Goal: Task Accomplishment & Management: Complete application form

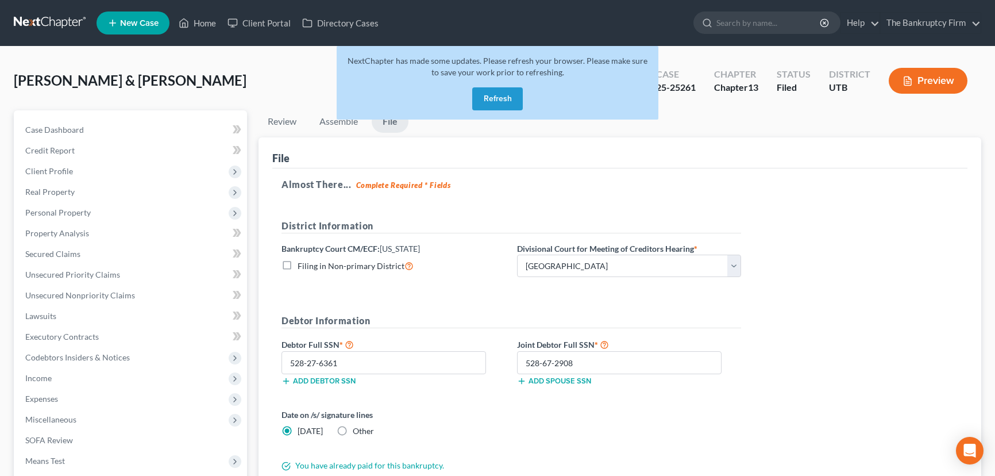
select select "0"
click at [498, 96] on button "Refresh" at bounding box center [497, 98] width 51 height 23
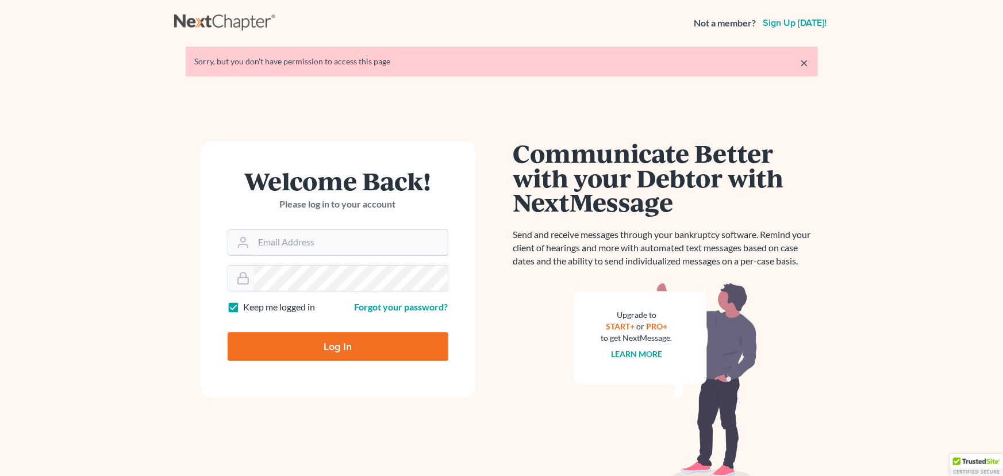
type input "[EMAIL_ADDRESS][DOMAIN_NAME]"
click at [336, 347] on input "Log In" at bounding box center [338, 346] width 221 height 29
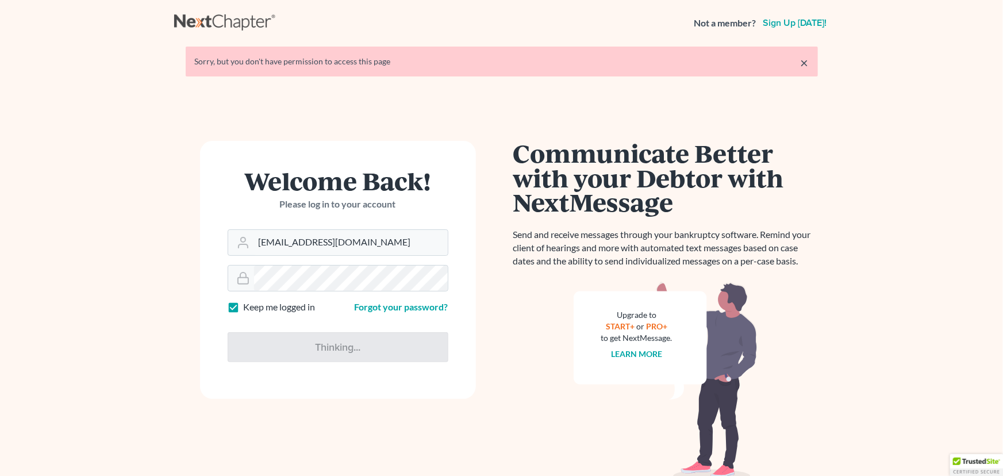
type input "Thinking..."
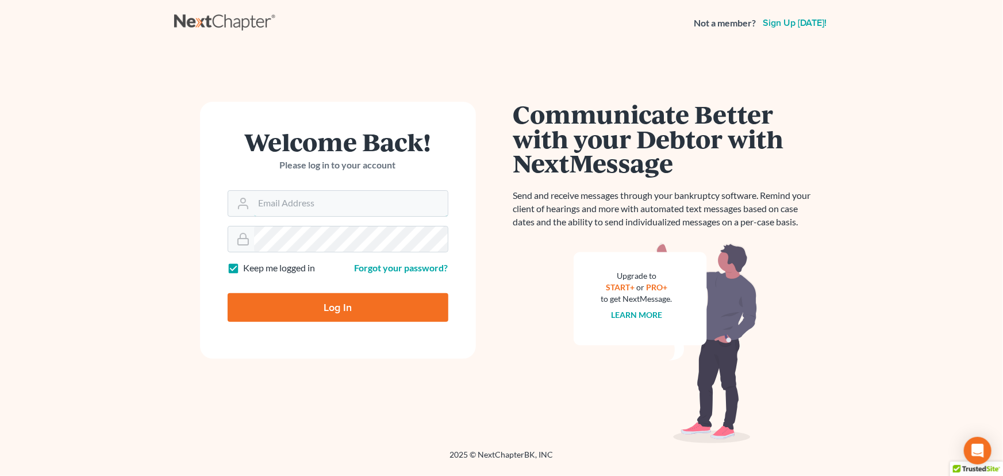
type input "[EMAIL_ADDRESS][DOMAIN_NAME]"
click at [332, 305] on input "Log In" at bounding box center [338, 307] width 221 height 29
type input "Thinking..."
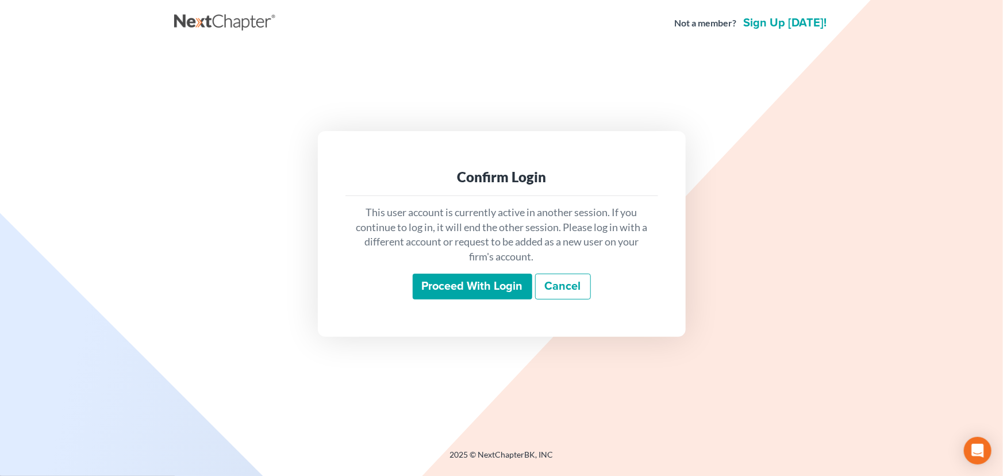
click at [465, 287] on input "Proceed with login" at bounding box center [473, 287] width 120 height 26
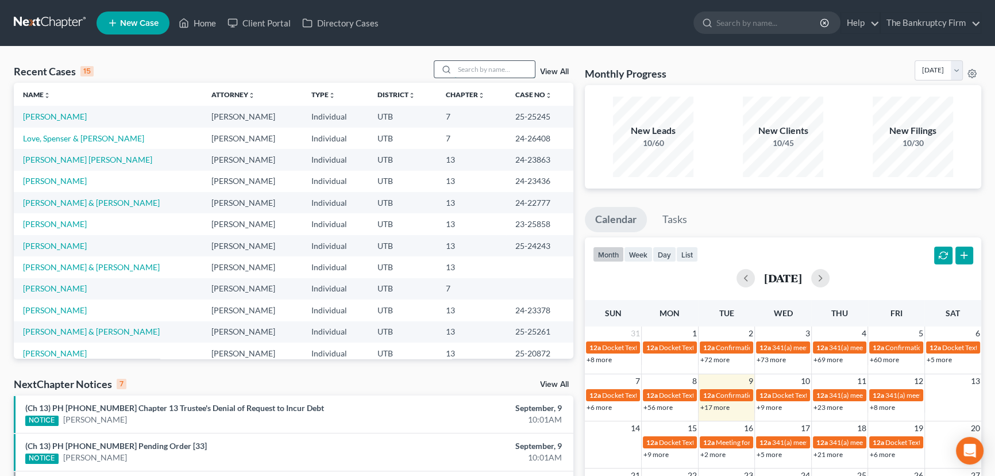
click at [480, 72] on input "search" at bounding box center [495, 69] width 80 height 17
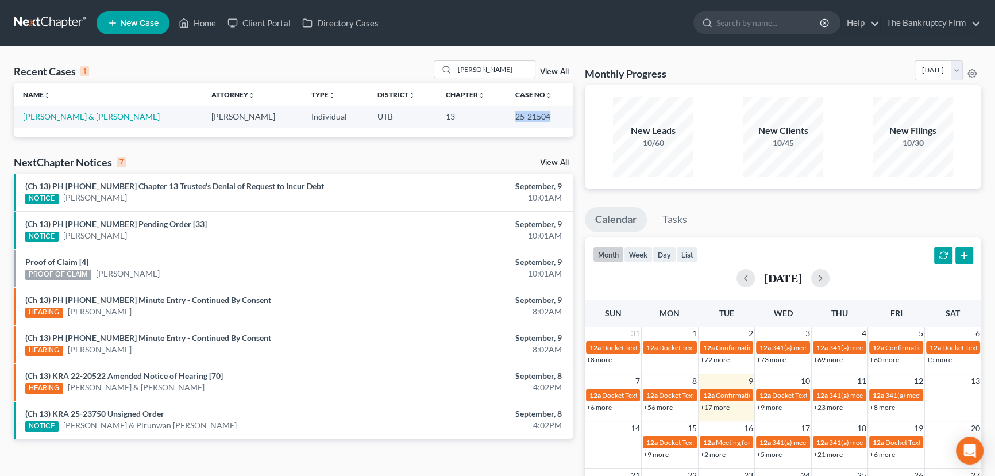
drag, startPoint x: 548, startPoint y: 115, endPoint x: 508, endPoint y: 117, distance: 40.3
click at [508, 117] on td "25-21504" at bounding box center [539, 116] width 67 height 21
copy td "25-21504"
drag, startPoint x: 483, startPoint y: 67, endPoint x: 410, endPoint y: 68, distance: 73.0
click at [410, 68] on div "Recent Cases 1 sroka View All" at bounding box center [294, 71] width 560 height 22
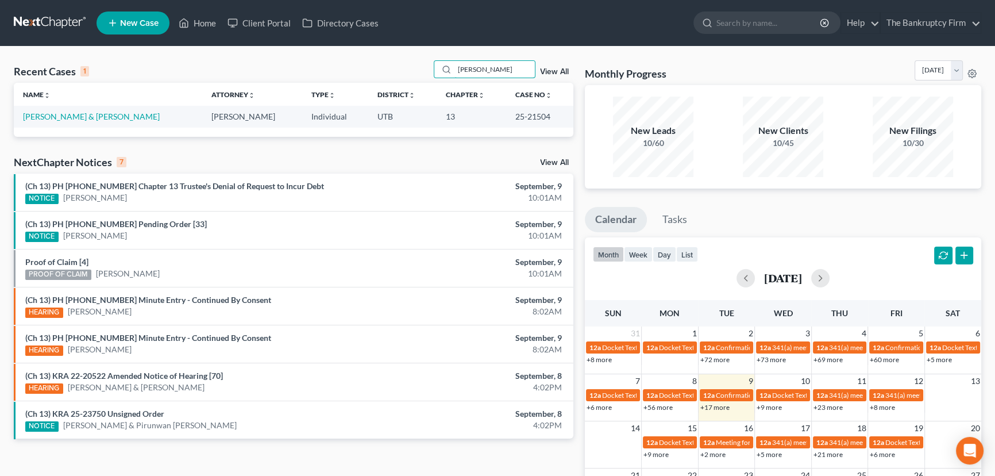
type input "morgan"
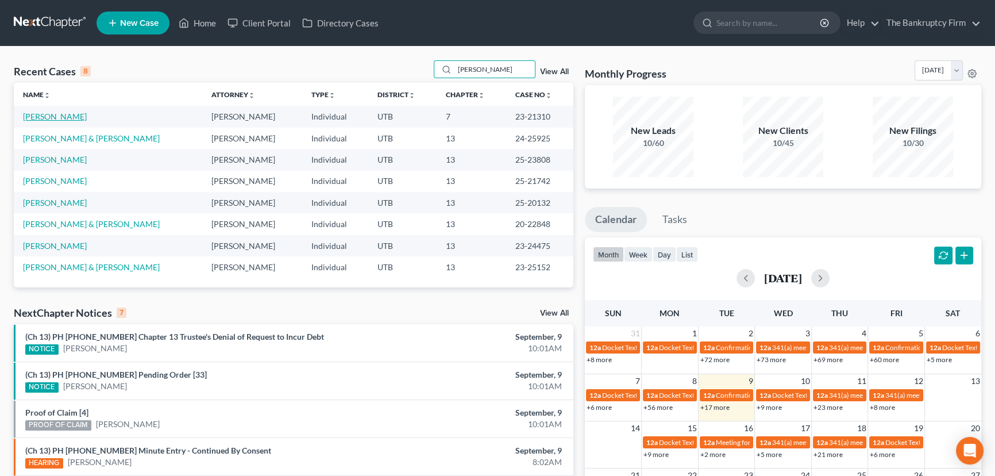
click at [53, 119] on link "Morgan, Travis" at bounding box center [55, 116] width 64 height 10
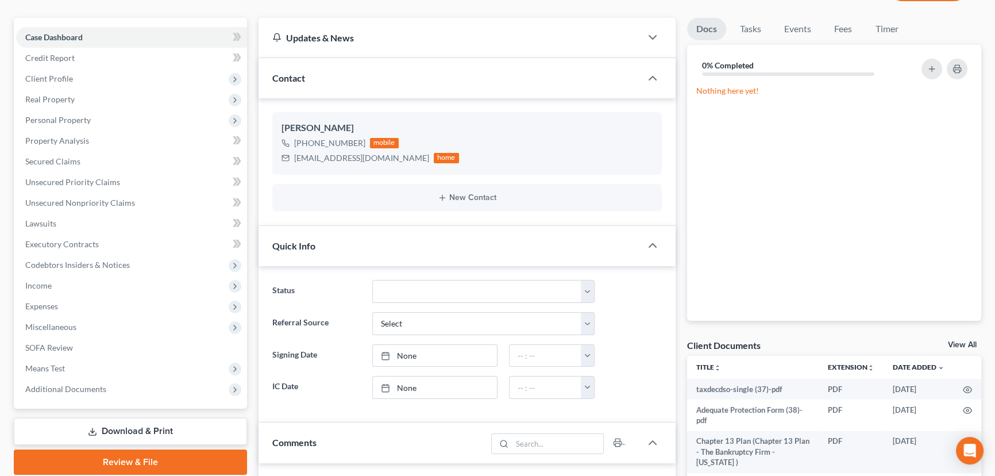
scroll to position [104, 0]
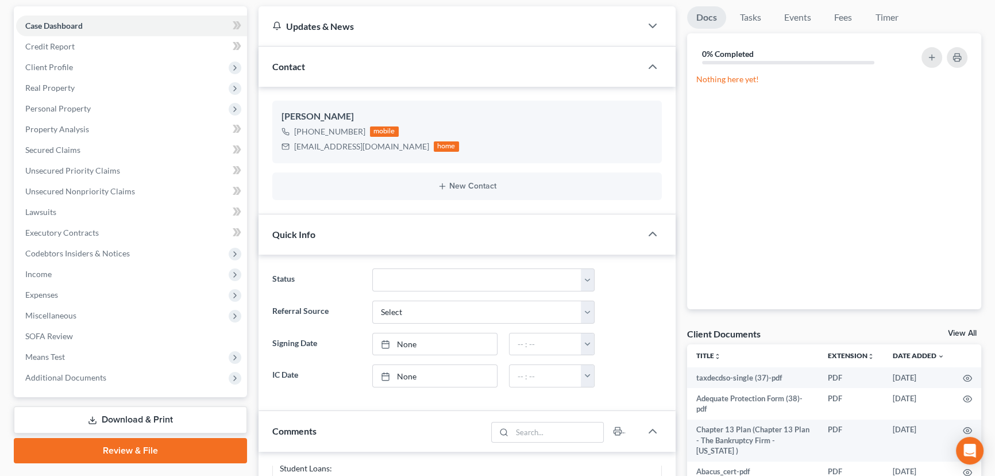
click at [954, 329] on link "View All" at bounding box center [962, 333] width 29 height 8
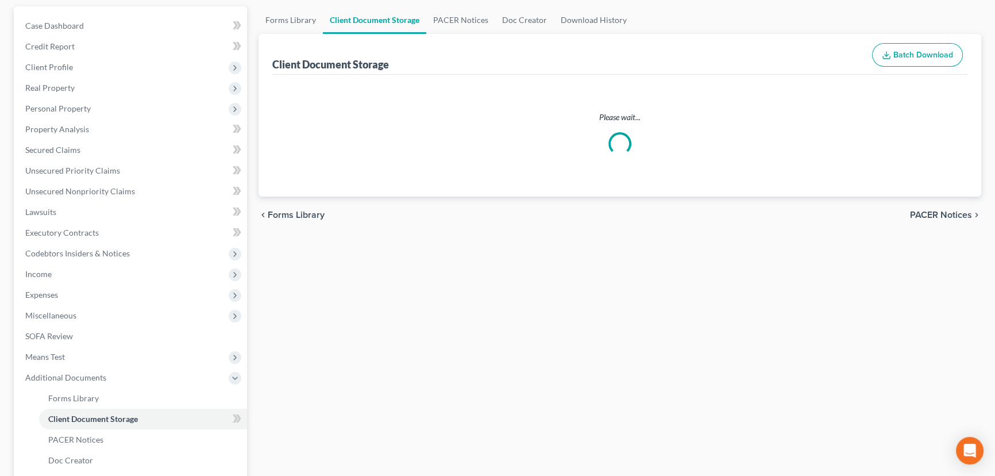
scroll to position [52, 0]
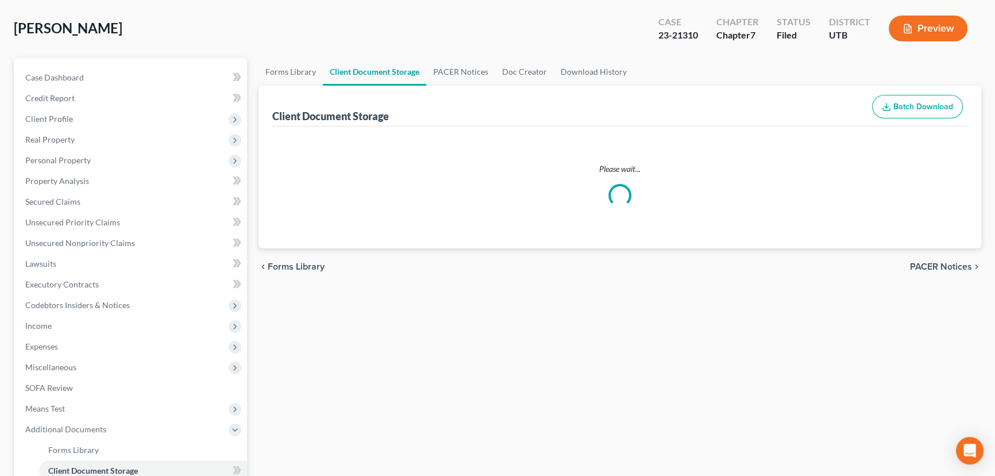
select select "30"
select select "26"
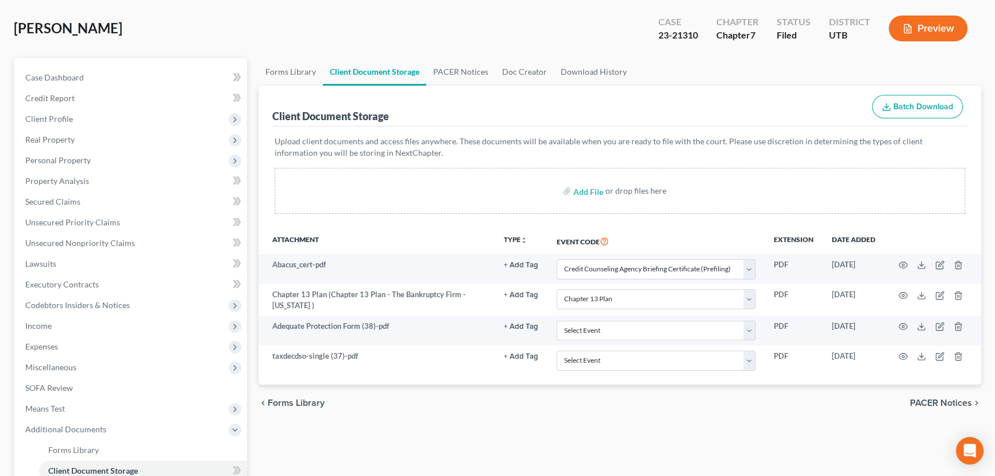
scroll to position [0, 0]
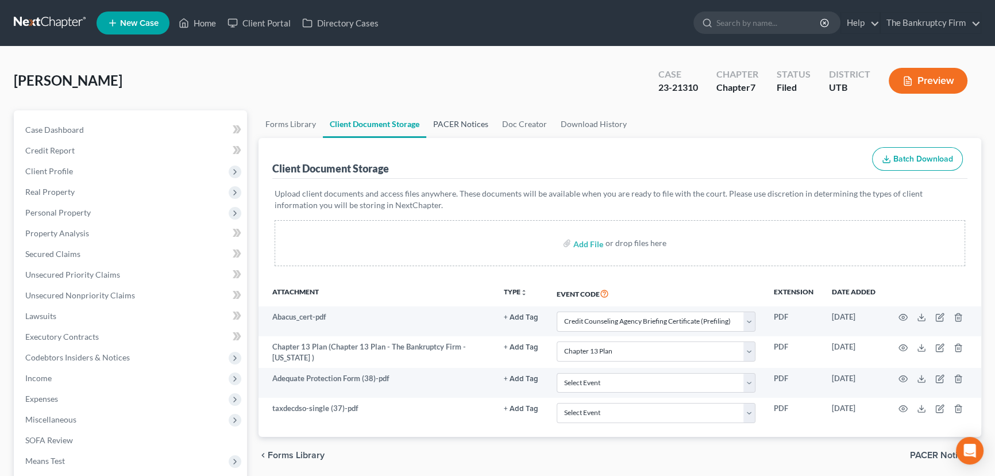
click at [443, 123] on link "PACER Notices" at bounding box center [460, 124] width 69 height 28
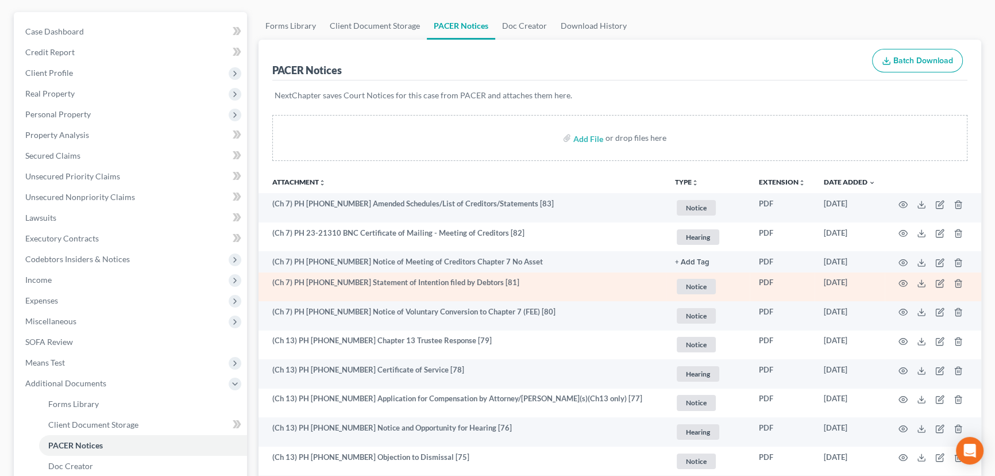
scroll to position [104, 0]
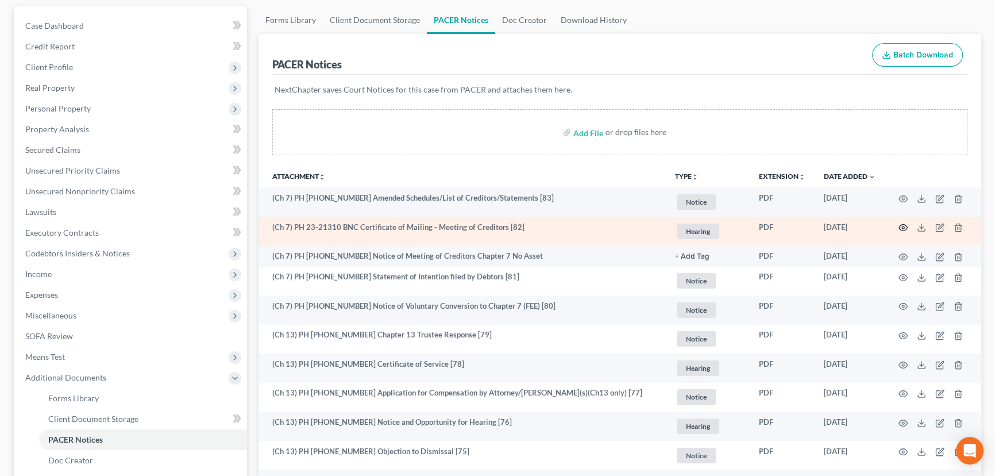
click at [903, 229] on icon "button" at bounding box center [903, 228] width 9 height 6
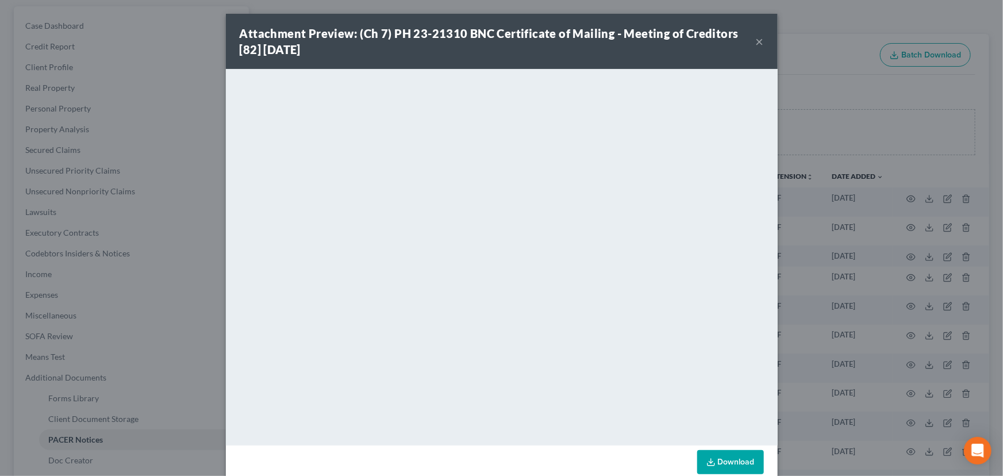
click at [756, 45] on button "×" at bounding box center [760, 41] width 8 height 14
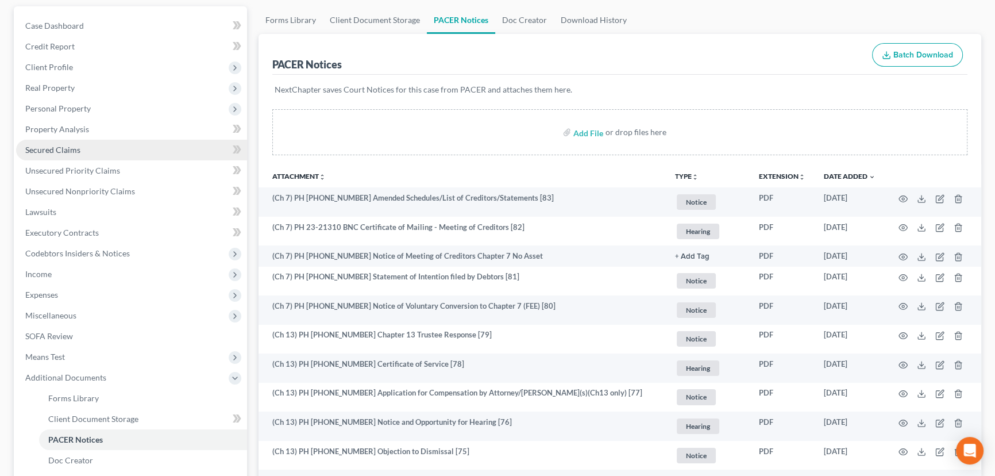
click at [48, 147] on span "Secured Claims" at bounding box center [52, 150] width 55 height 10
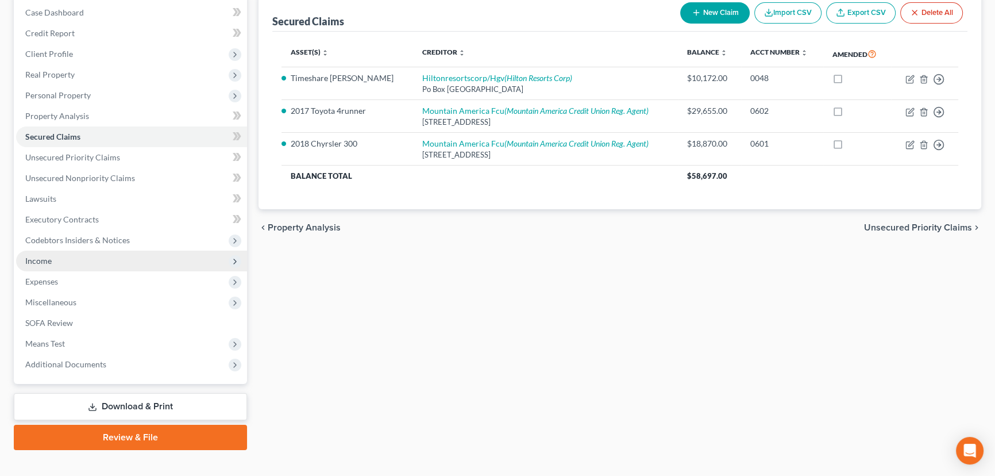
scroll to position [133, 0]
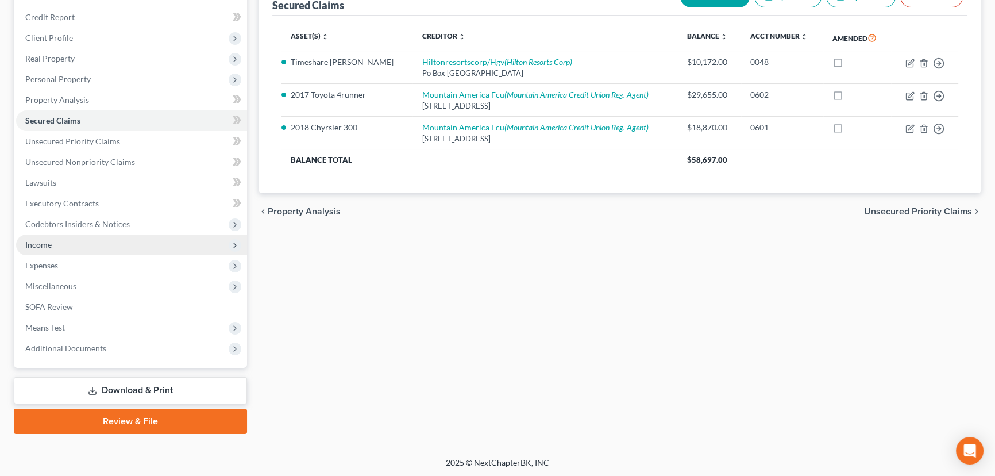
click at [34, 247] on span "Income" at bounding box center [38, 245] width 26 height 10
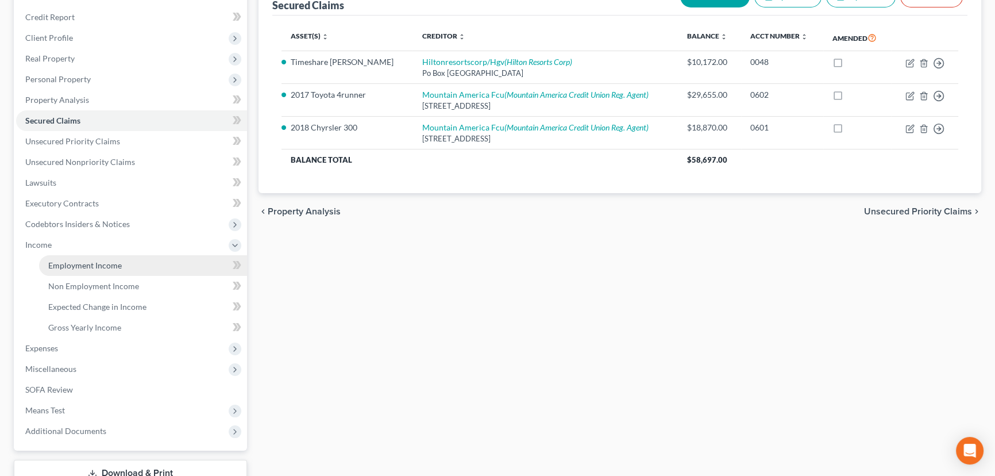
click at [95, 266] on span "Employment Income" at bounding box center [85, 265] width 74 height 10
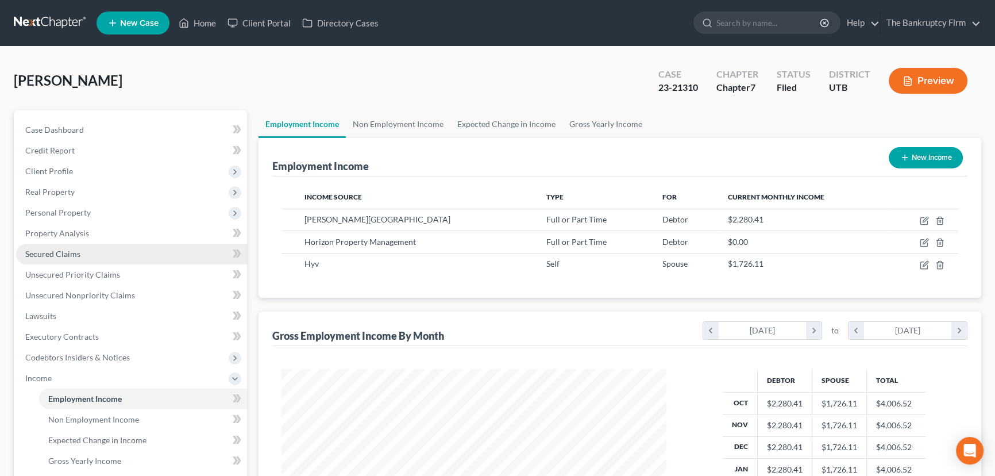
scroll to position [206, 408]
drag, startPoint x: 48, startPoint y: 249, endPoint x: 121, endPoint y: 258, distance: 73.5
click at [48, 250] on span "Secured Claims" at bounding box center [52, 254] width 55 height 10
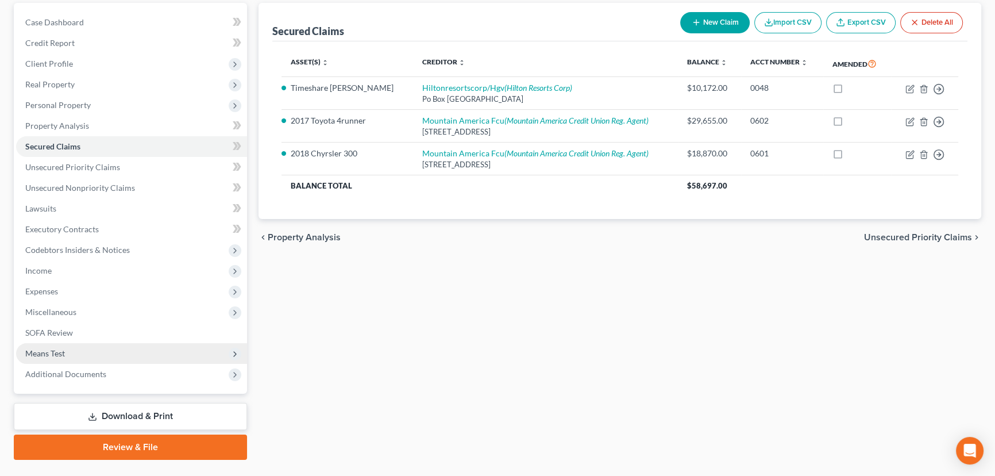
scroll to position [133, 0]
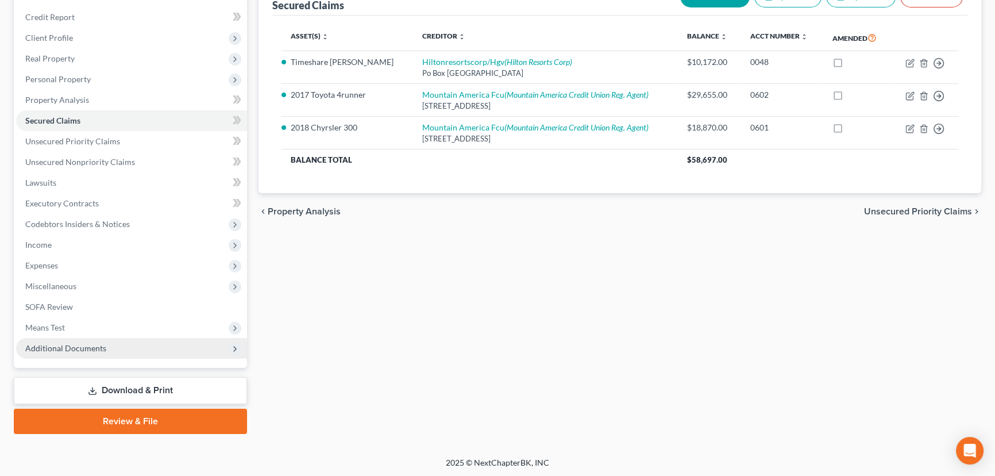
drag, startPoint x: 82, startPoint y: 347, endPoint x: 98, endPoint y: 351, distance: 16.0
click at [82, 347] on span "Additional Documents" at bounding box center [65, 348] width 81 height 10
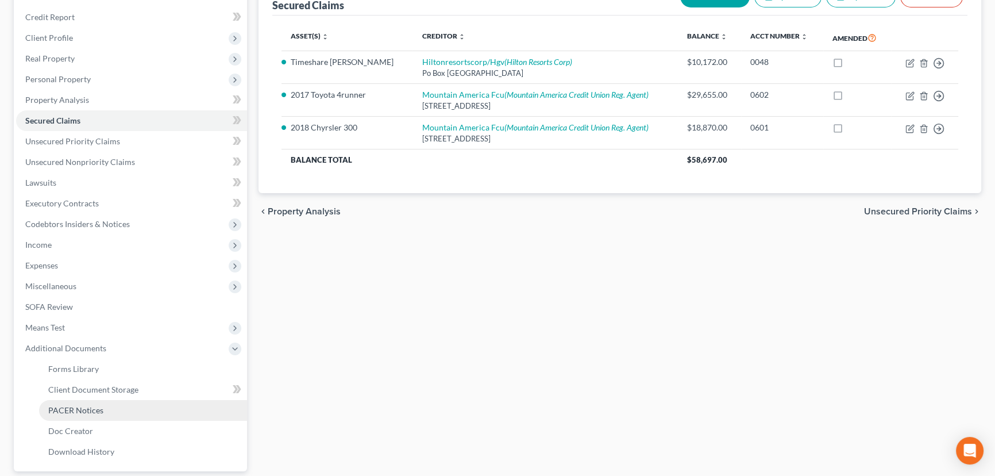
click at [85, 409] on span "PACER Notices" at bounding box center [75, 410] width 55 height 10
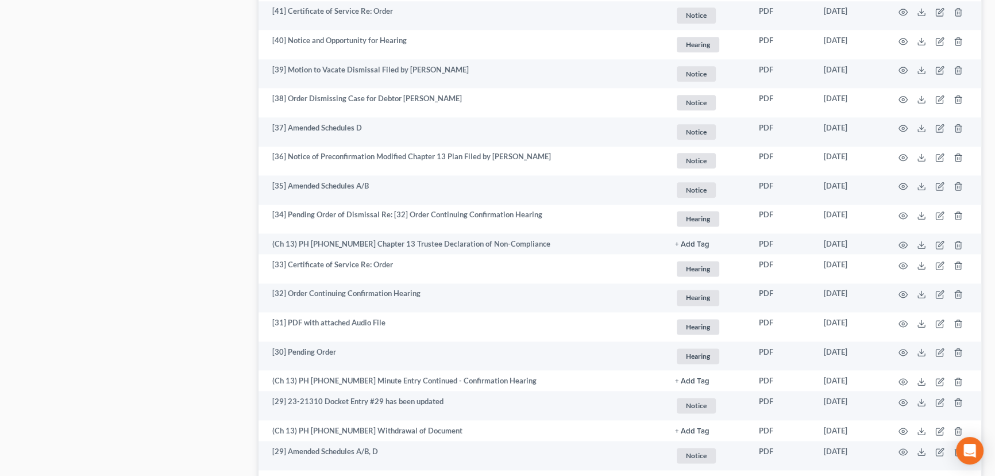
scroll to position [1953, 0]
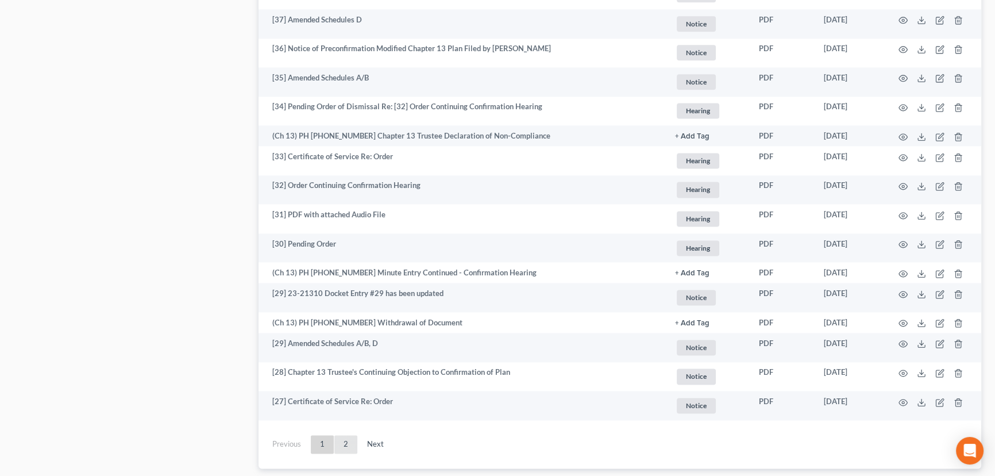
click at [345, 444] on link "2" at bounding box center [345, 444] width 23 height 18
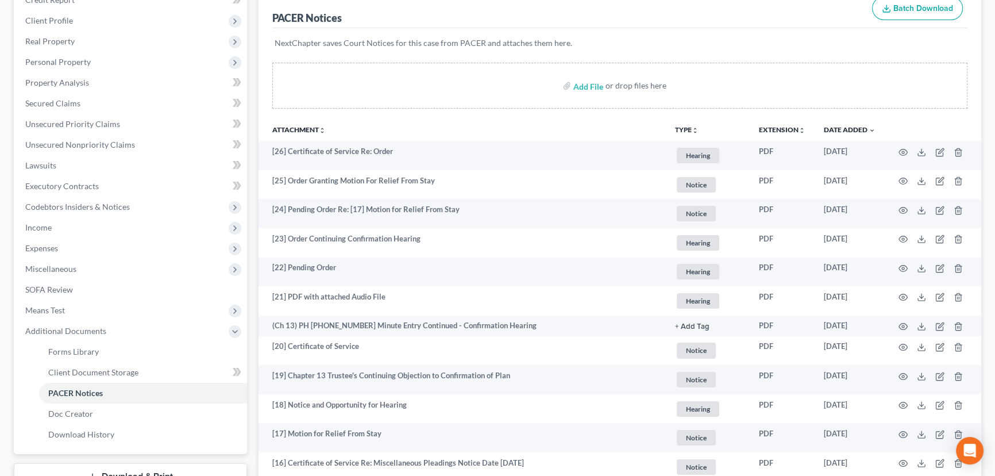
scroll to position [64, 0]
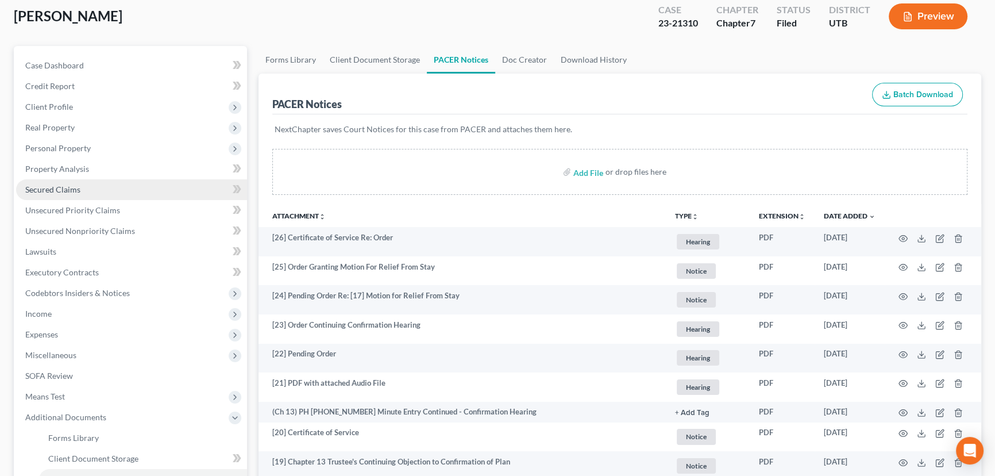
click at [63, 186] on span "Secured Claims" at bounding box center [52, 189] width 55 height 10
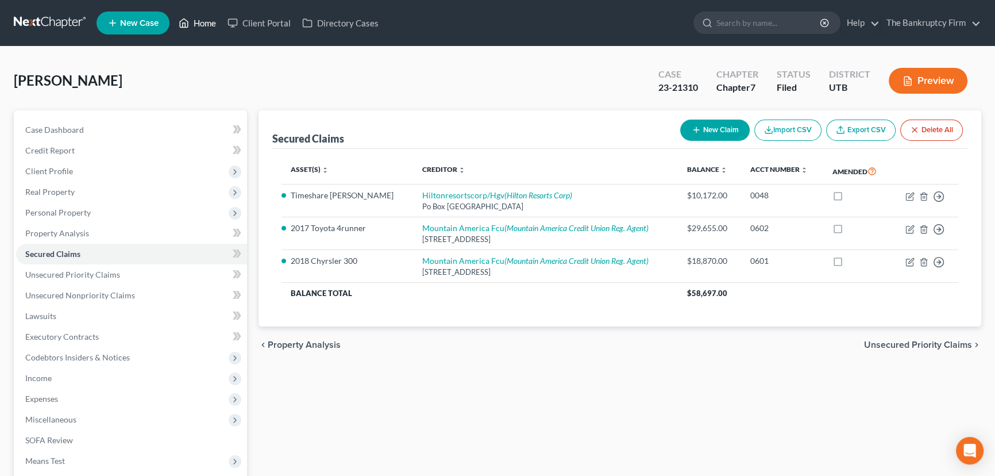
click at [205, 25] on link "Home" at bounding box center [197, 23] width 49 height 21
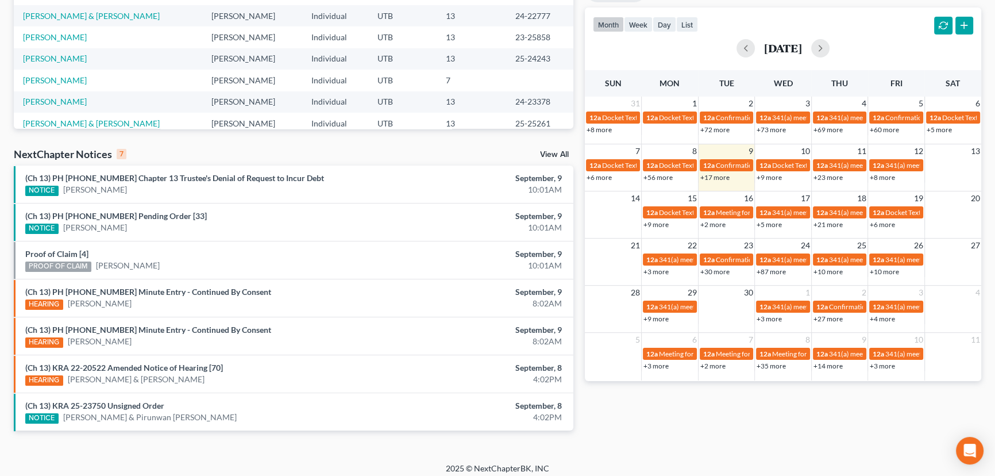
scroll to position [236, 0]
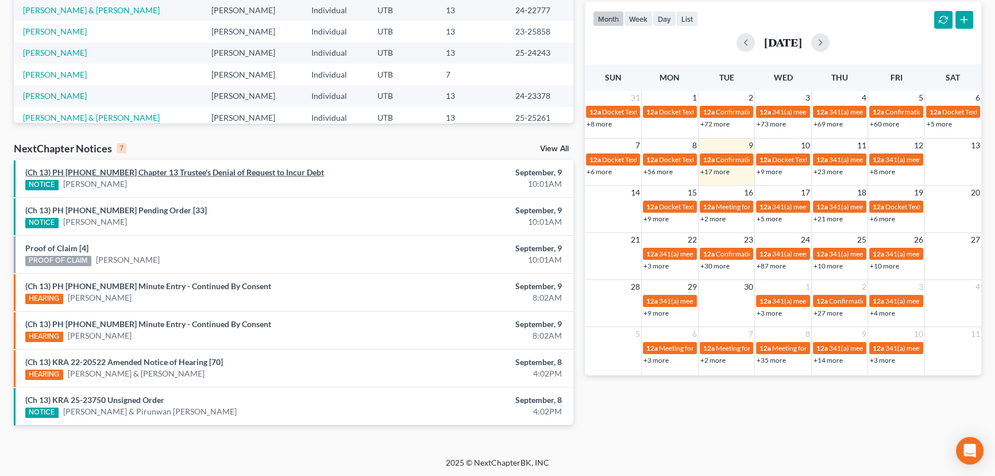
click at [180, 173] on link "(Ch 13) PH 24-22537 Chapter 13 Trustee's Denial of Request to Incur Debt" at bounding box center [174, 172] width 299 height 10
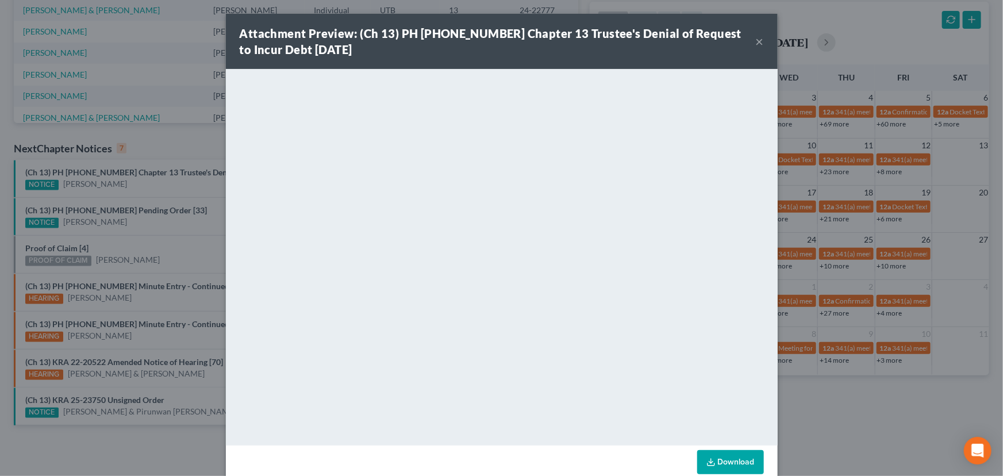
click at [172, 184] on div "Attachment Preview: (Ch 13) PH 24-22537 Chapter 13 Trustee's Denial of Request …" at bounding box center [501, 238] width 1003 height 476
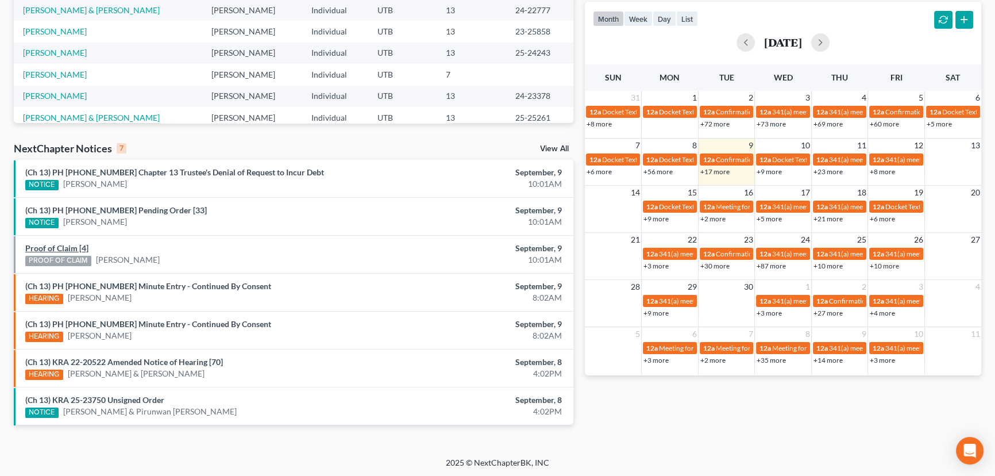
click at [61, 246] on link "Proof of Claim [4]" at bounding box center [56, 248] width 63 height 10
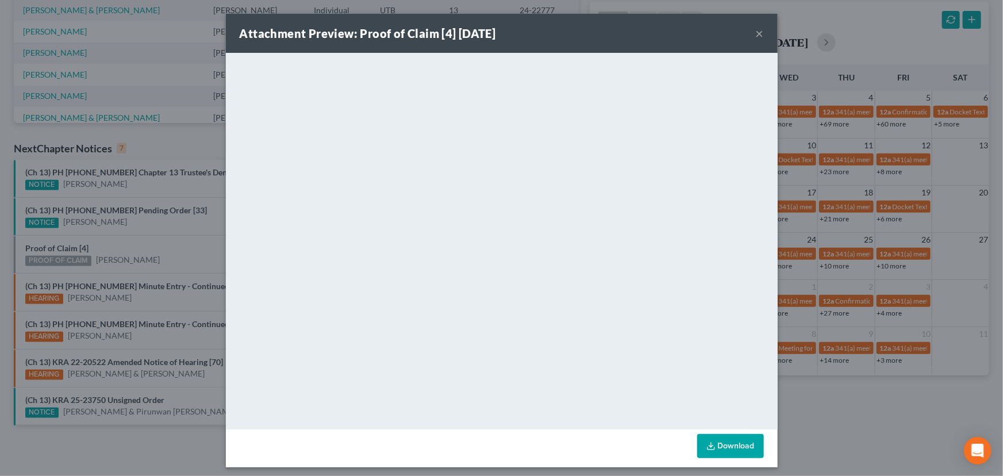
click at [184, 248] on div "Attachment Preview: Proof of Claim [4] 09/09/2025 × <object ng-attr-data='https…" at bounding box center [501, 238] width 1003 height 476
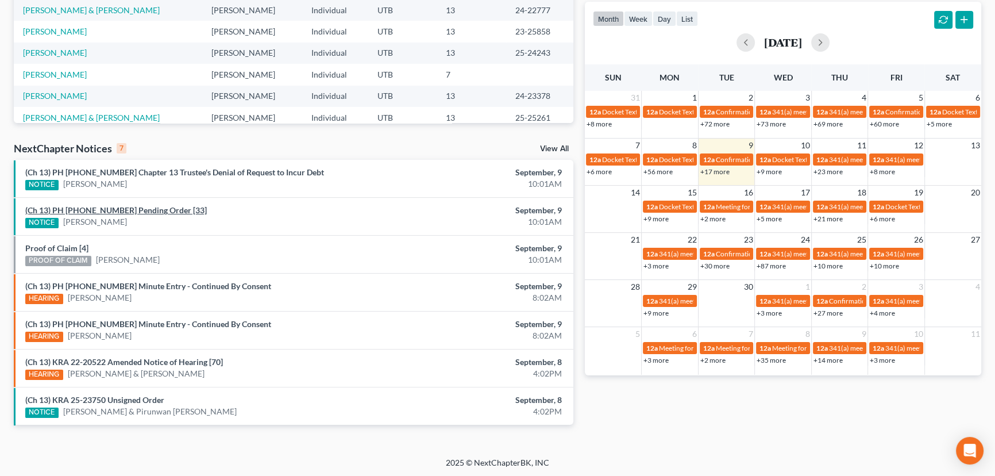
click at [129, 211] on link "(Ch 13) PH 25-20872 Pending Order [33]" at bounding box center [116, 210] width 182 height 10
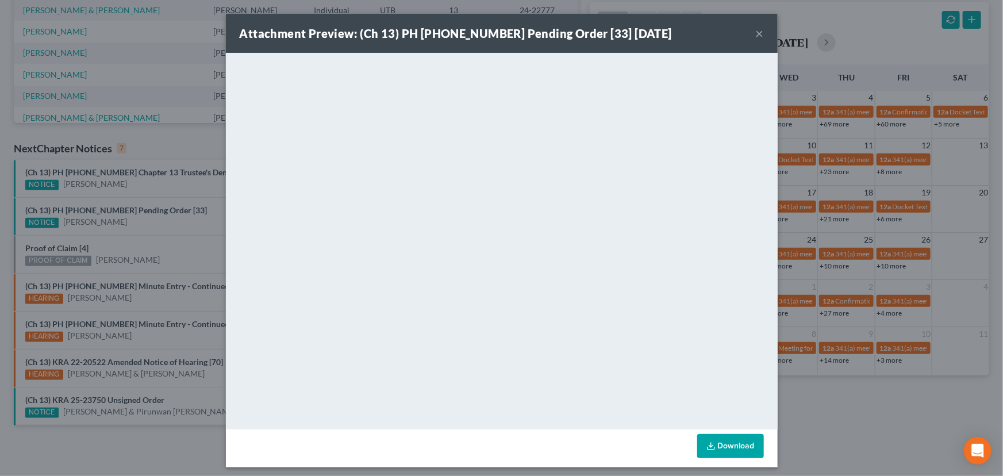
click at [195, 217] on div "Attachment Preview: (Ch 13) PH 25-20872 Pending Order [33] 09/09/2025 × <object…" at bounding box center [501, 238] width 1003 height 476
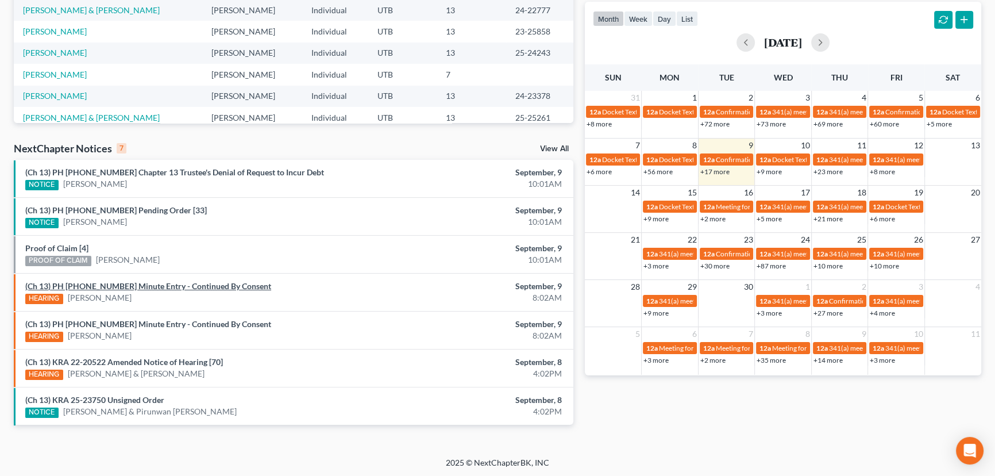
click at [166, 288] on link "(Ch 13) PH 25-23815 Minute Entry - Continued By Consent" at bounding box center [148, 286] width 246 height 10
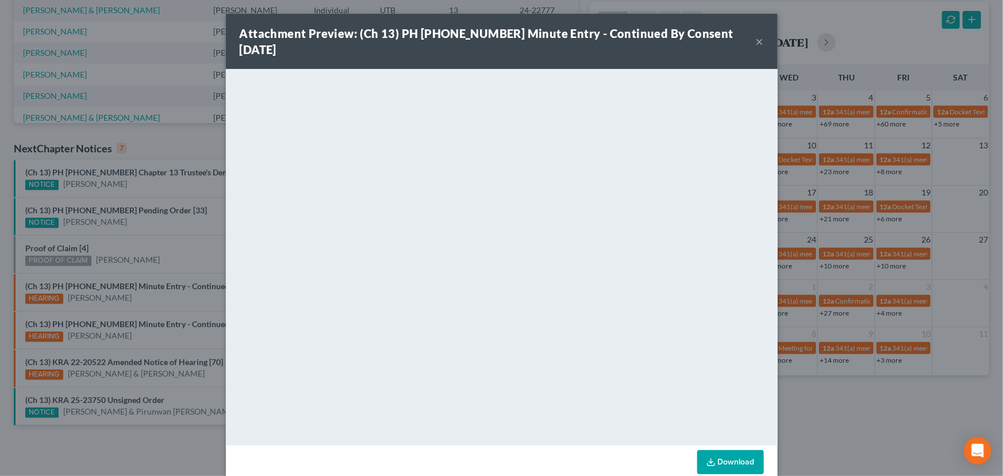
click at [145, 327] on div "Attachment Preview: (Ch 13) PH 25-23815 Minute Entry - Continued By Consent 09/…" at bounding box center [501, 238] width 1003 height 476
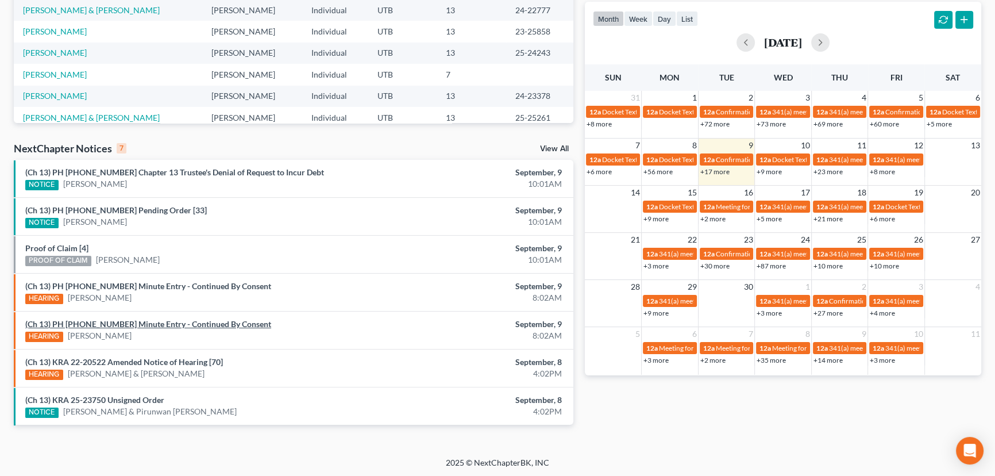
click at [145, 327] on link "(Ch 13) PH 25-20962 Minute Entry - Continued By Consent" at bounding box center [148, 324] width 246 height 10
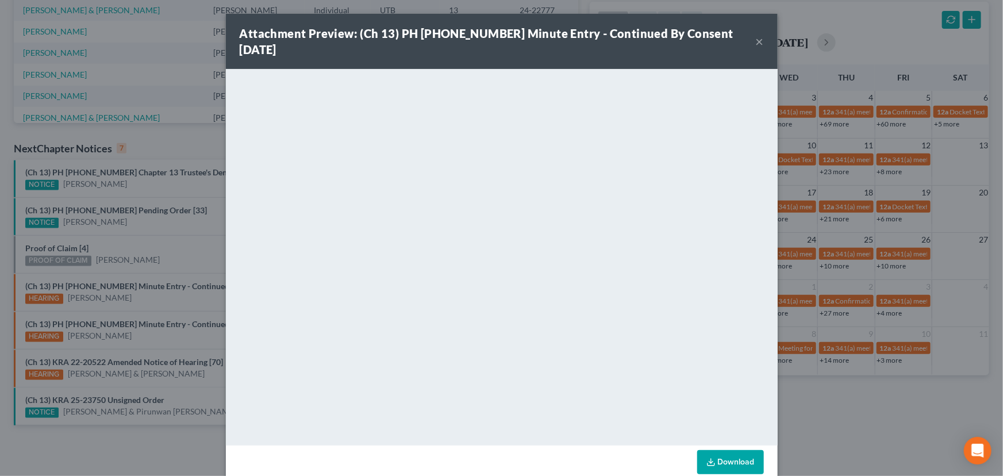
click at [756, 34] on button "×" at bounding box center [760, 41] width 8 height 14
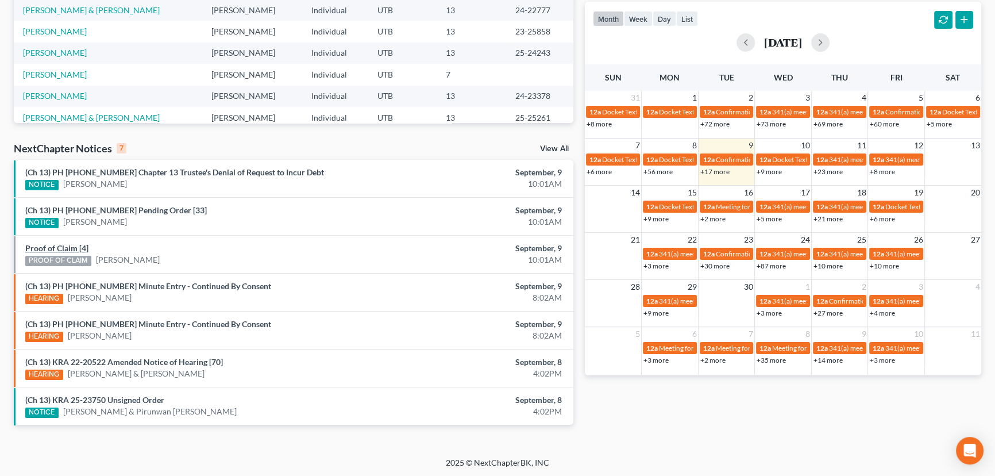
click at [44, 249] on link "Proof of Claim [4]" at bounding box center [56, 248] width 63 height 10
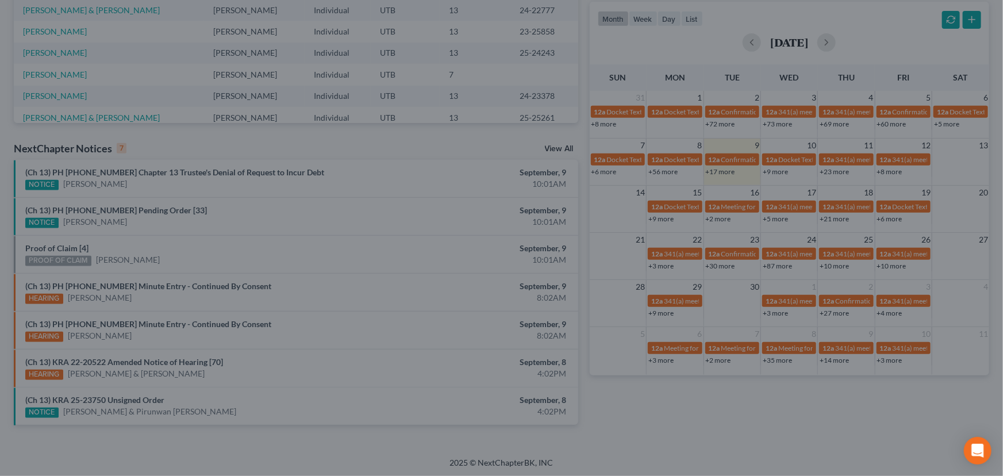
drag, startPoint x: 146, startPoint y: 248, endPoint x: 144, endPoint y: 256, distance: 8.9
click at [146, 248] on div "Attachment Preview: Proof of Claim [4] 09/09/2025 × <object ng-attr-data='https…" at bounding box center [501, 238] width 1003 height 476
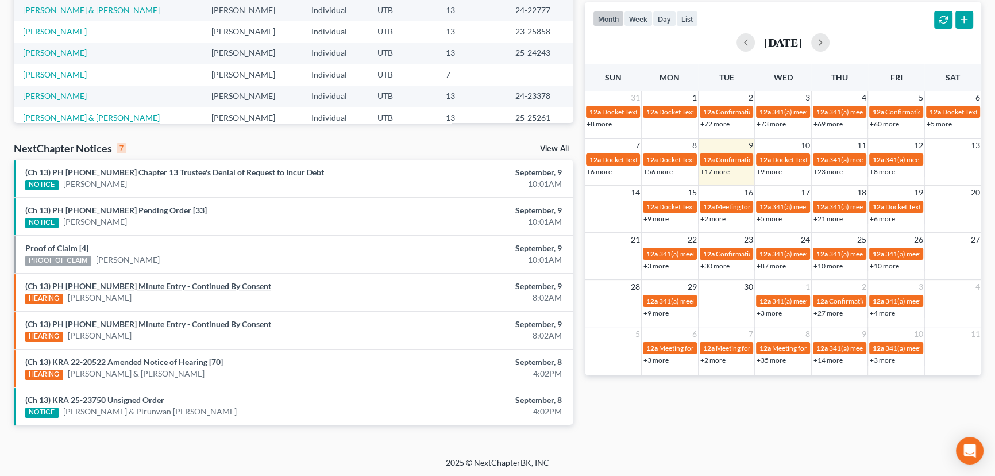
click at [145, 287] on link "(Ch 13) PH 25-23815 Minute Entry - Continued By Consent" at bounding box center [148, 286] width 246 height 10
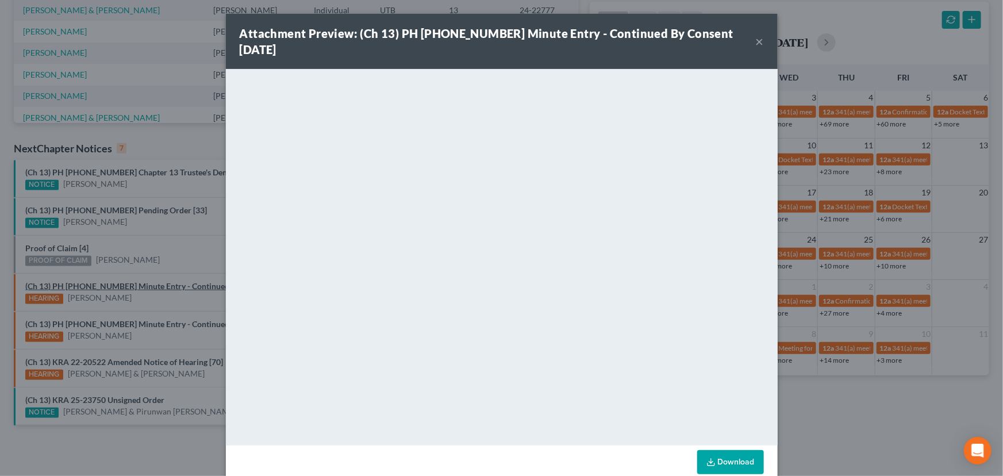
click at [148, 305] on div "Attachment Preview: (Ch 13) PH 25-23815 Minute Entry - Continued By Consent 09/…" at bounding box center [501, 238] width 1003 height 476
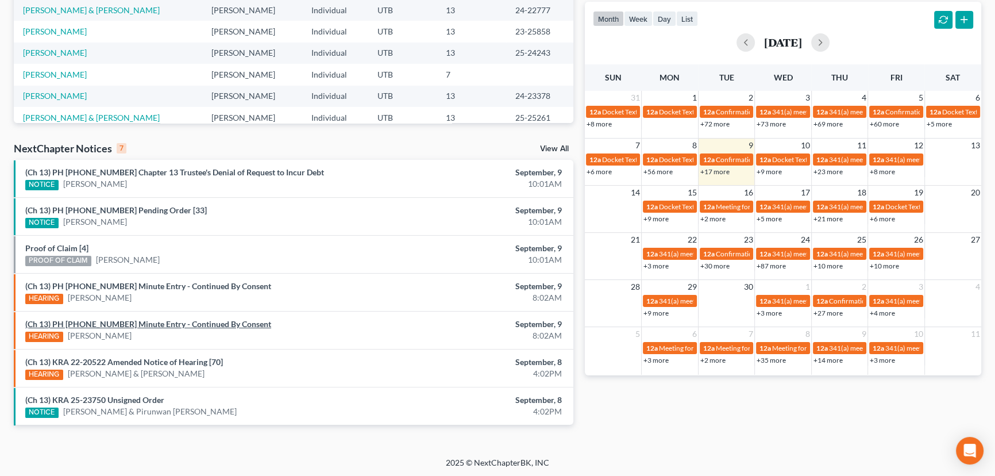
click at [151, 323] on link "(Ch 13) PH 25-20962 Minute Entry - Continued By Consent" at bounding box center [148, 324] width 246 height 10
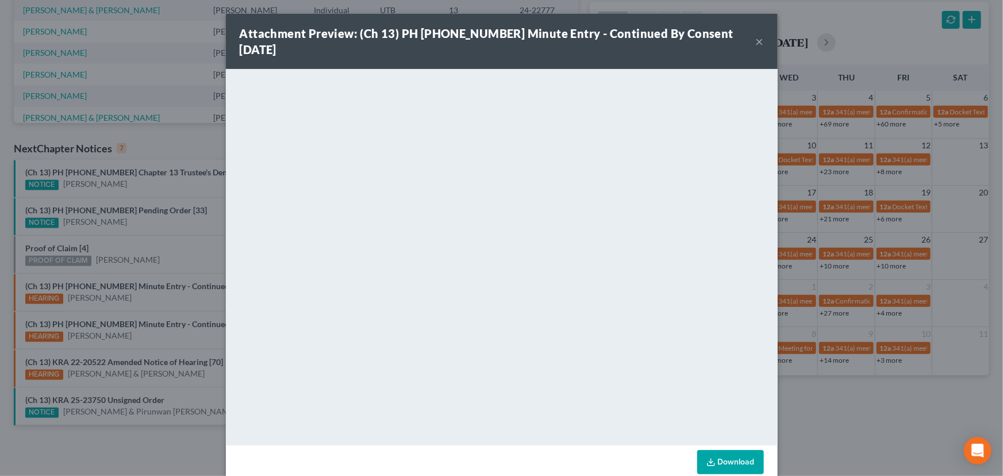
click at [164, 299] on div "Attachment Preview: (Ch 13) PH 25-20962 Minute Entry - Continued By Consent 09/…" at bounding box center [501, 238] width 1003 height 476
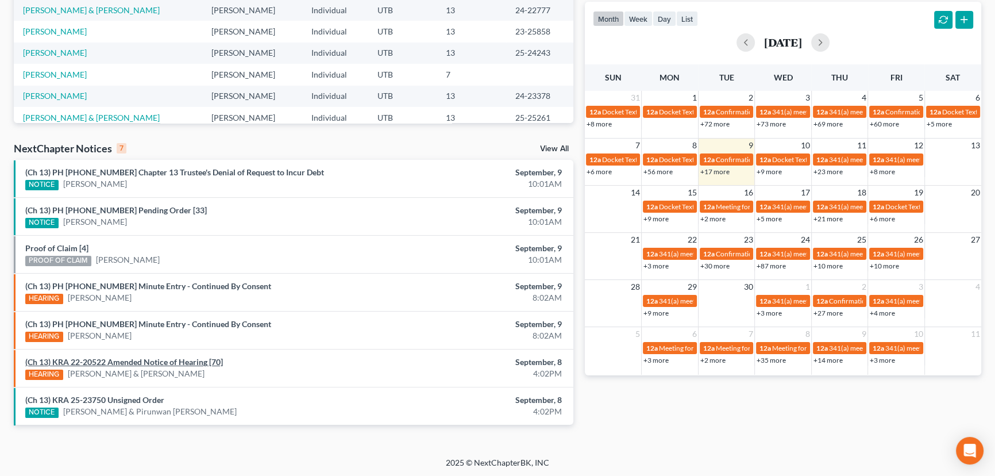
click at [155, 362] on link "(Ch 13) KRA 22-20522 Amended Notice of Hearing [70]" at bounding box center [124, 362] width 198 height 10
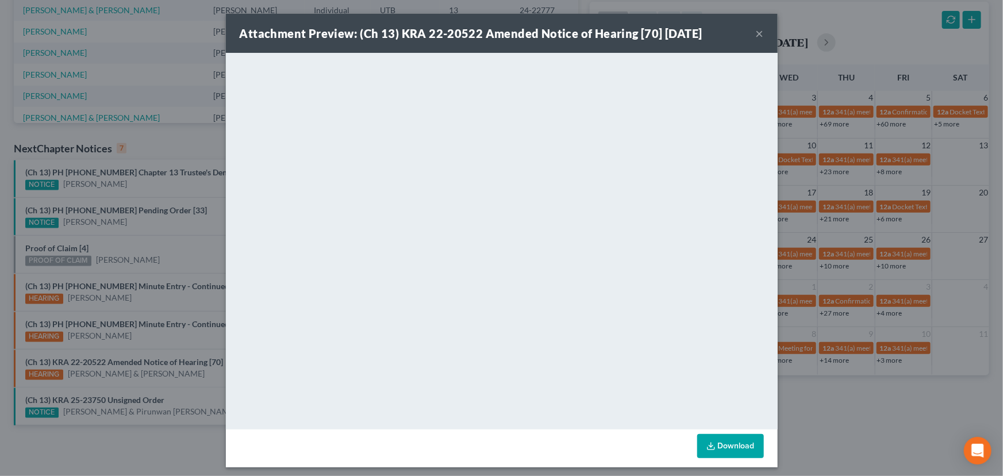
click at [175, 360] on div "Attachment Preview: (Ch 13) KRA 22-20522 Amended Notice of Hearing [70] 09/08/2…" at bounding box center [501, 238] width 1003 height 476
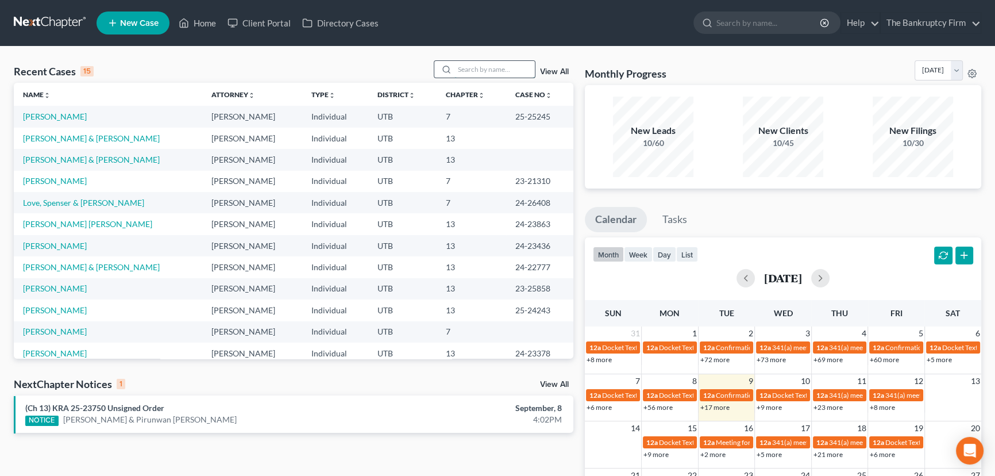
click at [468, 70] on input "search" at bounding box center [495, 69] width 80 height 17
type input "Webb"
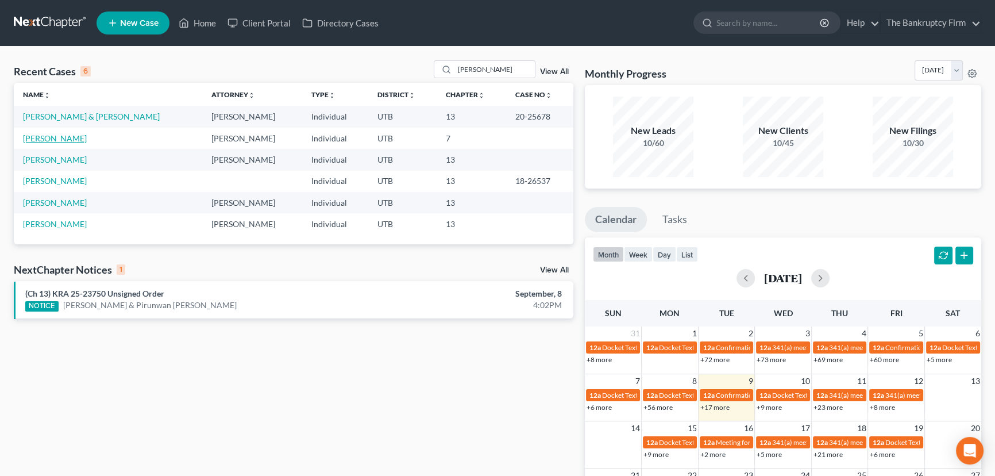
click at [41, 137] on link "Webb, Zachery" at bounding box center [55, 138] width 64 height 10
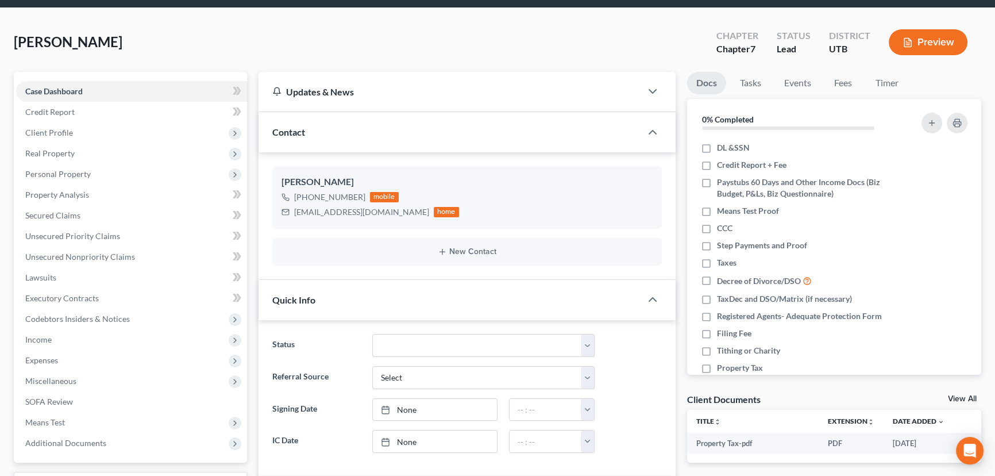
scroll to position [156, 0]
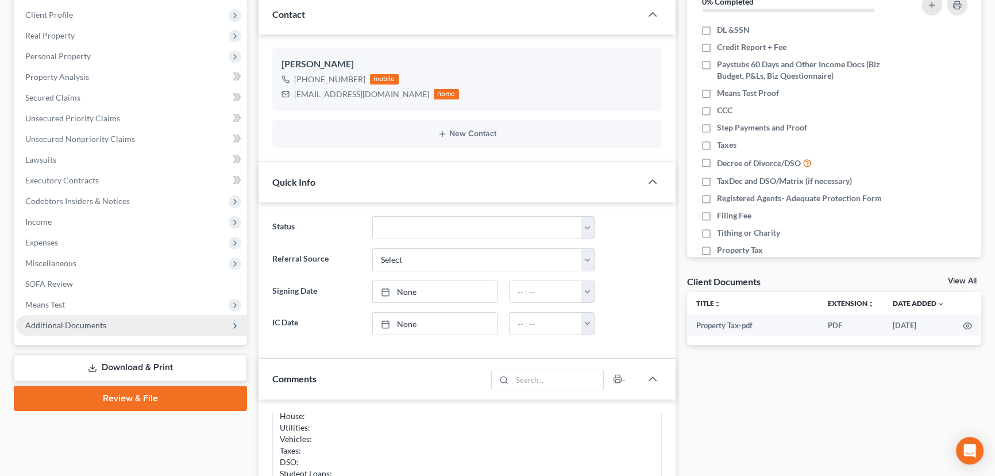
click at [66, 326] on span "Additional Documents" at bounding box center [65, 325] width 81 height 10
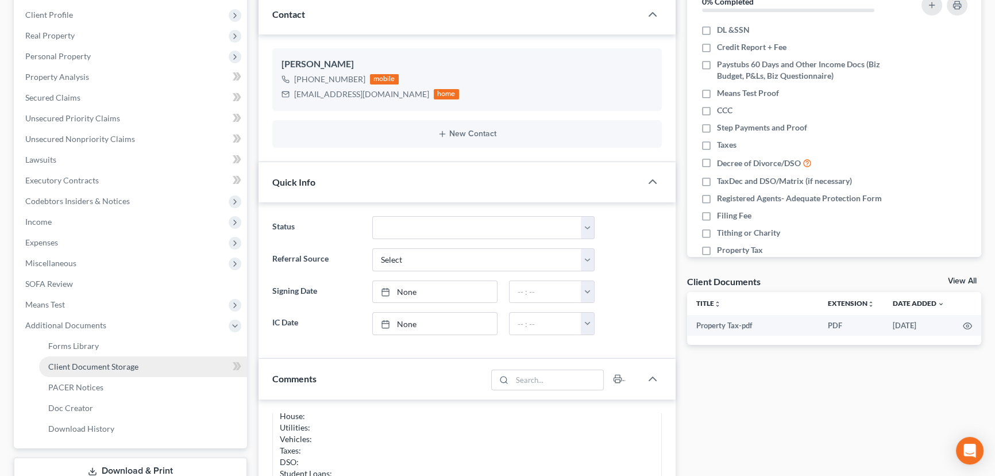
click at [92, 368] on span "Client Document Storage" at bounding box center [93, 366] width 90 height 10
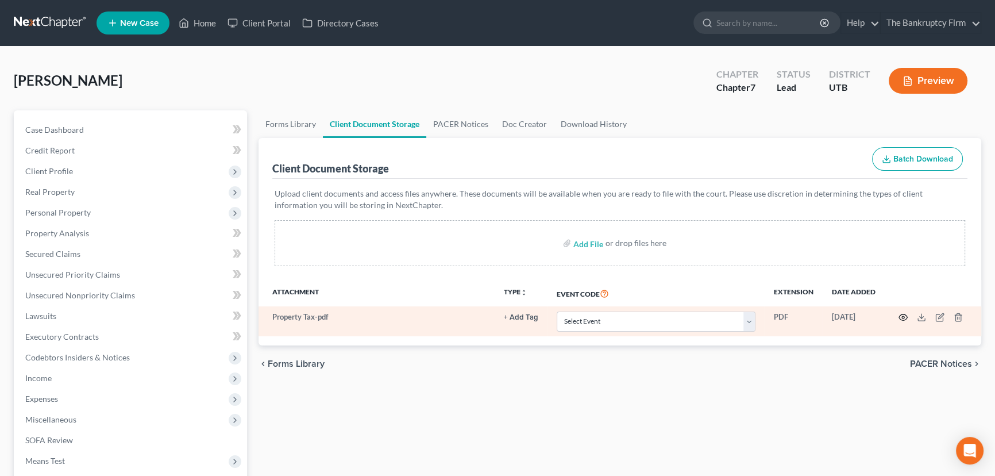
click at [905, 314] on icon "button" at bounding box center [903, 317] width 9 height 6
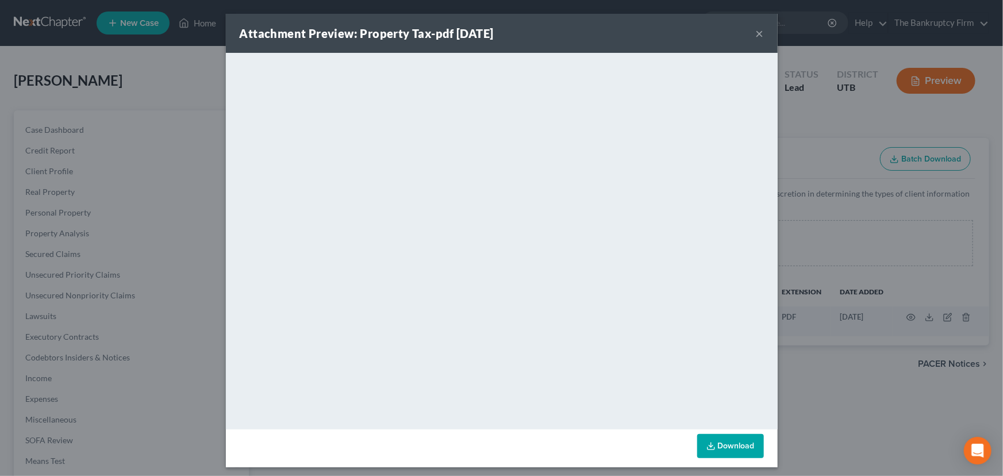
click at [756, 33] on button "×" at bounding box center [760, 33] width 8 height 14
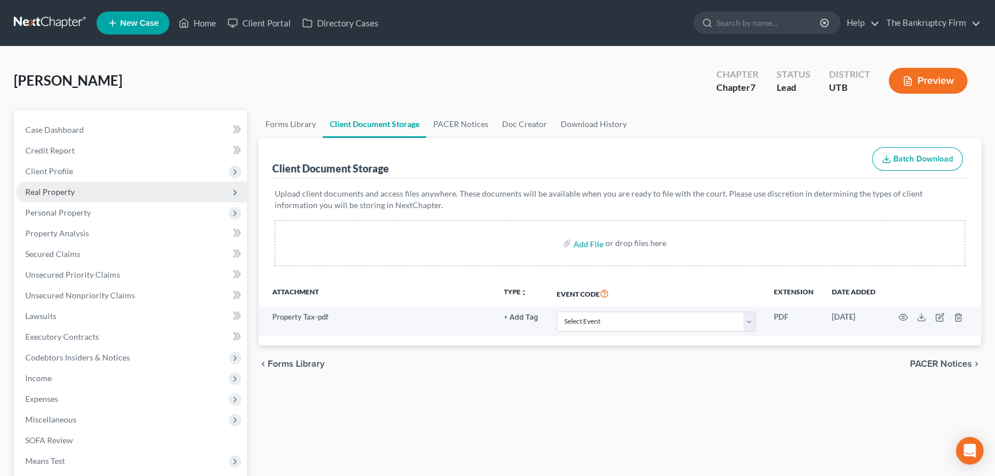
click at [46, 193] on span "Real Property" at bounding box center [49, 192] width 49 height 10
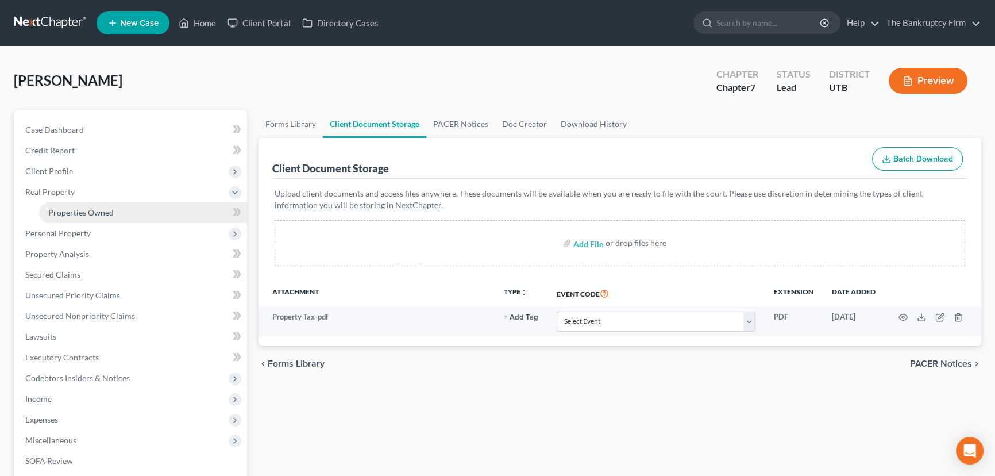
click at [85, 213] on span "Properties Owned" at bounding box center [81, 212] width 66 height 10
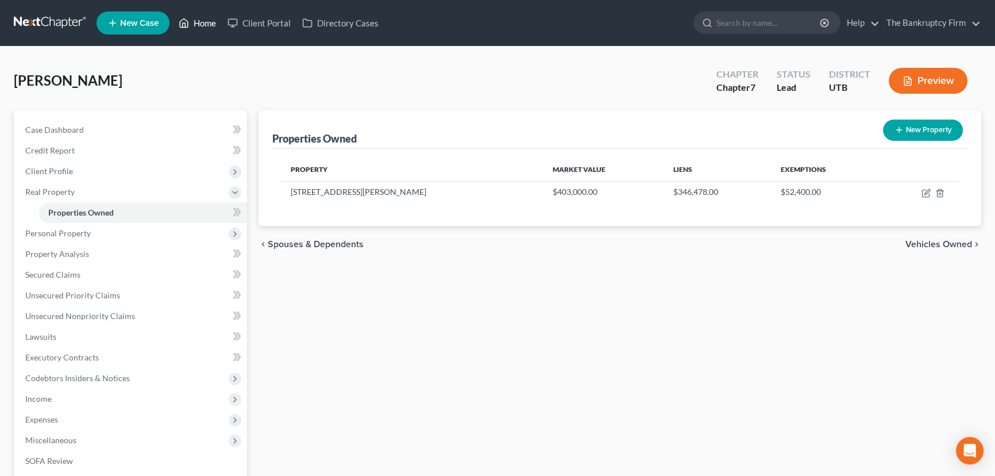
drag, startPoint x: 207, startPoint y: 24, endPoint x: 229, endPoint y: 52, distance: 35.6
click at [207, 24] on link "Home" at bounding box center [197, 23] width 49 height 21
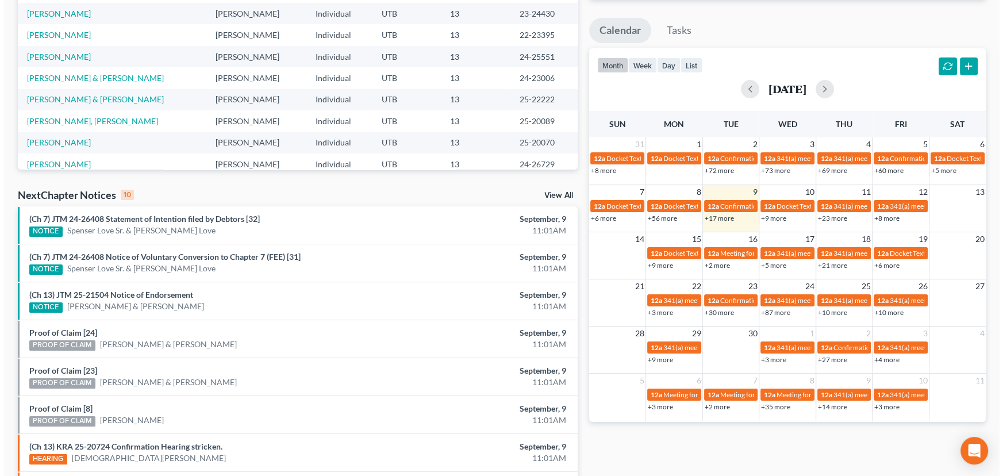
scroll to position [261, 0]
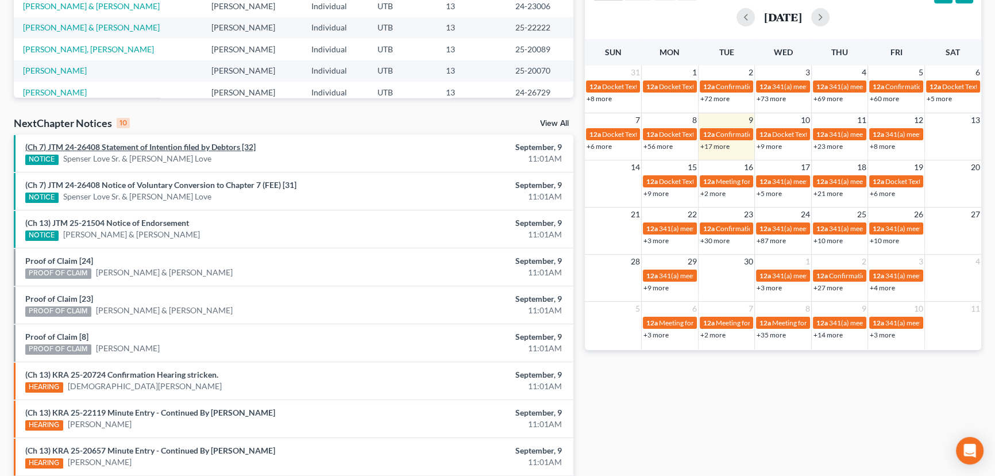
click at [174, 149] on link "(Ch 7) JTM 24-26408 Statement of Intention filed by Debtors [32]" at bounding box center [140, 147] width 230 height 10
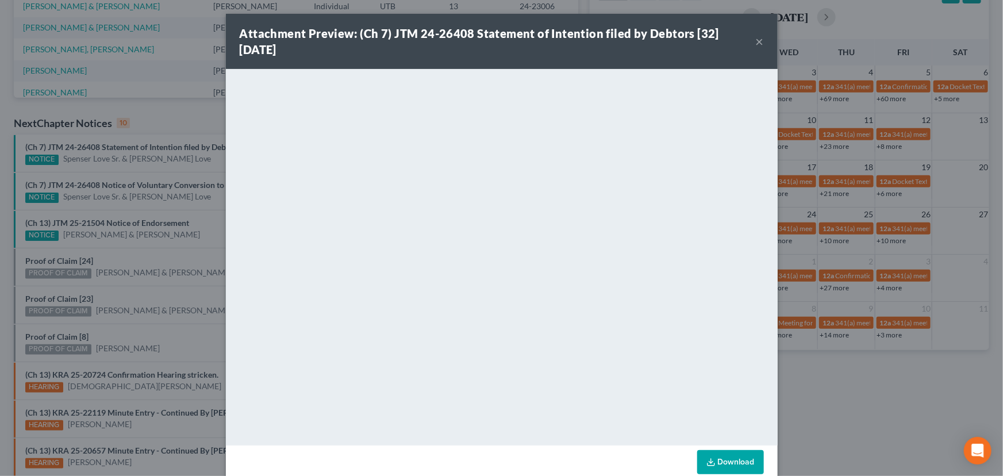
click at [194, 163] on div "Attachment Preview: (Ch 7) JTM 24-26408 Statement of Intention filed by Debtors…" at bounding box center [501, 238] width 1003 height 476
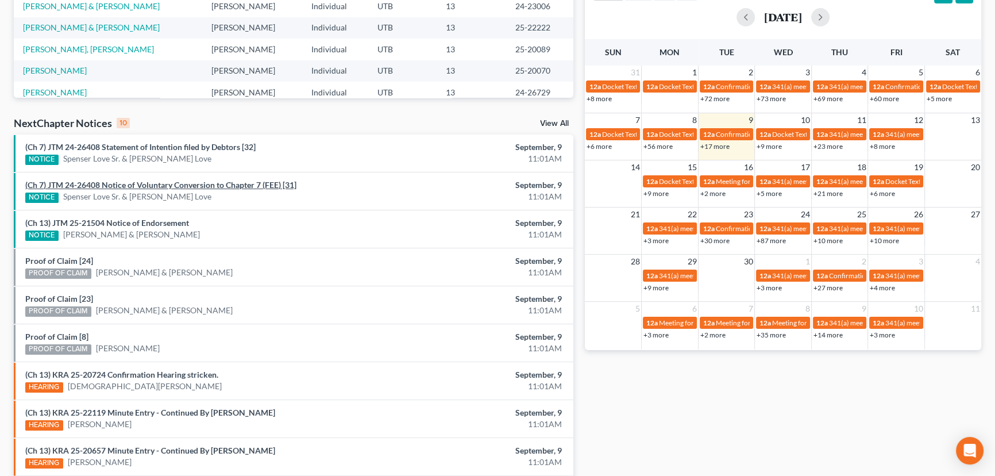
click at [184, 188] on link "(Ch 7) JTM 24-26408 Notice of Voluntary Conversion to Chapter 7 (FEE) [31]" at bounding box center [160, 185] width 271 height 10
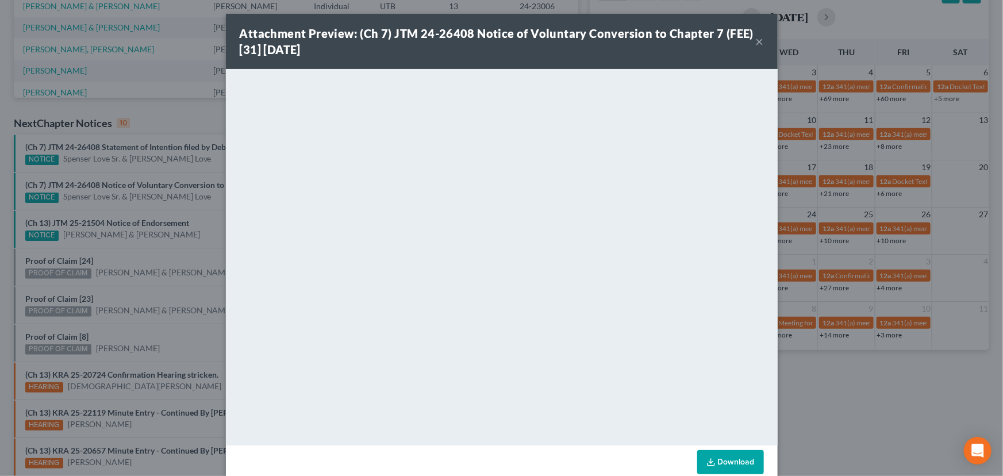
drag, startPoint x: 187, startPoint y: 203, endPoint x: 178, endPoint y: 213, distance: 13.0
click at [188, 205] on div "Attachment Preview: (Ch 7) JTM 24-26408 Notice of Voluntary Conversion to Chapt…" at bounding box center [501, 238] width 1003 height 476
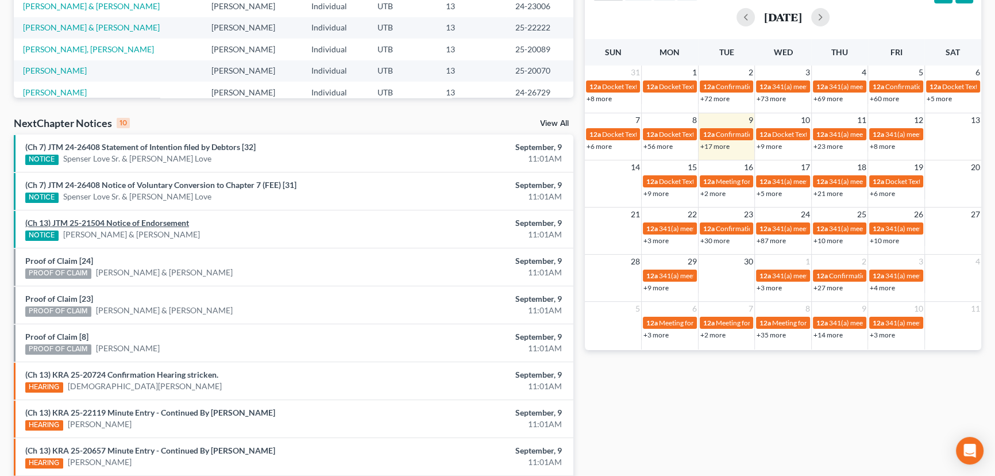
click at [147, 224] on link "(Ch 13) JTM 25-21504 Notice of Endorsement" at bounding box center [107, 223] width 164 height 10
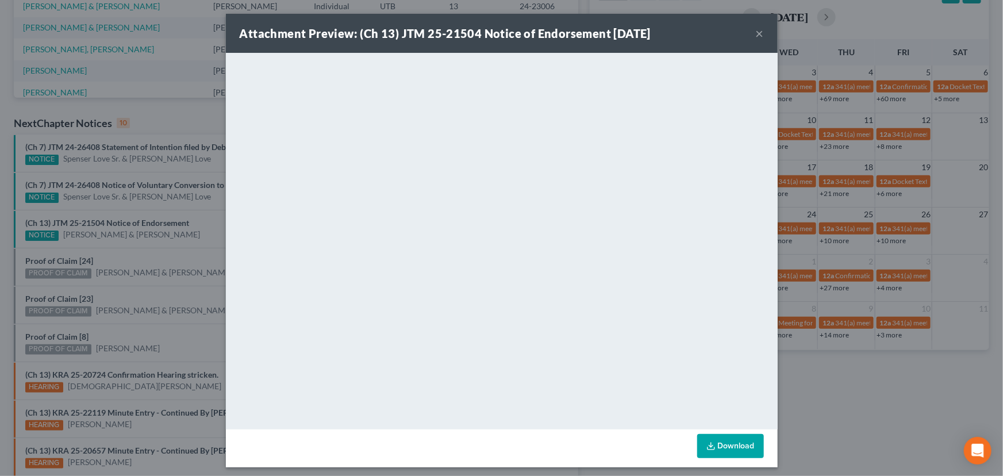
drag, startPoint x: 152, startPoint y: 247, endPoint x: 122, endPoint y: 257, distance: 31.8
click at [144, 253] on div "Attachment Preview: (Ch 13) JTM 25-21504 Notice of Endorsement 09/09/2025 × <ob…" at bounding box center [501, 238] width 1003 height 476
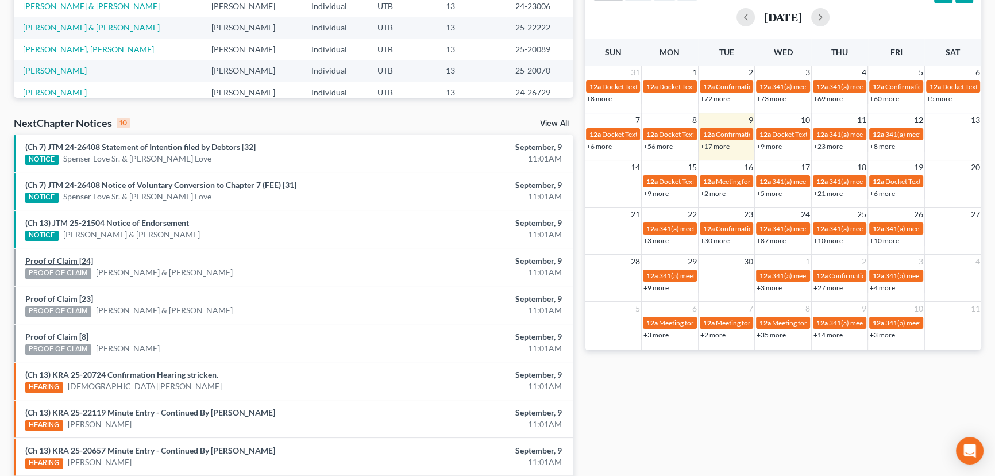
click at [68, 260] on link "Proof of Claim [24]" at bounding box center [59, 261] width 68 height 10
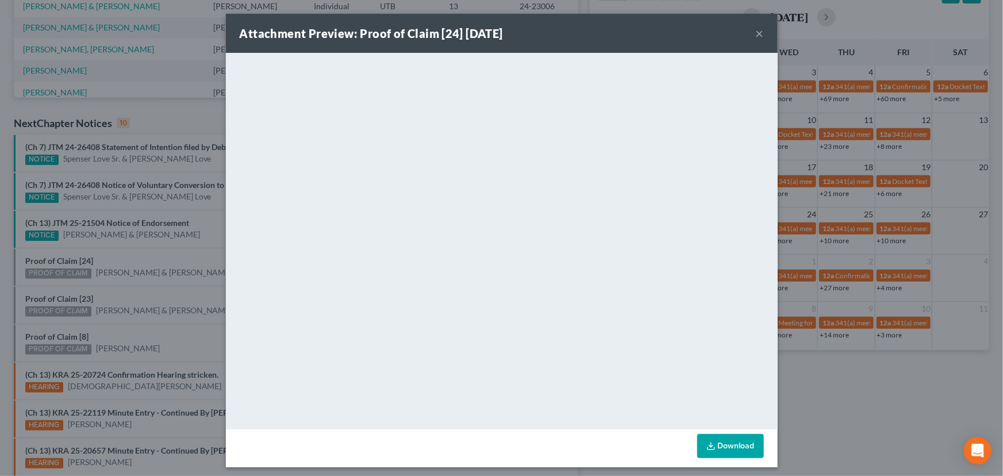
drag, startPoint x: 141, startPoint y: 261, endPoint x: 109, endPoint y: 282, distance: 37.5
click at [135, 267] on div "Attachment Preview: Proof of Claim [24] 09/09/2025 × <object ng-attr-data='http…" at bounding box center [501, 238] width 1003 height 476
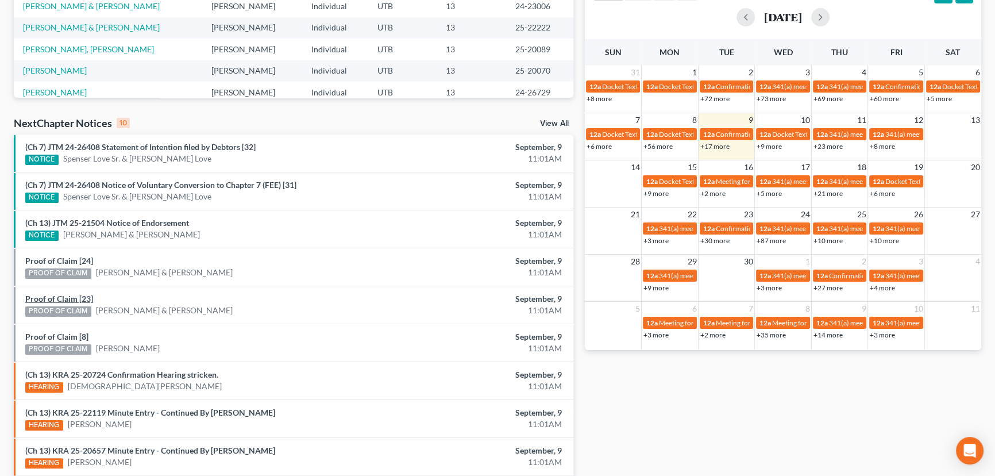
click at [63, 298] on link "Proof of Claim [23]" at bounding box center [59, 299] width 68 height 10
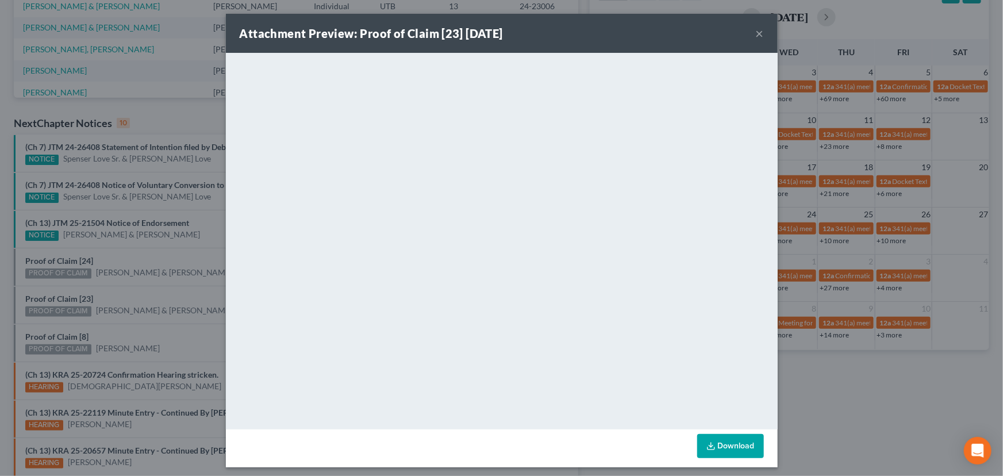
drag, startPoint x: 132, startPoint y: 292, endPoint x: 116, endPoint y: 307, distance: 22.4
click at [130, 297] on div "Attachment Preview: Proof of Claim [23] 09/09/2025 × <object ng-attr-data='http…" at bounding box center [501, 238] width 1003 height 476
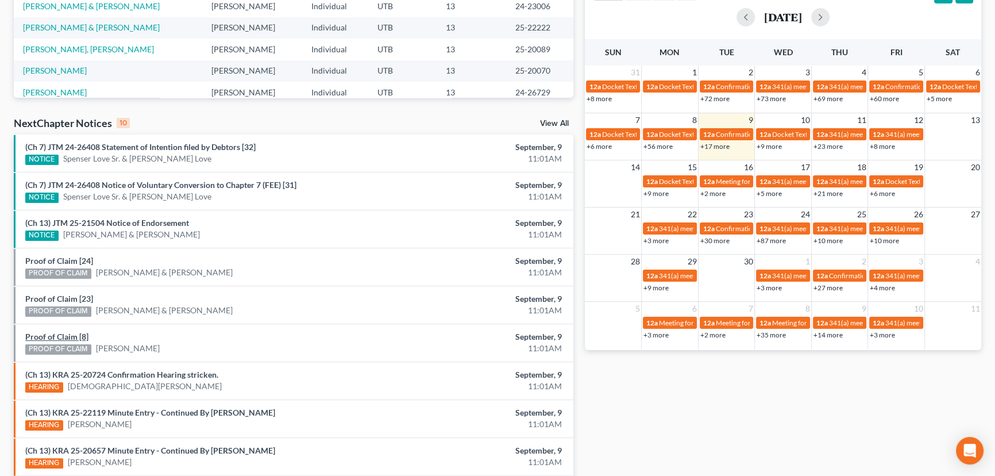
click at [58, 336] on link "Proof of Claim [8]" at bounding box center [56, 337] width 63 height 10
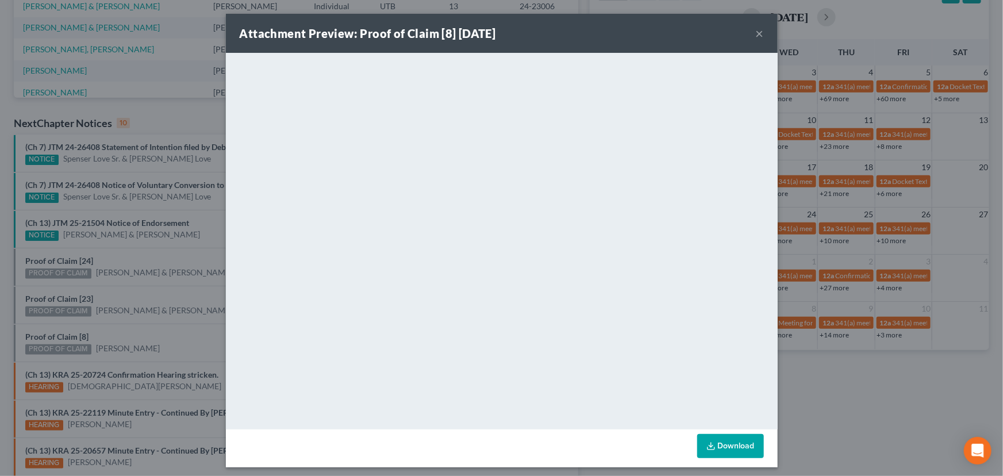
drag, startPoint x: 132, startPoint y: 330, endPoint x: 137, endPoint y: 327, distance: 5.9
click at [132, 330] on div "Attachment Preview: Proof of Claim [8] 09/09/2025 × <object ng-attr-data='https…" at bounding box center [501, 238] width 1003 height 476
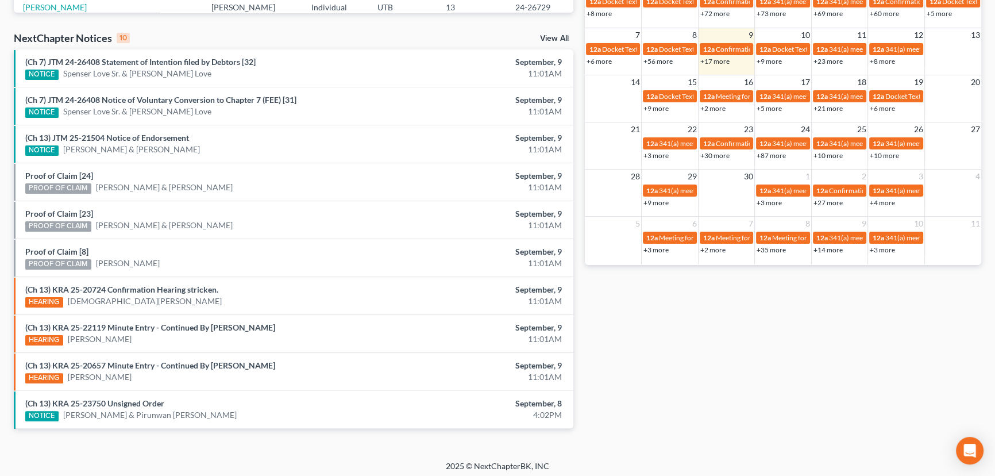
scroll to position [349, 0]
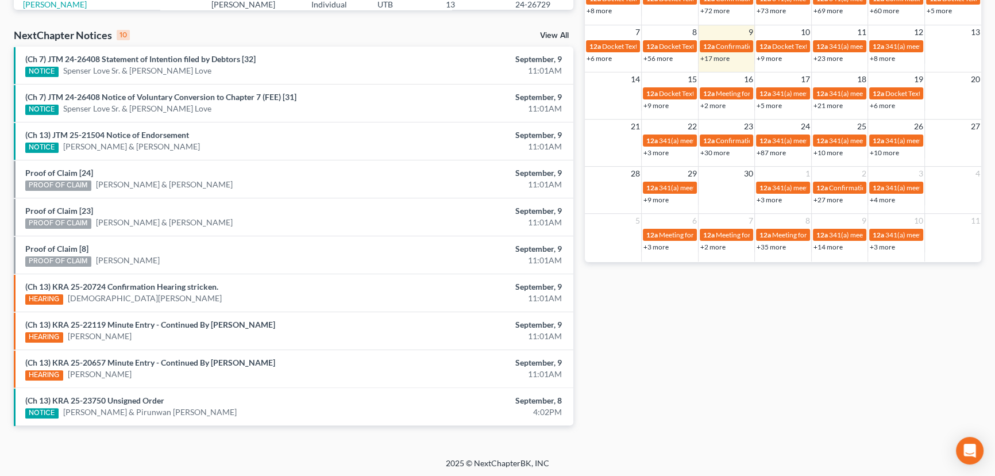
click at [151, 290] on div "(Ch 13) KRA 25-20724 Confirmation Hearing stricken. HEARING Carmelita Medina" at bounding box center [202, 293] width 365 height 24
click at [155, 286] on link "(Ch 13) KRA 25-20724 Confirmation Hearing stricken." at bounding box center [121, 287] width 193 height 10
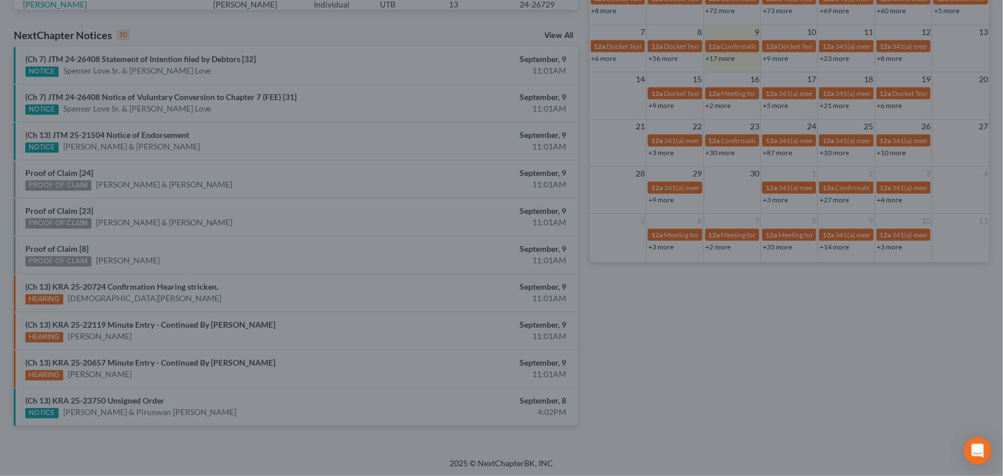
click at [183, 230] on div "Attachment Preview: (Ch 13) KRA 25-20724 Confirmation Hearing stricken. 09/09/2…" at bounding box center [501, 238] width 1003 height 476
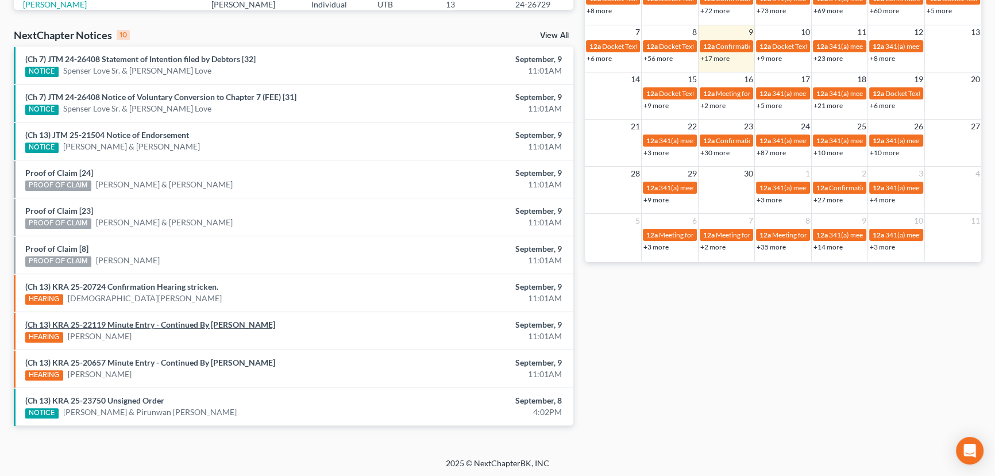
click at [136, 326] on link "(Ch 13) KRA 25-22119 Minute Entry - Continued By [PERSON_NAME]" at bounding box center [150, 325] width 250 height 10
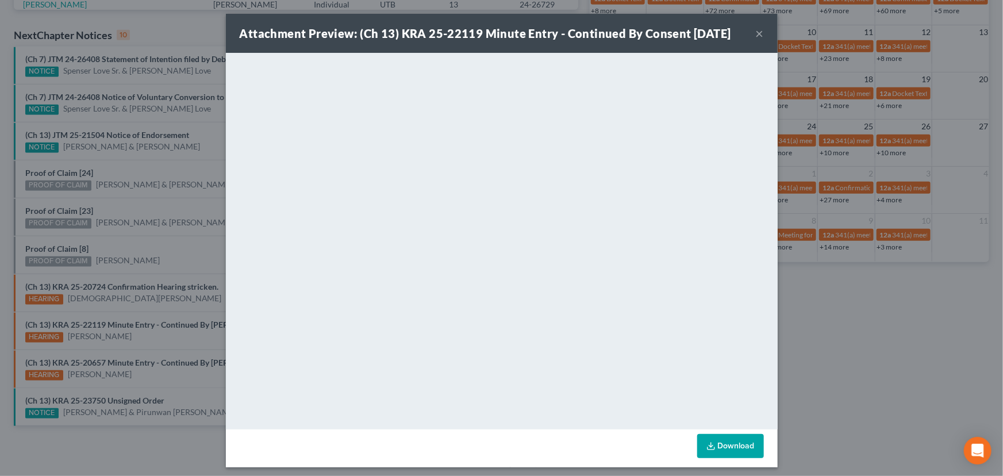
click at [162, 360] on div "Attachment Preview: (Ch 13) KRA 25-22119 Minute Entry - Continued By Consent 09…" at bounding box center [501, 238] width 1003 height 476
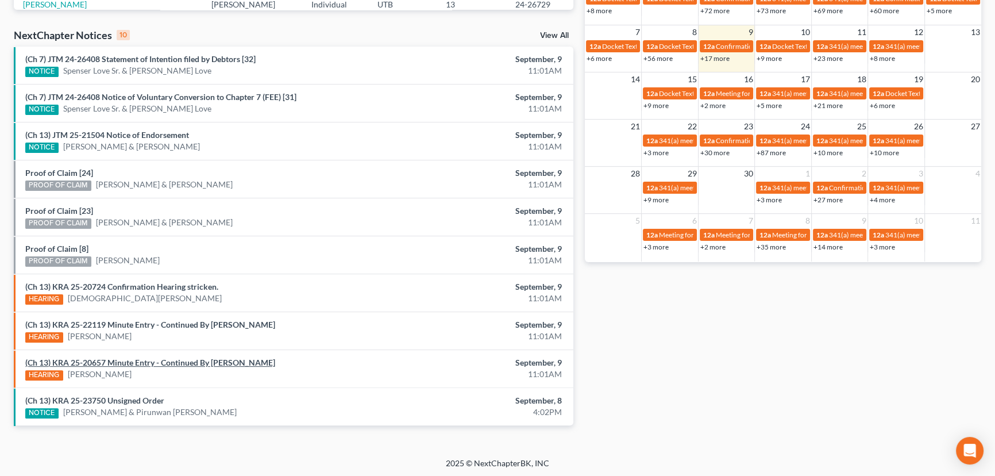
click at [162, 360] on link "(Ch 13) KRA 25-20657 Minute Entry - Continued By Consent" at bounding box center [150, 362] width 250 height 10
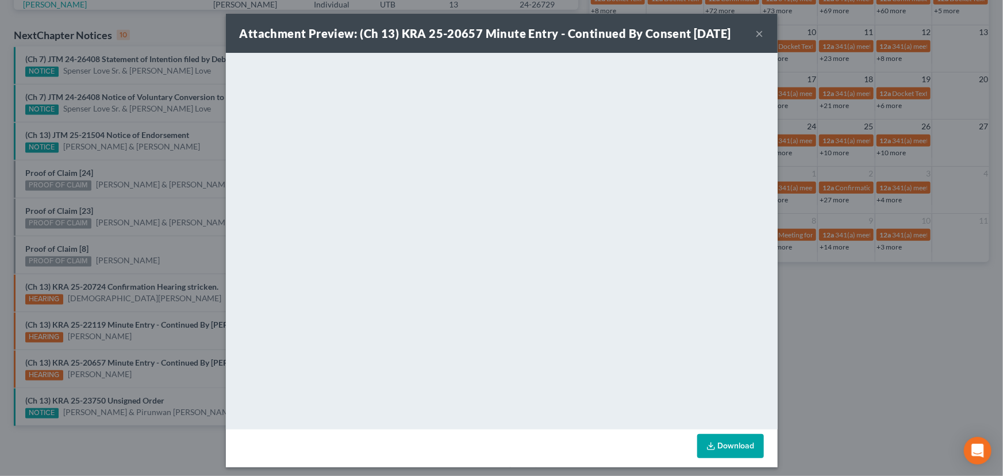
click at [757, 34] on button "×" at bounding box center [760, 33] width 8 height 14
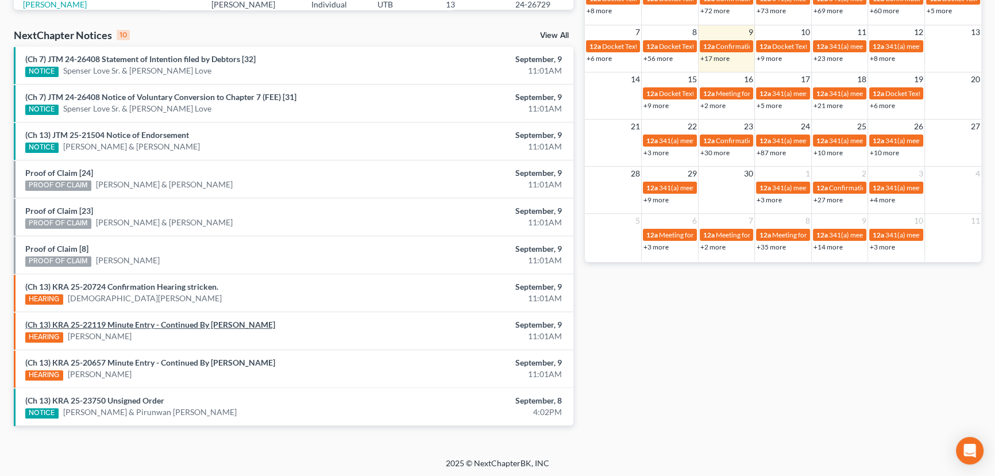
click at [149, 324] on link "(Ch 13) KRA 25-22119 Minute Entry - Continued By [PERSON_NAME]" at bounding box center [150, 325] width 250 height 10
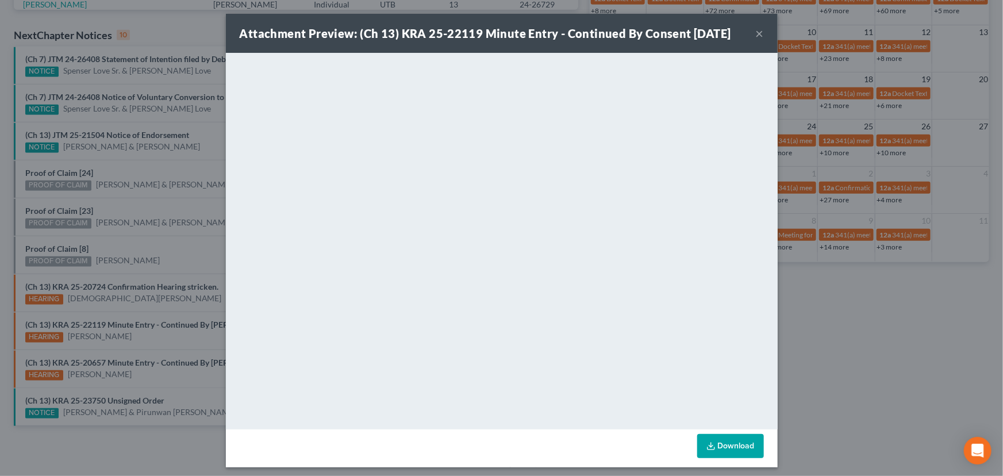
click at [174, 254] on div "Attachment Preview: (Ch 13) KRA 25-22119 Minute Entry - Continued By Consent 09…" at bounding box center [501, 238] width 1003 height 476
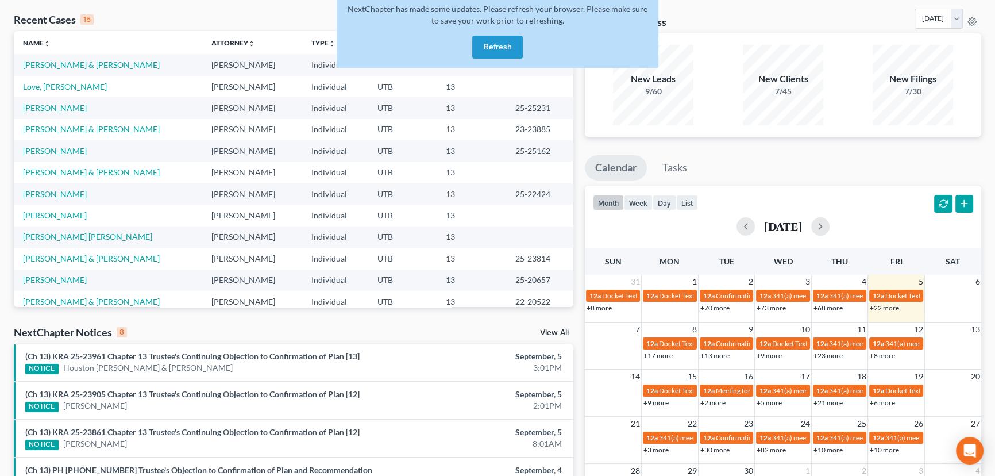
scroll to position [52, 0]
click at [504, 46] on button "Refresh" at bounding box center [497, 47] width 51 height 23
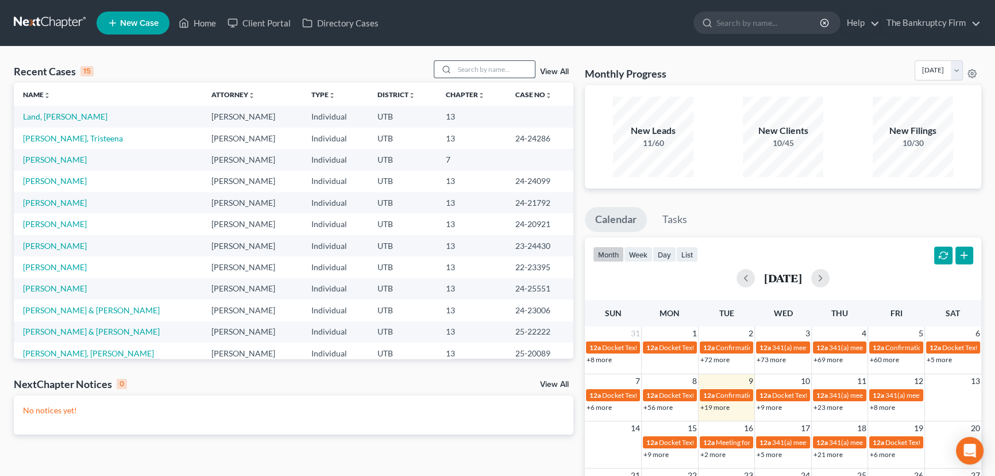
click at [468, 66] on input "search" at bounding box center [495, 69] width 80 height 17
type input "[PERSON_NAME]"
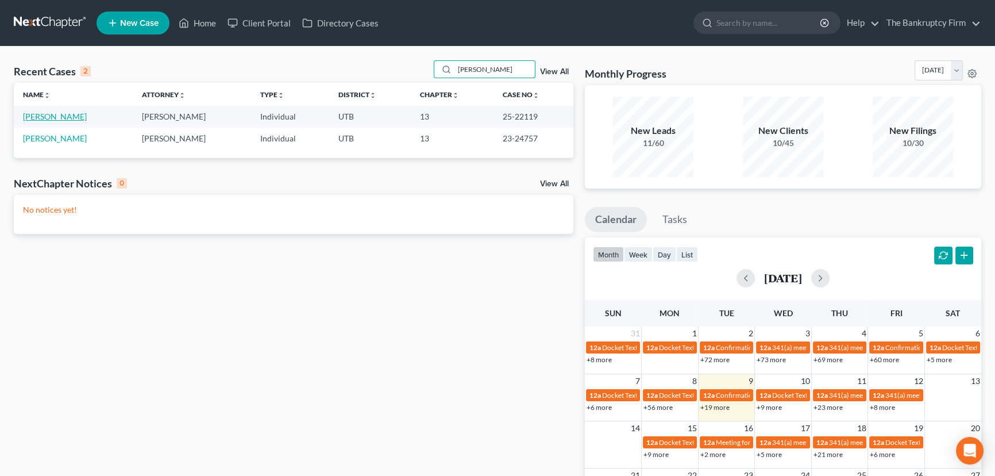
click at [58, 115] on link "[PERSON_NAME]" at bounding box center [55, 116] width 64 height 10
select select "3"
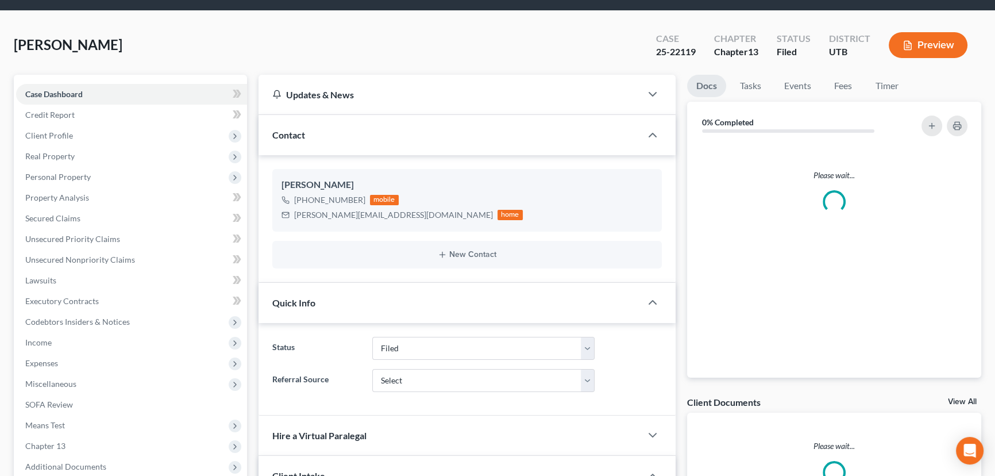
scroll to position [104, 0]
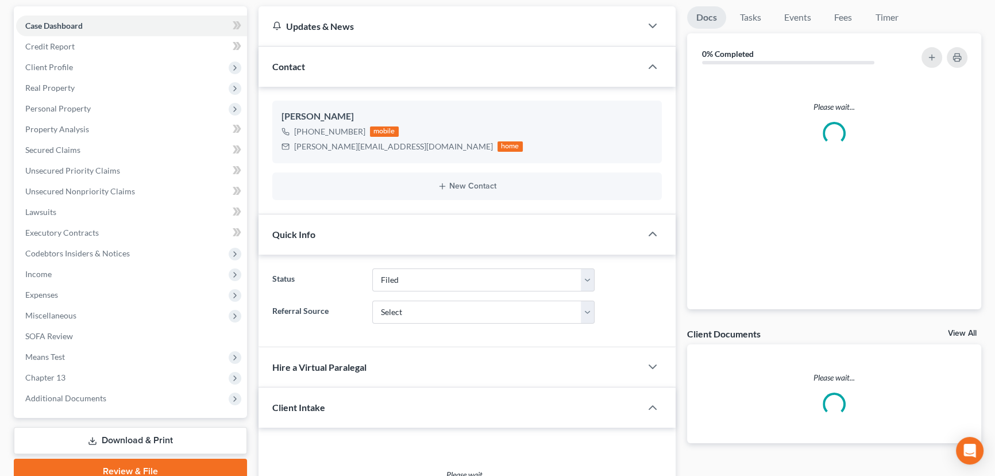
click at [955, 333] on link "View All" at bounding box center [962, 333] width 29 height 8
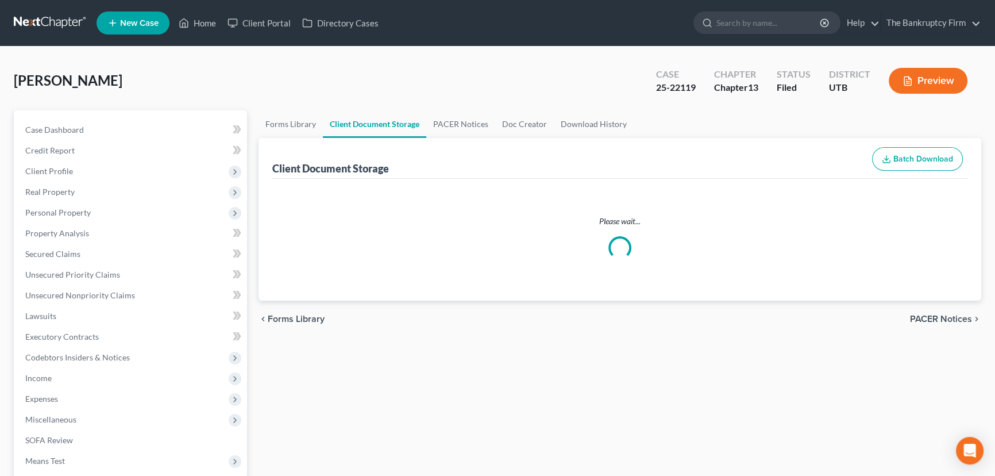
select select "30"
select select "26"
select select "54"
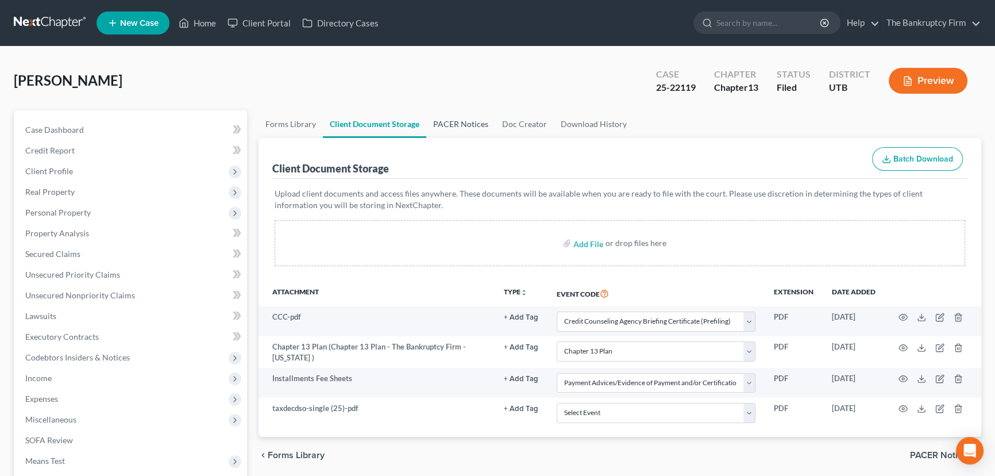
click at [465, 126] on link "PACER Notices" at bounding box center [460, 124] width 69 height 28
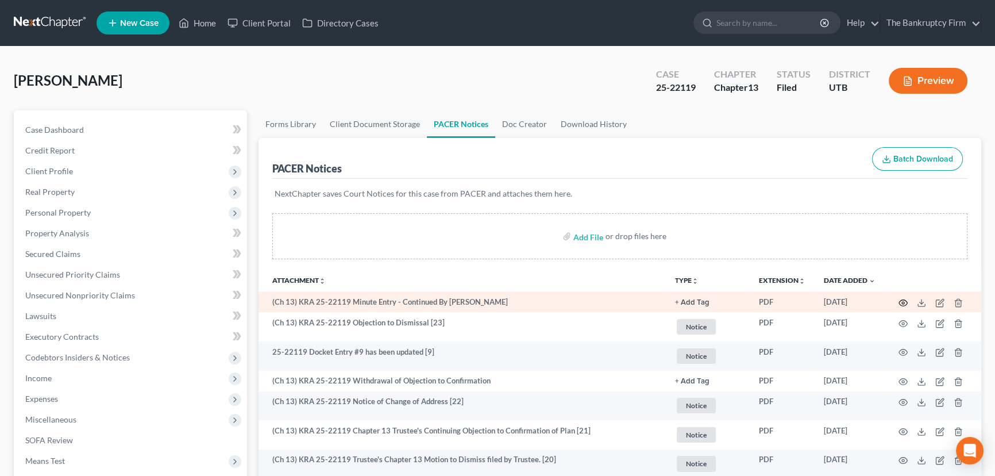
click at [903, 302] on circle "button" at bounding box center [903, 303] width 2 height 2
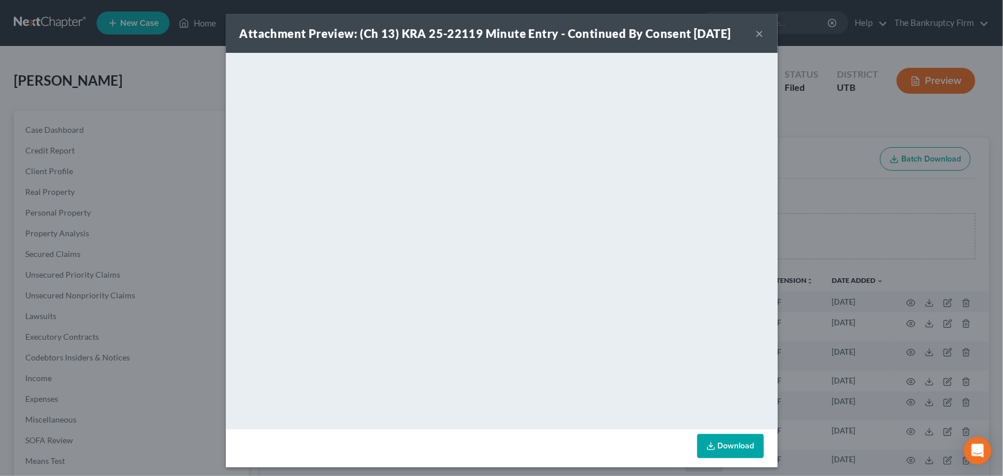
click at [756, 34] on button "×" at bounding box center [760, 33] width 8 height 14
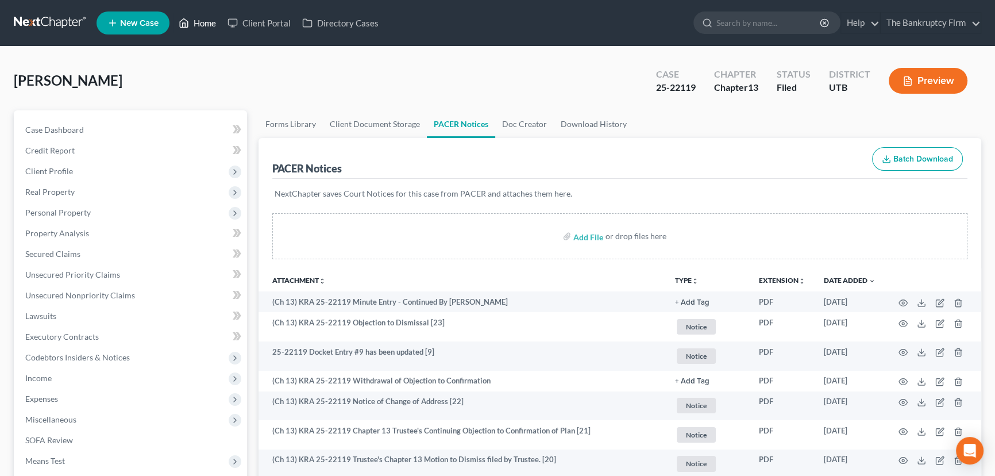
click at [205, 25] on link "Home" at bounding box center [197, 23] width 49 height 21
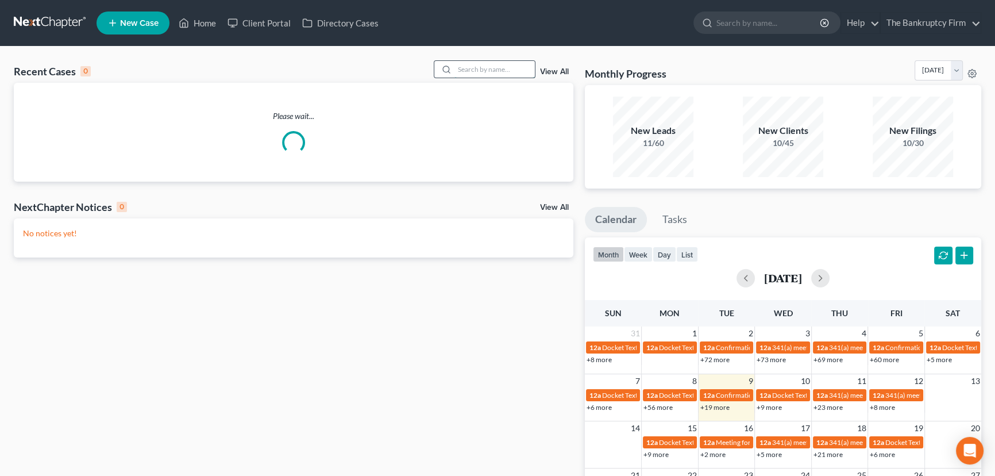
click at [463, 70] on input "search" at bounding box center [495, 69] width 80 height 17
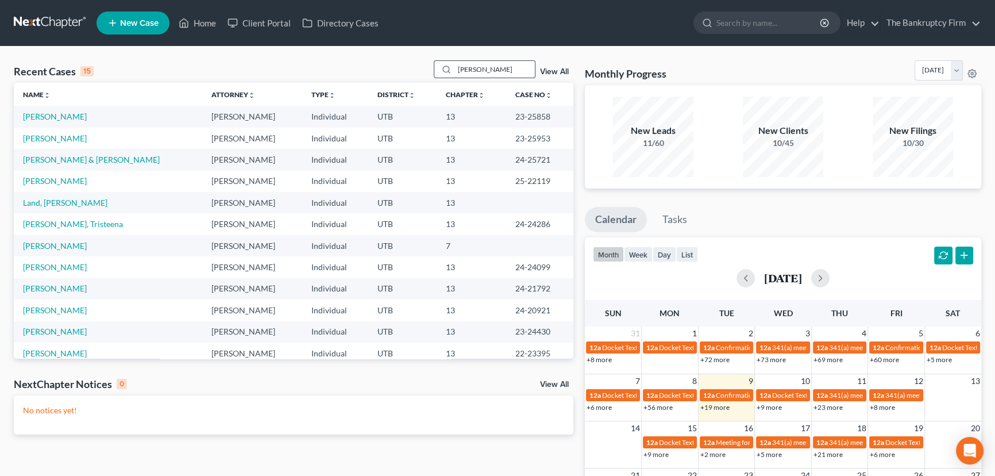
type input "[PERSON_NAME]"
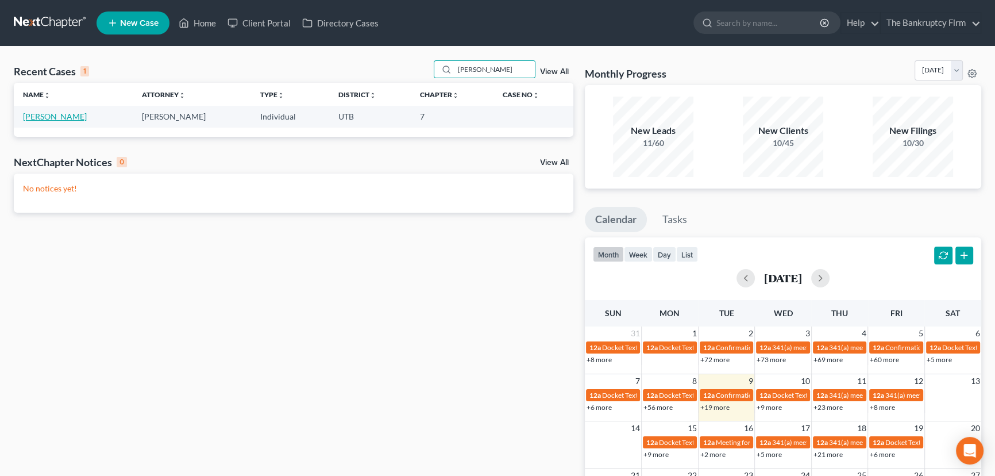
click at [51, 117] on link "[PERSON_NAME]" at bounding box center [55, 116] width 64 height 10
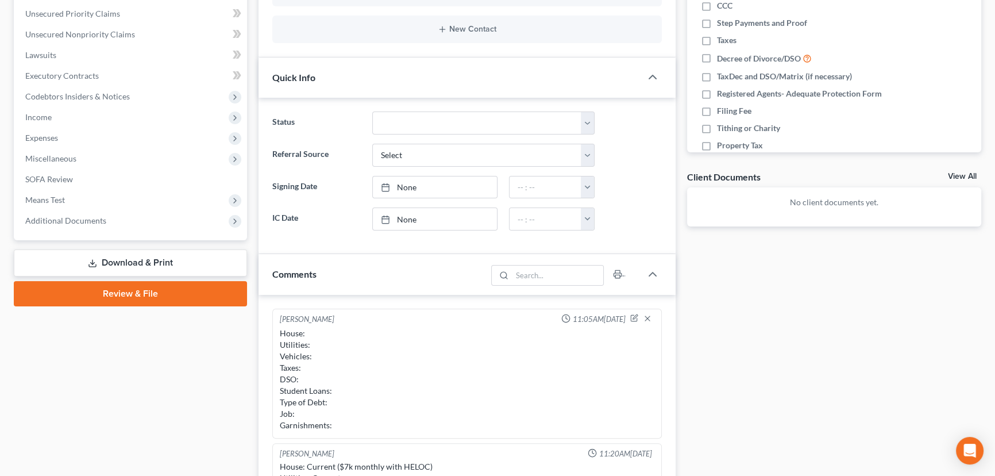
scroll to position [132, 0]
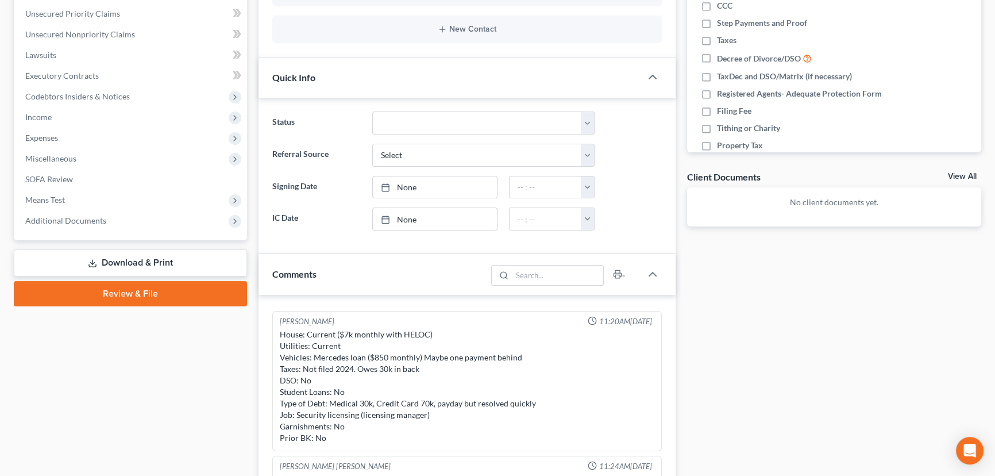
click at [962, 176] on link "View All" at bounding box center [962, 176] width 29 height 8
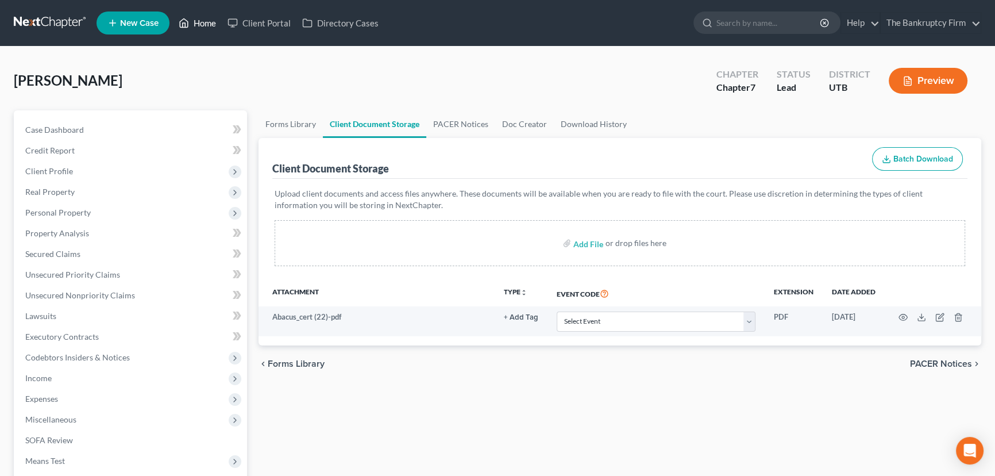
click at [207, 23] on link "Home" at bounding box center [197, 23] width 49 height 21
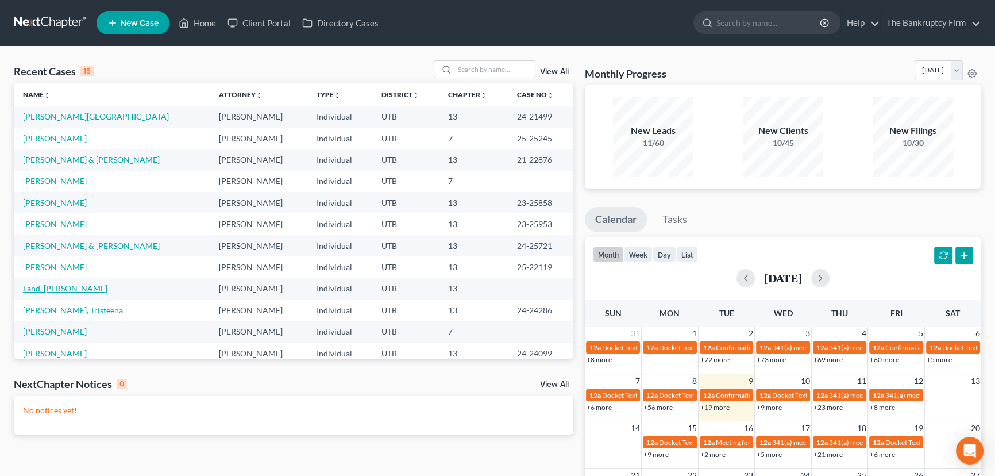
click at [51, 288] on link "Land, [PERSON_NAME]" at bounding box center [65, 288] width 84 height 10
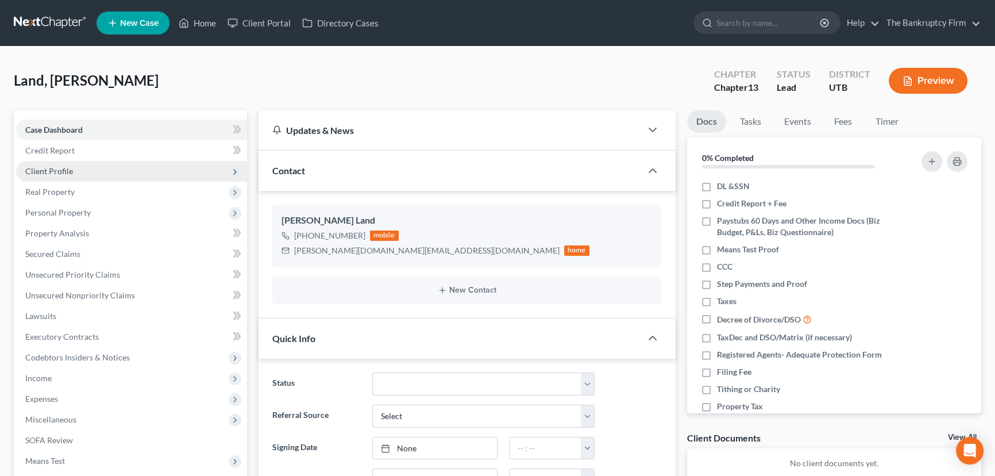
scroll to position [33, 0]
click at [48, 171] on span "Client Profile" at bounding box center [49, 171] width 48 height 10
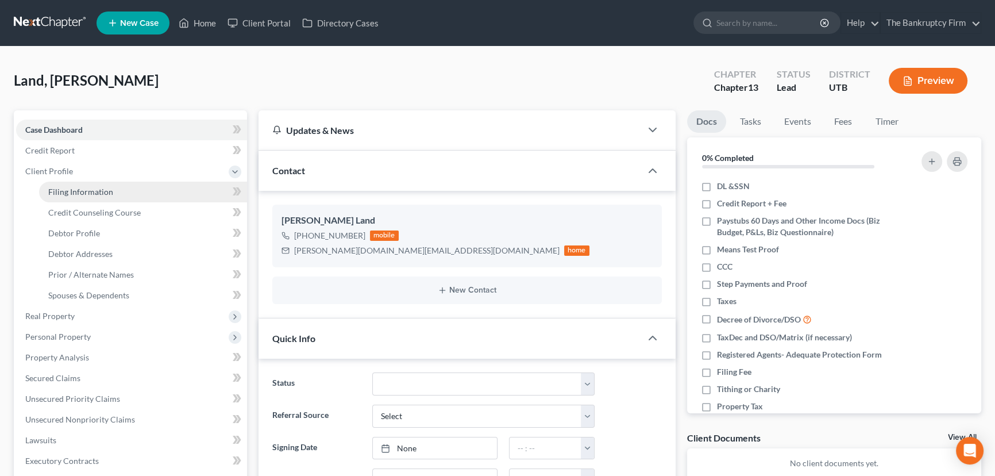
click at [83, 190] on span "Filing Information" at bounding box center [80, 192] width 65 height 10
select select "1"
select select "0"
select select "3"
select select "46"
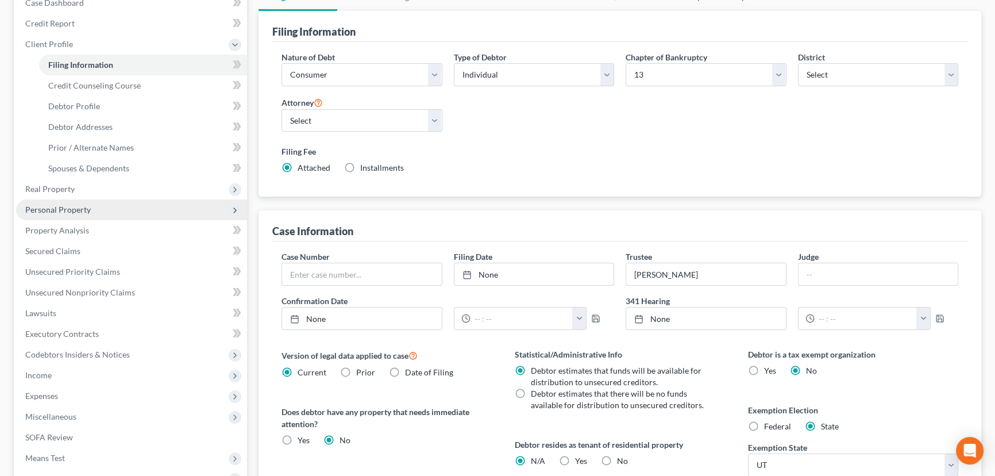
scroll to position [156, 0]
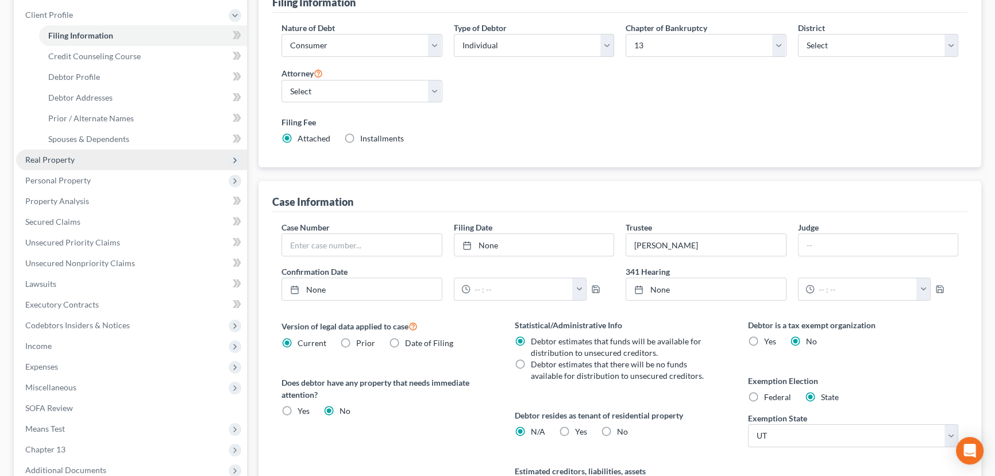
click at [43, 159] on span "Real Property" at bounding box center [49, 160] width 49 height 10
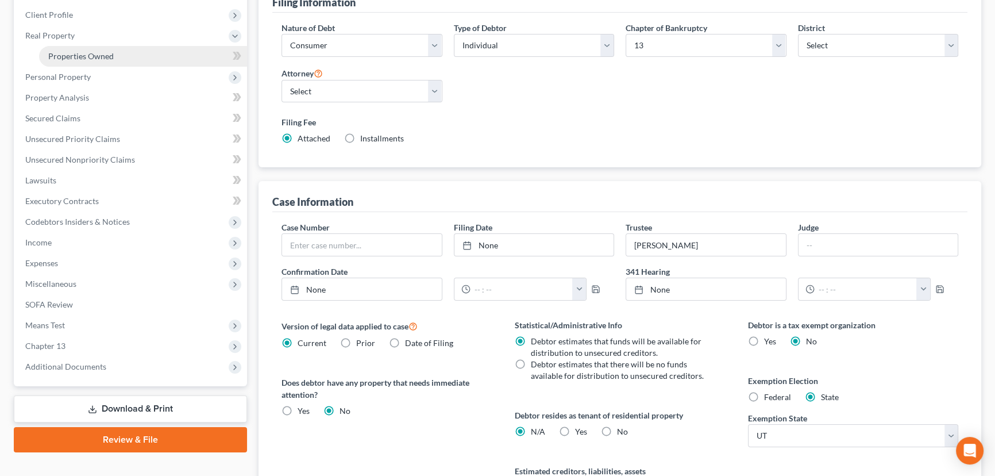
click at [66, 53] on span "Properties Owned" at bounding box center [81, 56] width 66 height 10
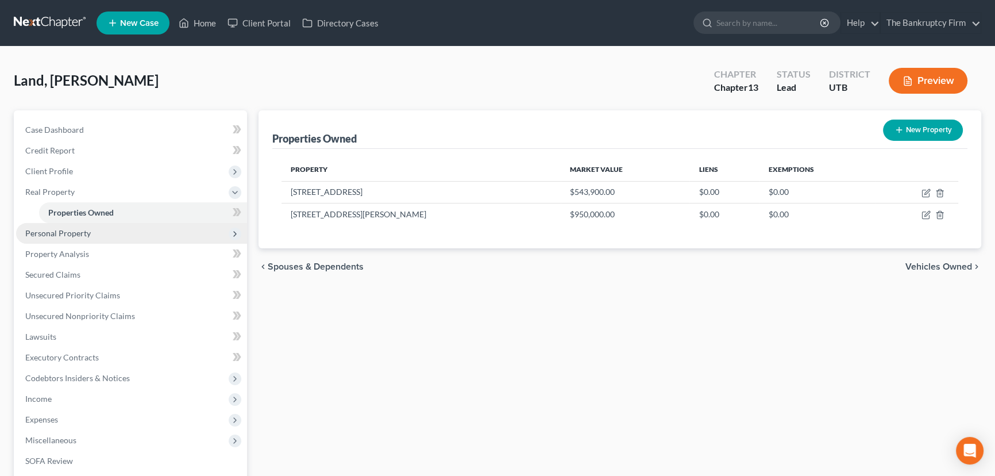
click at [71, 232] on span "Personal Property" at bounding box center [58, 233] width 66 height 10
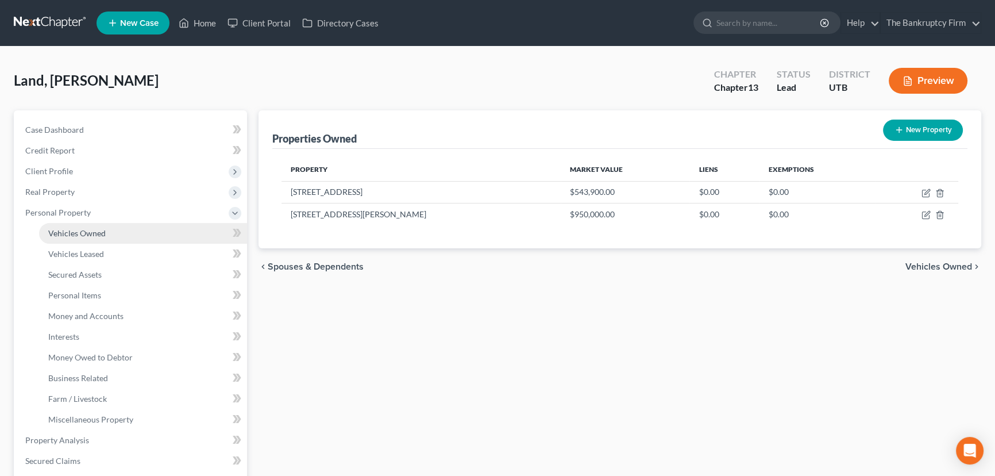
click at [84, 230] on span "Vehicles Owned" at bounding box center [76, 233] width 57 height 10
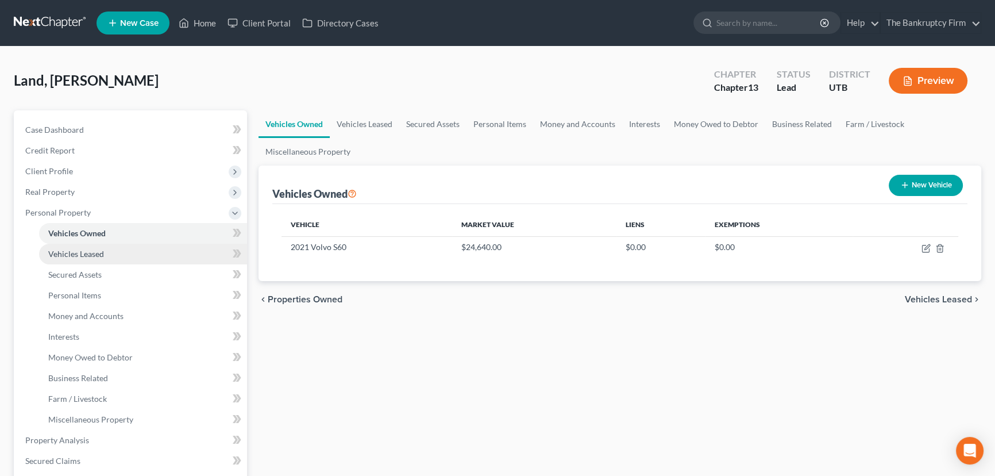
click at [84, 249] on span "Vehicles Leased" at bounding box center [76, 254] width 56 height 10
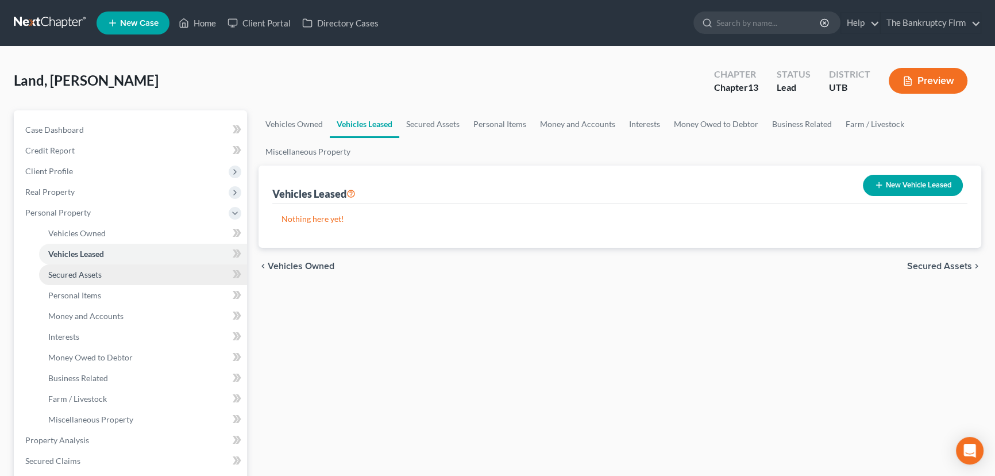
click at [84, 273] on span "Secured Assets" at bounding box center [74, 275] width 53 height 10
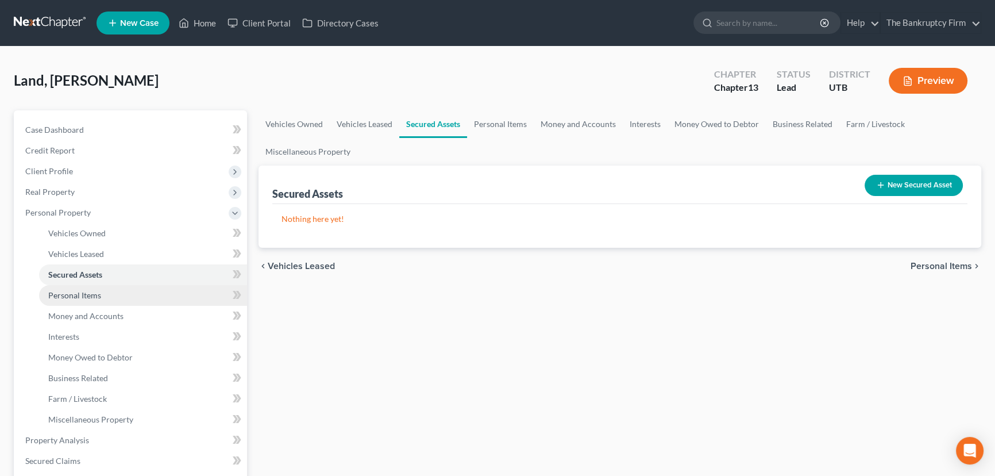
click at [83, 293] on span "Personal Items" at bounding box center [74, 295] width 53 height 10
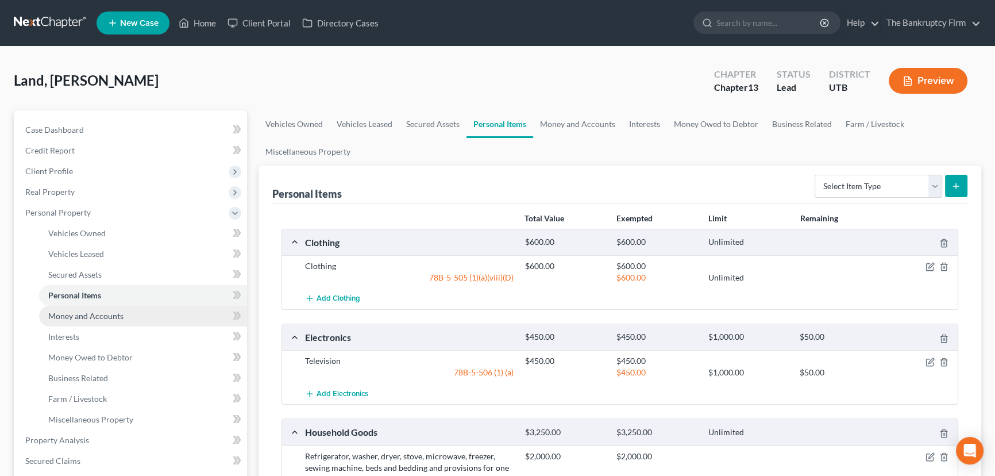
click at [90, 317] on span "Money and Accounts" at bounding box center [85, 316] width 75 height 10
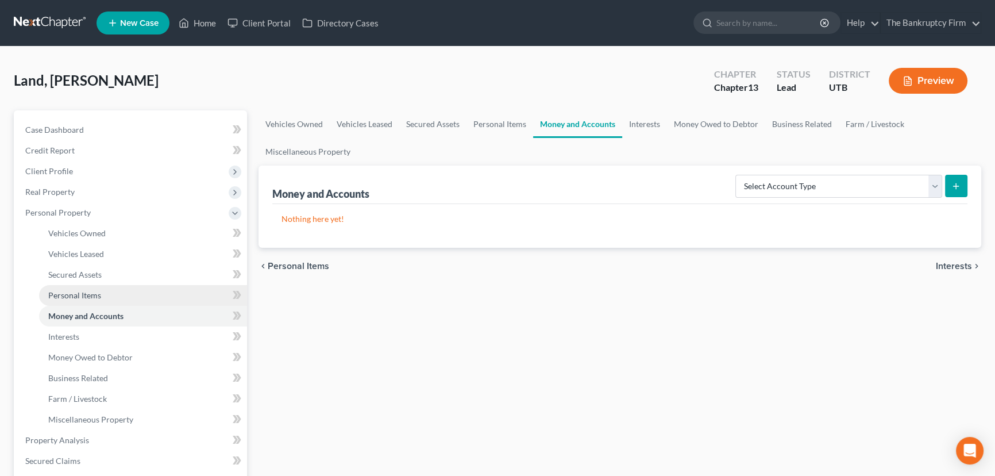
click at [86, 291] on span "Personal Items" at bounding box center [74, 295] width 53 height 10
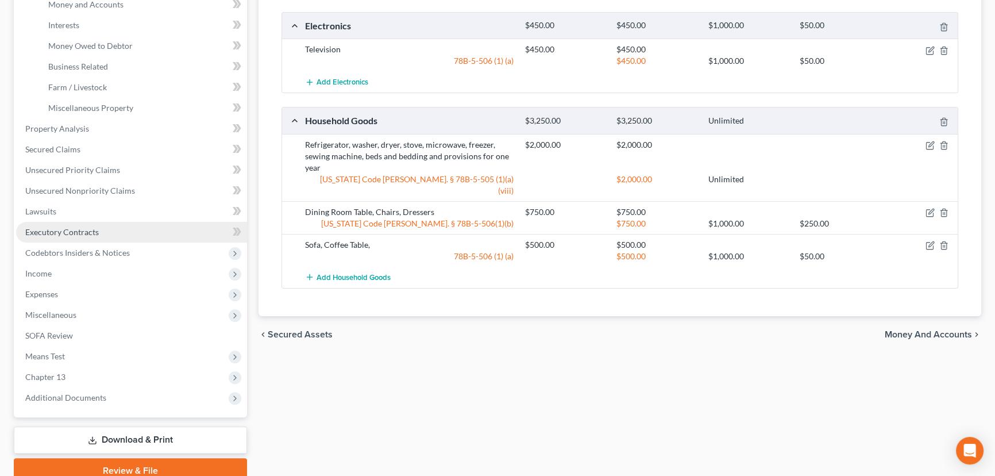
scroll to position [313, 0]
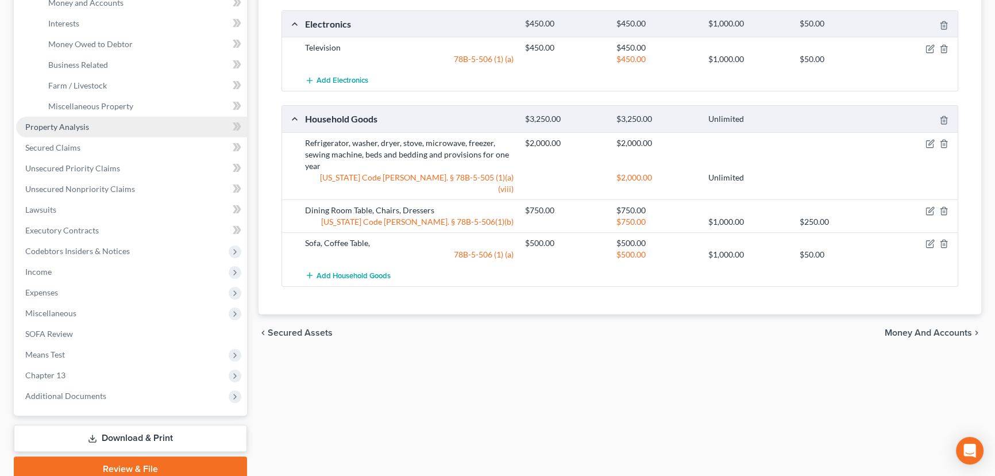
click at [63, 127] on span "Property Analysis" at bounding box center [57, 127] width 64 height 10
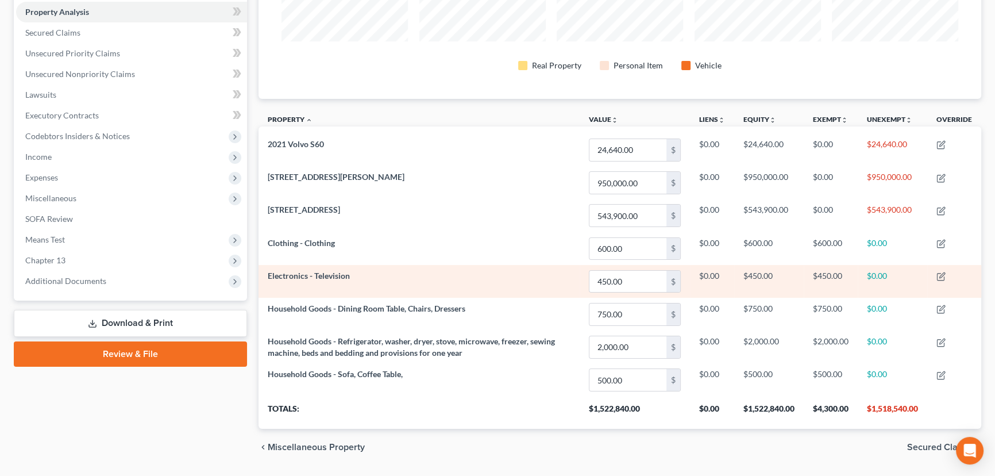
scroll to position [253, 0]
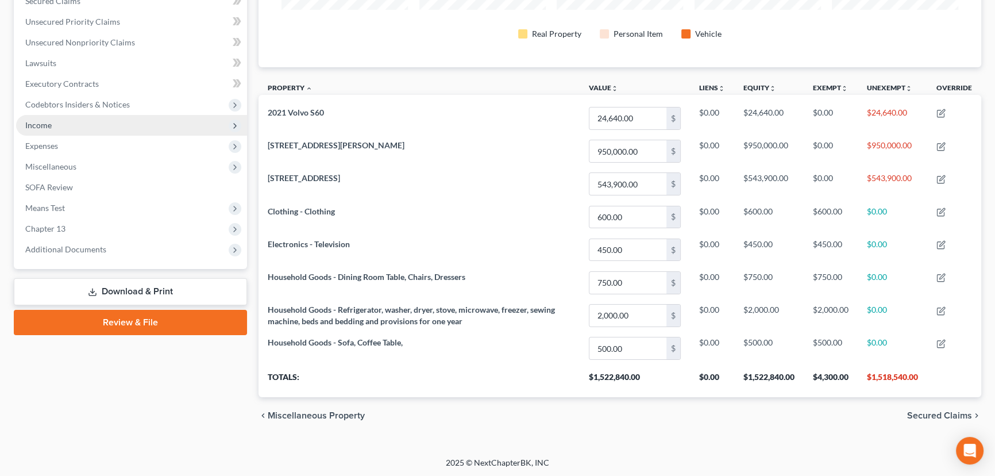
click at [36, 124] on span "Income" at bounding box center [38, 125] width 26 height 10
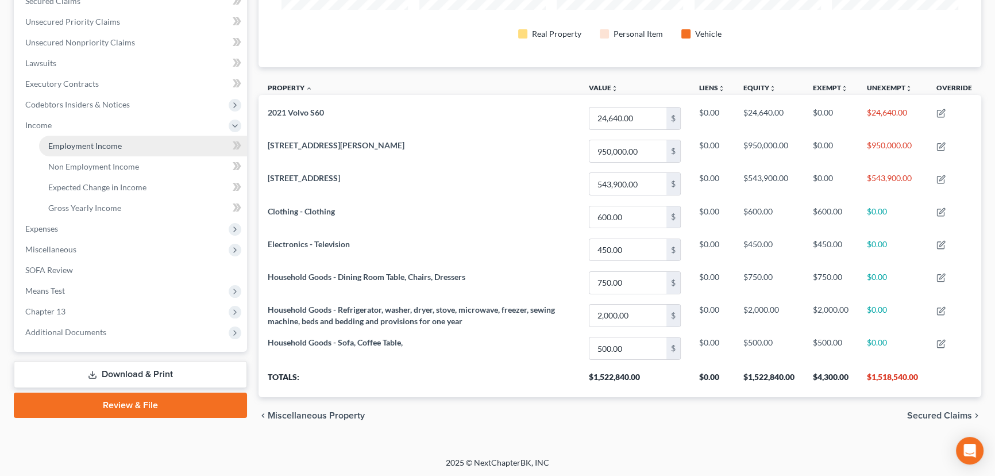
click at [64, 143] on span "Employment Income" at bounding box center [85, 146] width 74 height 10
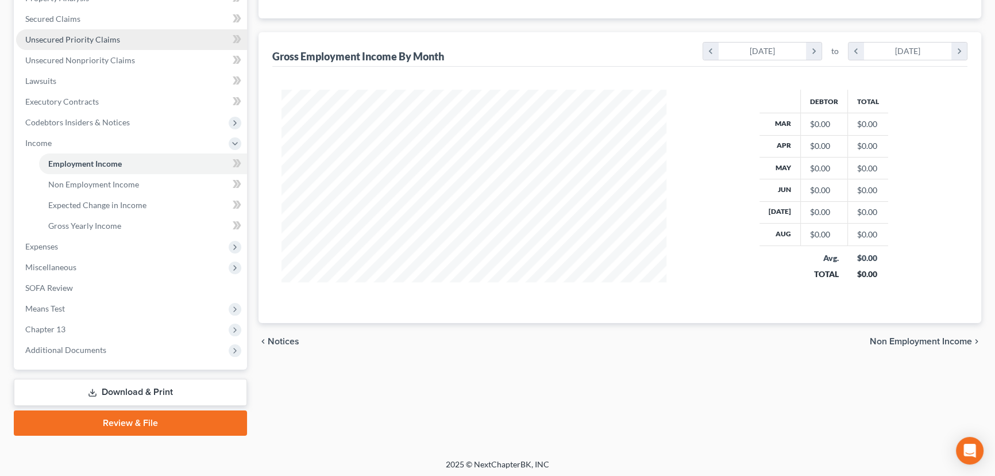
scroll to position [237, 0]
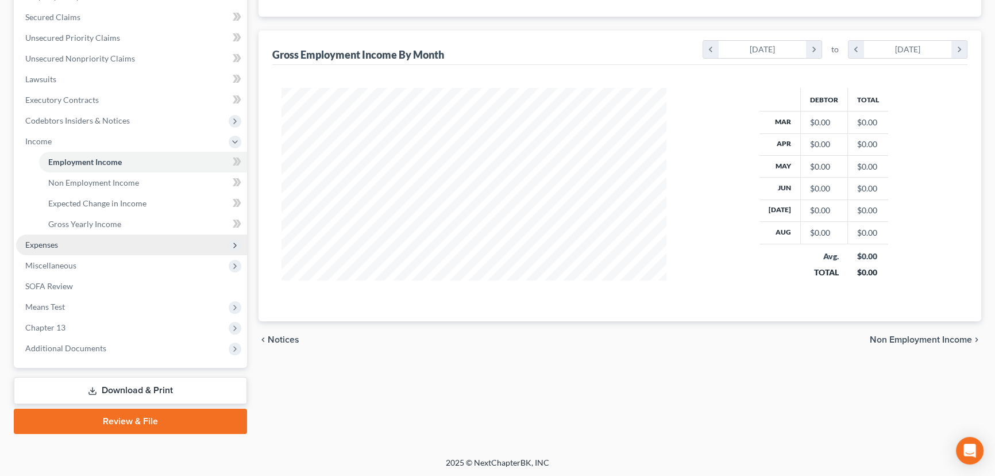
click at [40, 246] on span "Expenses" at bounding box center [41, 245] width 33 height 10
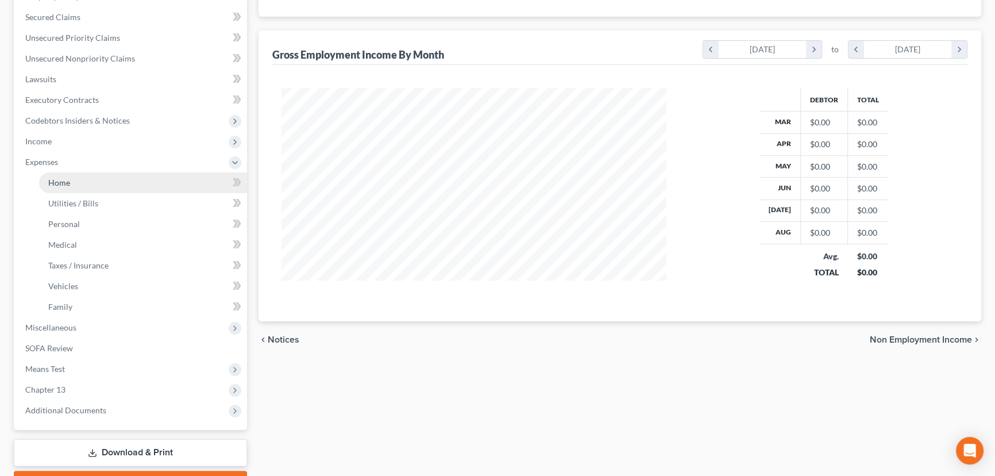
click at [66, 184] on span "Home" at bounding box center [59, 183] width 22 height 10
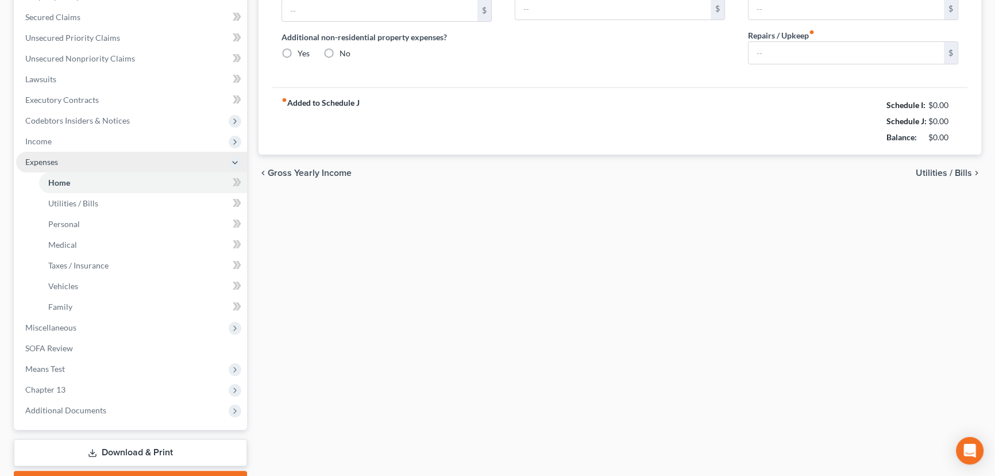
type input "0.00"
radio input "true"
type input "0.00"
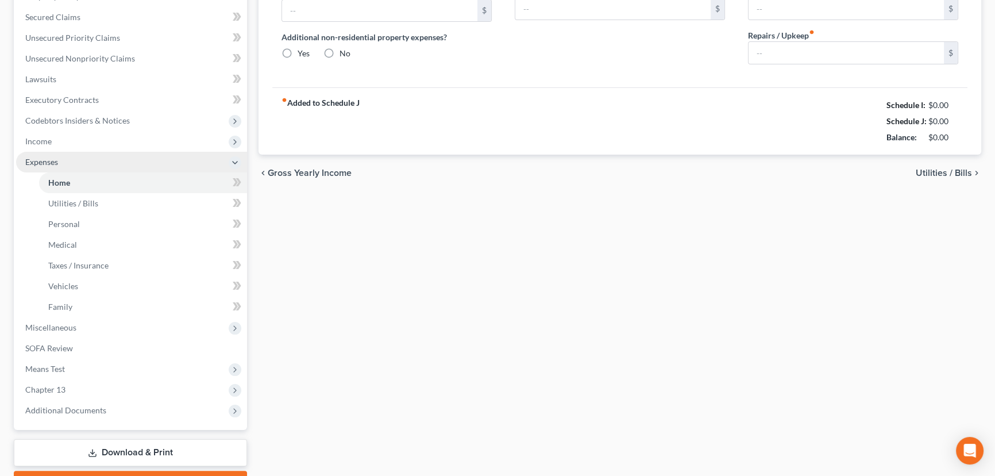
type input "0.00"
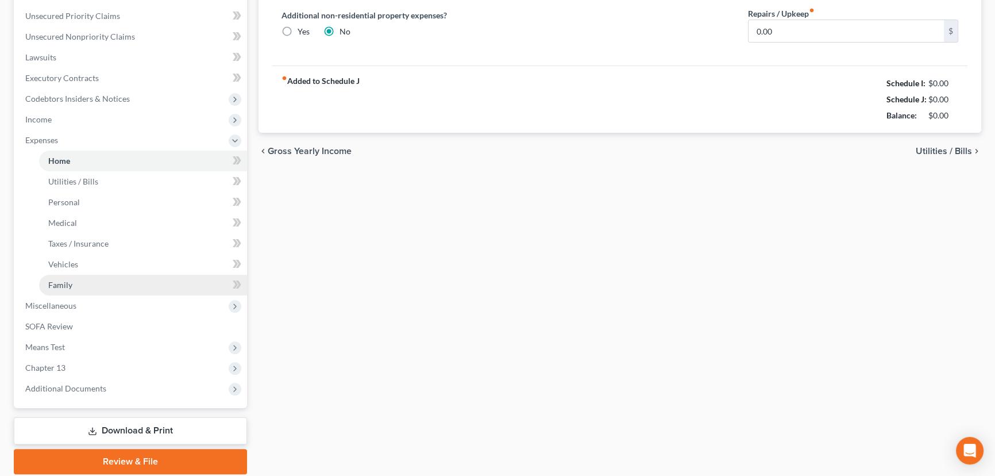
scroll to position [261, 0]
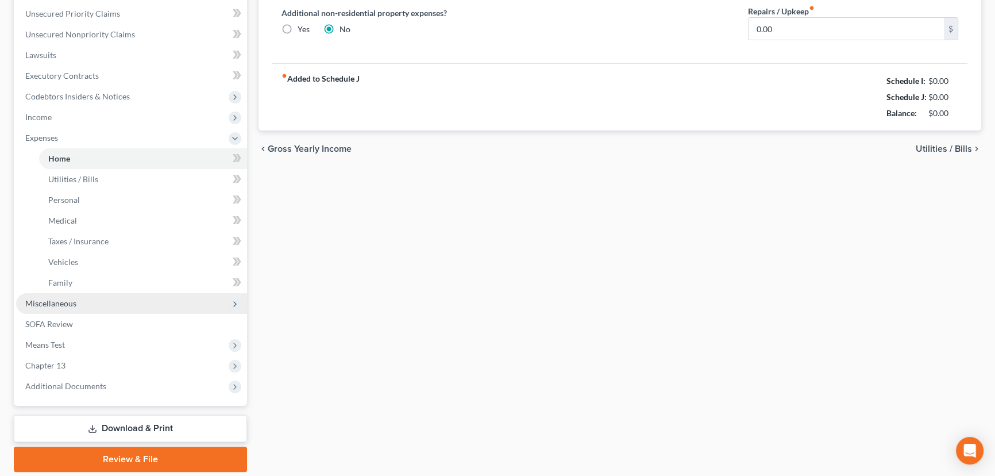
drag, startPoint x: 44, startPoint y: 300, endPoint x: 53, endPoint y: 304, distance: 9.5
click at [44, 301] on span "Miscellaneous" at bounding box center [50, 303] width 51 height 10
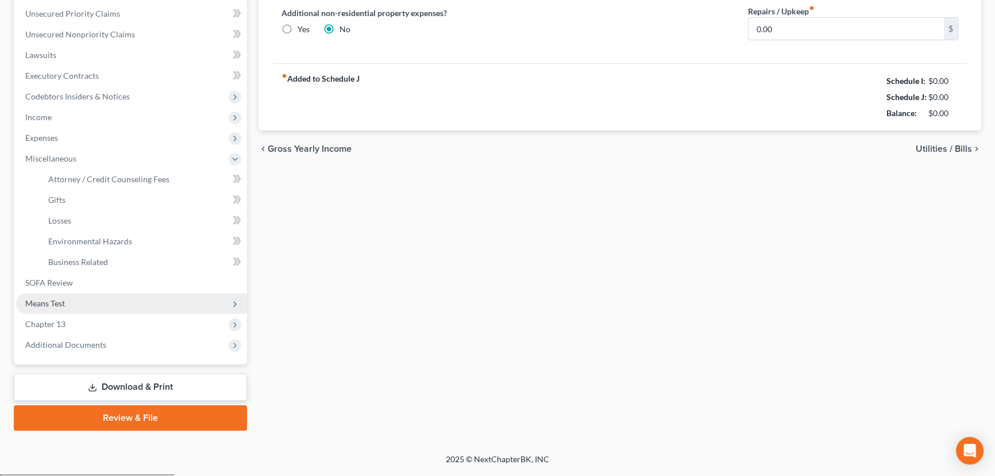
scroll to position [257, 0]
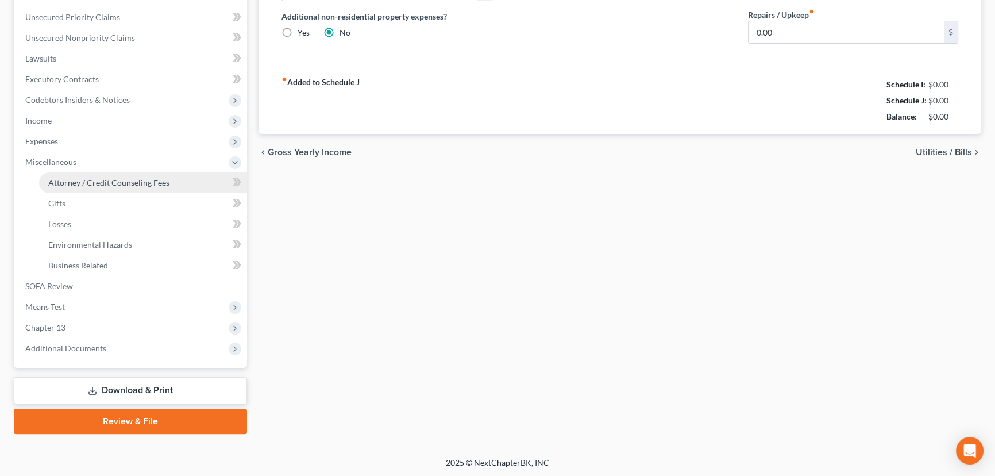
click at [71, 183] on span "Attorney / Credit Counseling Fees" at bounding box center [108, 183] width 121 height 10
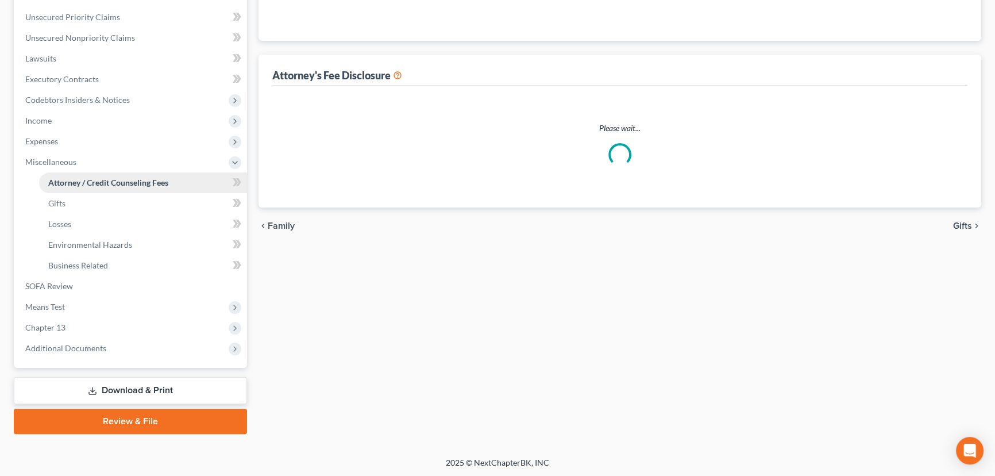
scroll to position [204, 0]
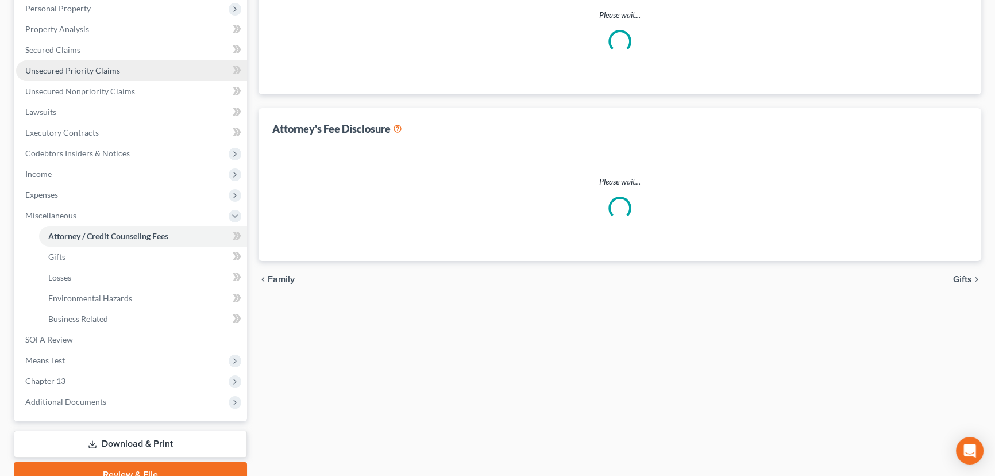
select select "0"
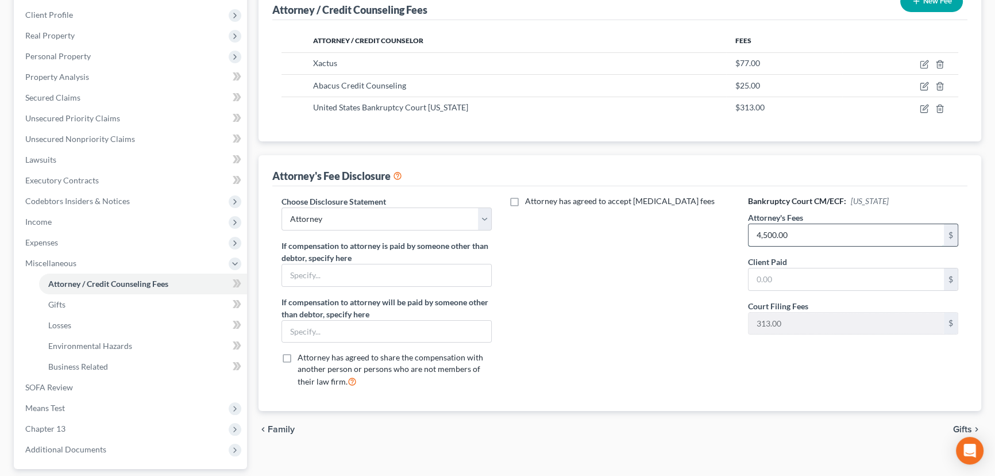
click at [803, 238] on input "4,500.00" at bounding box center [846, 235] width 195 height 22
type input "4,750"
click at [672, 252] on div "Attorney has agreed to accept retainer fees" at bounding box center [619, 296] width 233 height 202
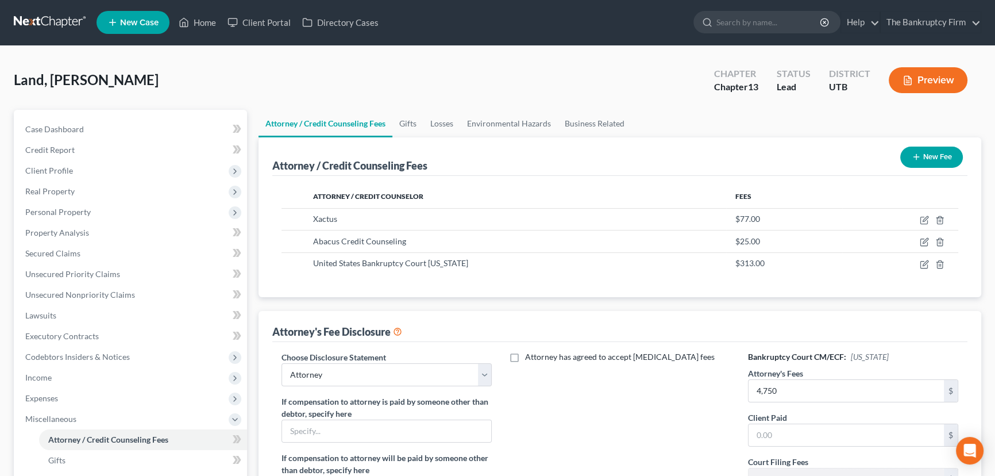
scroll to position [0, 0]
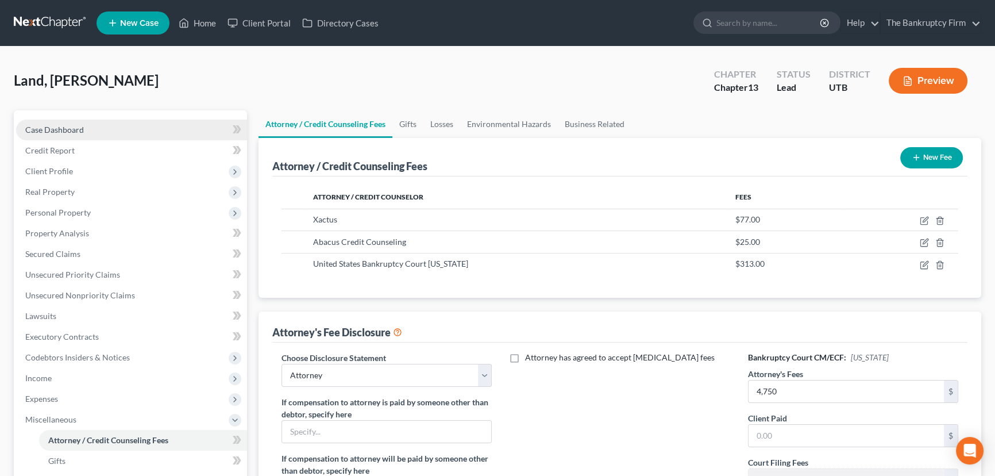
click at [51, 127] on span "Case Dashboard" at bounding box center [54, 130] width 59 height 10
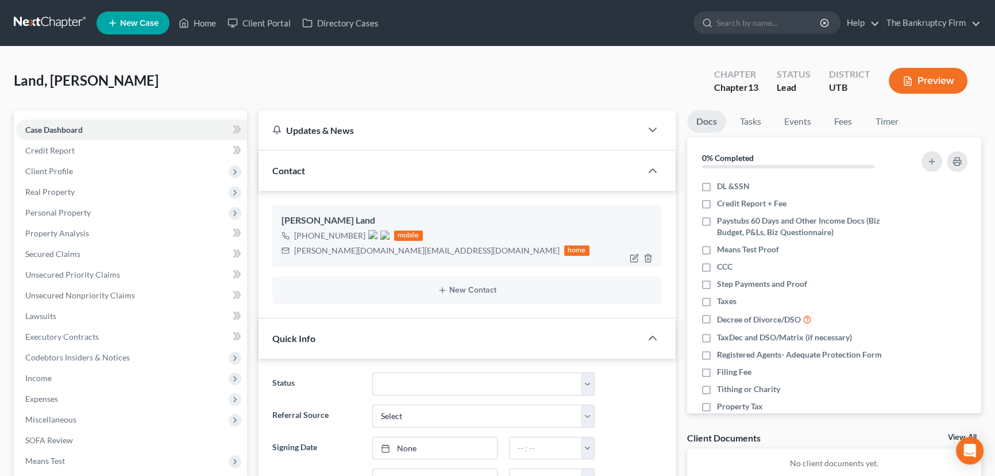
scroll to position [33, 0]
click at [371, 233] on img at bounding box center [372, 234] width 9 height 9
click at [57, 171] on span "Client Profile" at bounding box center [49, 171] width 48 height 10
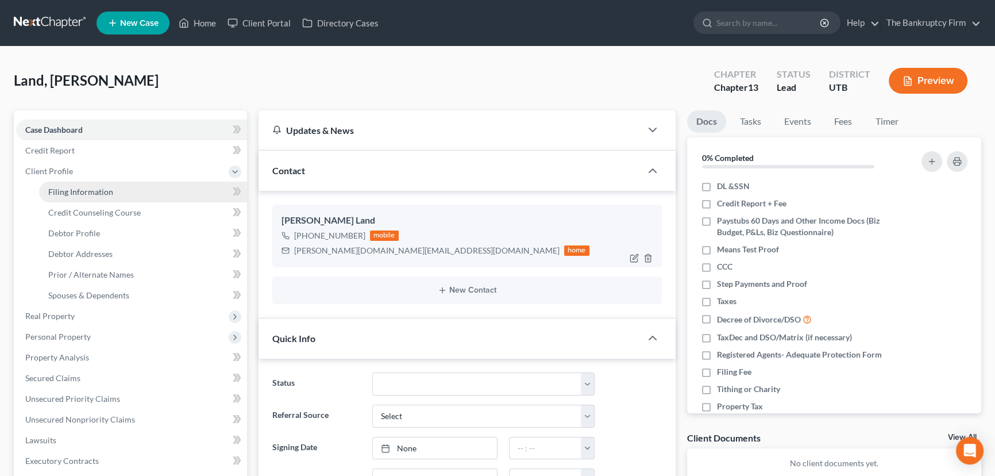
drag, startPoint x: 92, startPoint y: 190, endPoint x: 111, endPoint y: 196, distance: 19.8
click at [92, 190] on span "Filing Information" at bounding box center [80, 192] width 65 height 10
select select "1"
select select "0"
select select "3"
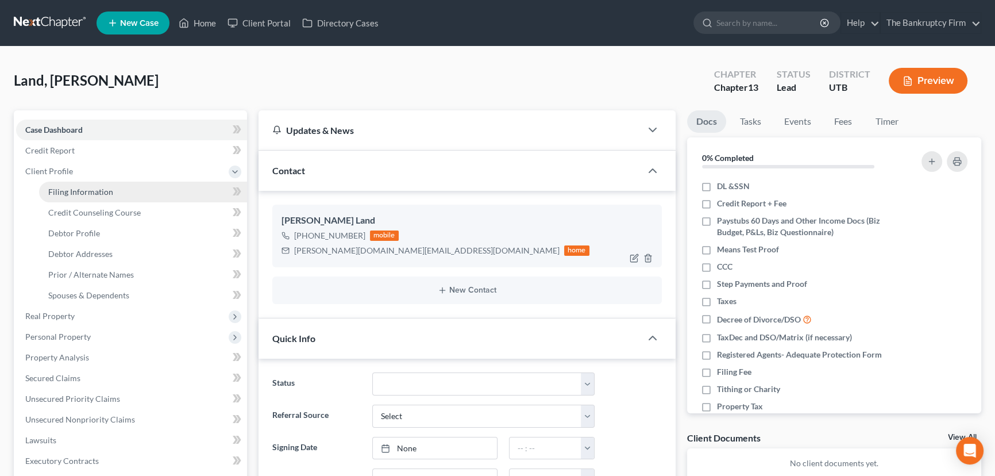
select select "81"
select select "0"
select select "46"
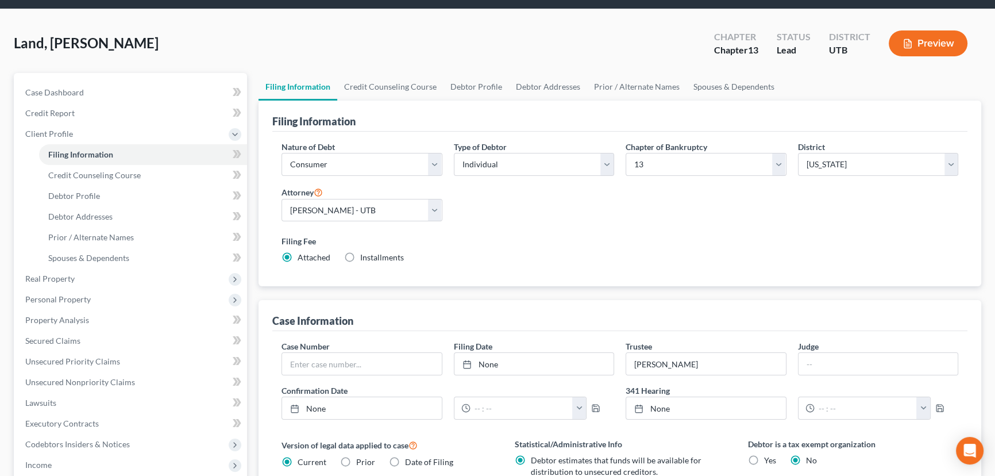
scroll to position [52, 0]
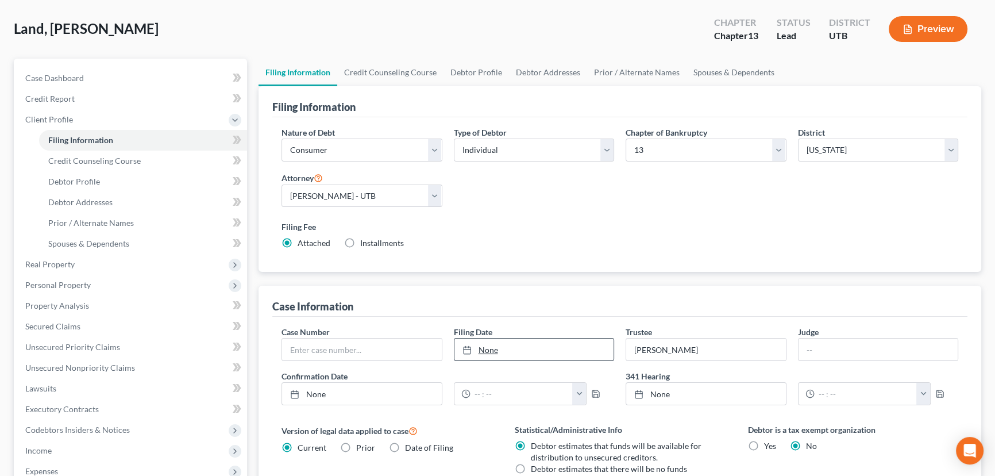
click at [491, 345] on link "None" at bounding box center [535, 349] width 160 height 22
type input "9/9/2025"
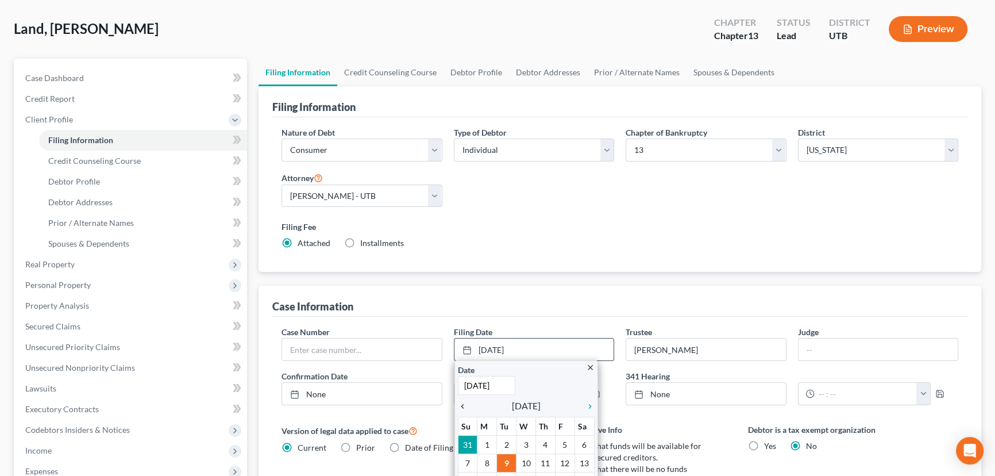
click at [460, 403] on icon "chevron_left" at bounding box center [465, 406] width 15 height 9
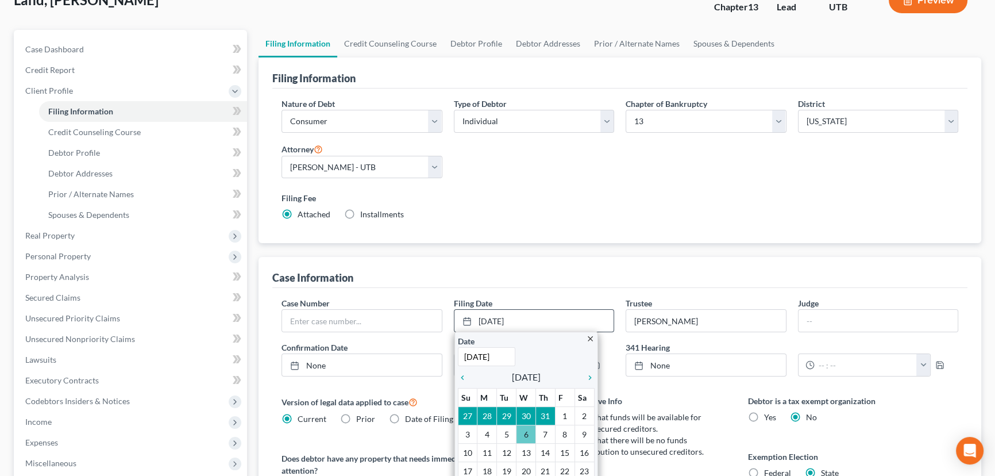
scroll to position [156, 0]
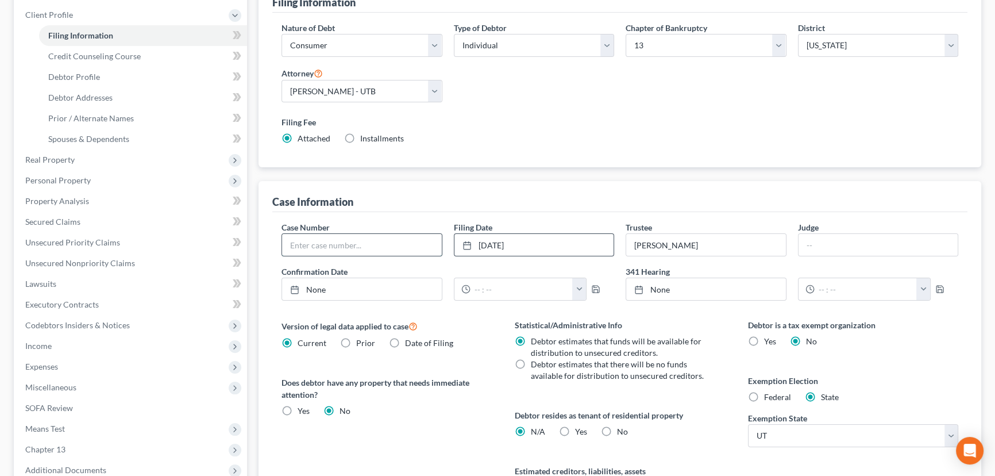
drag, startPoint x: 328, startPoint y: 243, endPoint x: 342, endPoint y: 243, distance: 13.8
click at [328, 243] on input "text" at bounding box center [362, 245] width 160 height 22
click at [308, 247] on input "text" at bounding box center [362, 245] width 160 height 22
paste input "25-24959"
type input "25-24959"
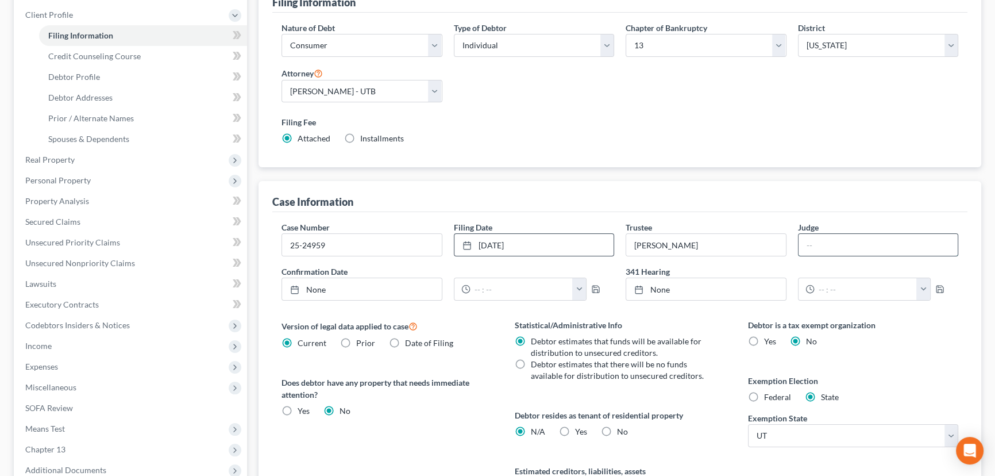
click at [807, 243] on input "text" at bounding box center [879, 245] width 160 height 22
click at [811, 247] on input "text" at bounding box center [879, 245] width 160 height 22
type input "Lon Jenkins"
type input "9/9/2025"
click at [313, 287] on link "None" at bounding box center [362, 289] width 160 height 22
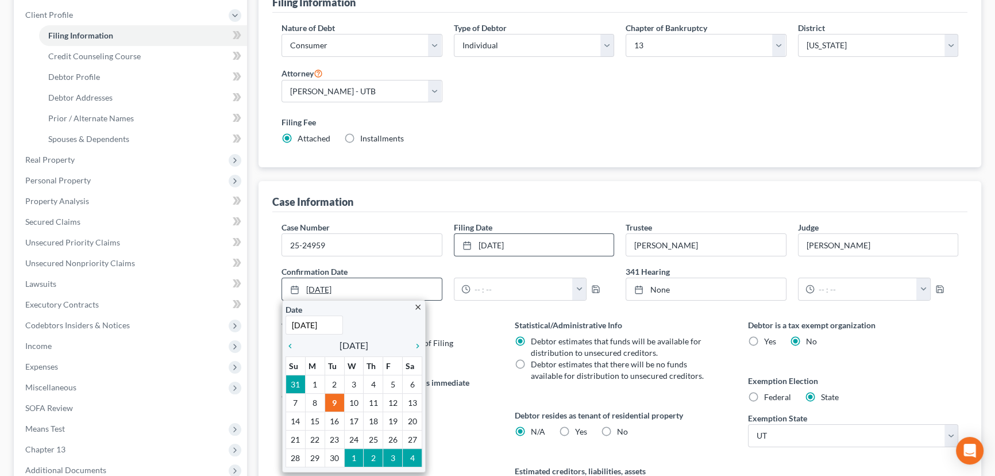
drag, startPoint x: 360, startPoint y: 287, endPoint x: 343, endPoint y: 282, distance: 18.0
click at [343, 282] on link "9/9/2025" at bounding box center [362, 289] width 160 height 22
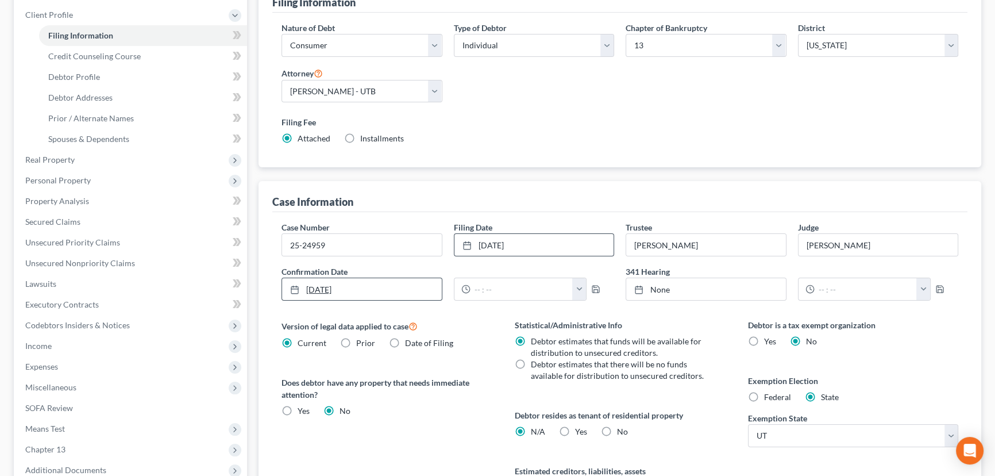
click at [330, 287] on link "9/9/2025" at bounding box center [362, 289] width 160 height 22
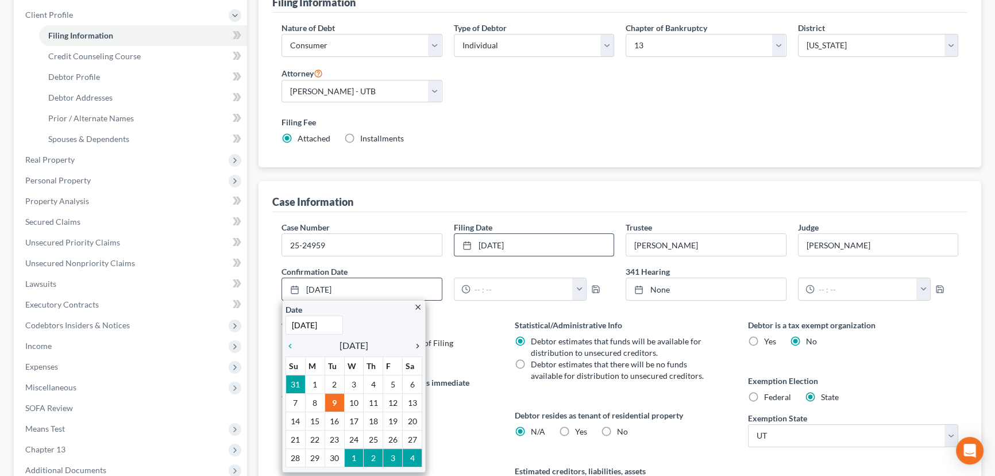
click at [419, 342] on icon "chevron_right" at bounding box center [414, 345] width 15 height 9
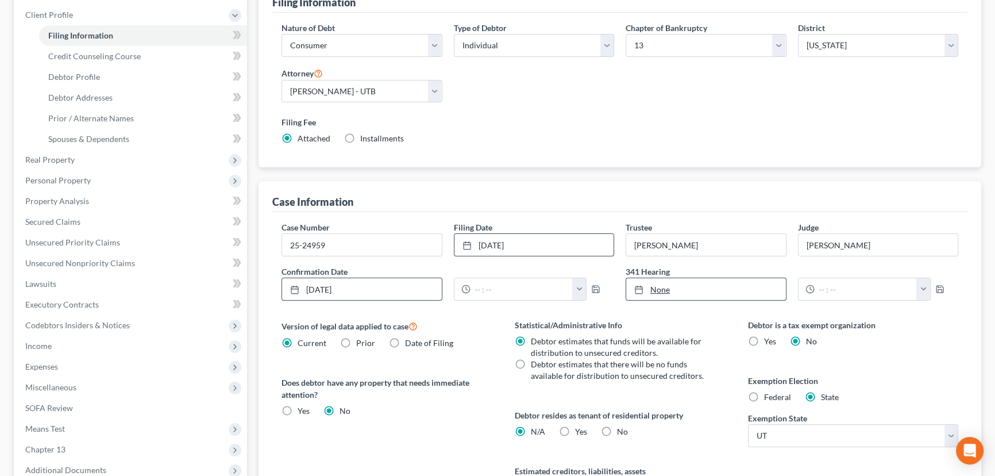
click at [665, 287] on link "None" at bounding box center [706, 289] width 160 height 22
type input "9/9/2025"
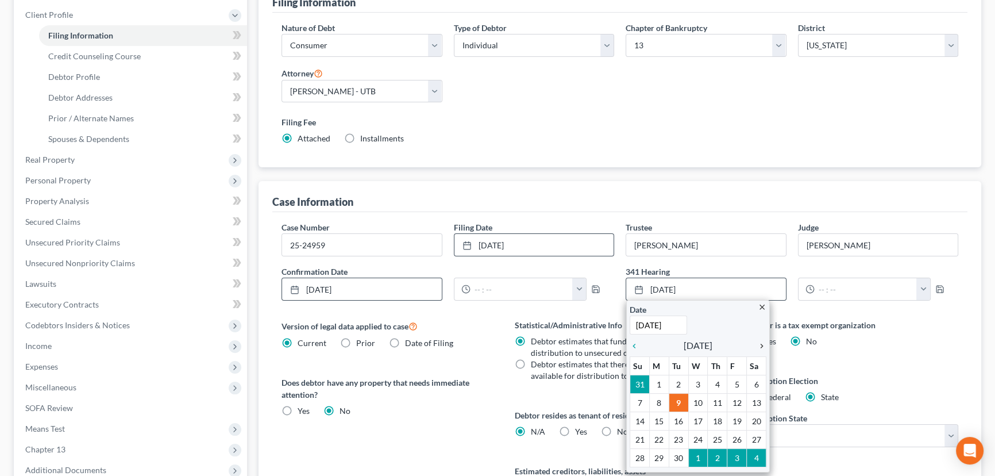
click at [761, 341] on icon "chevron_right" at bounding box center [759, 345] width 15 height 9
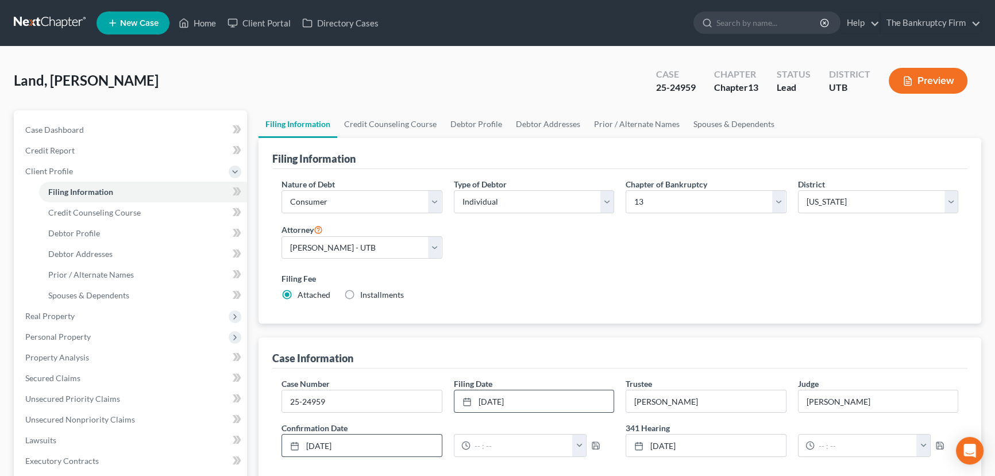
scroll to position [0, 0]
click at [57, 126] on span "Case Dashboard" at bounding box center [54, 130] width 59 height 10
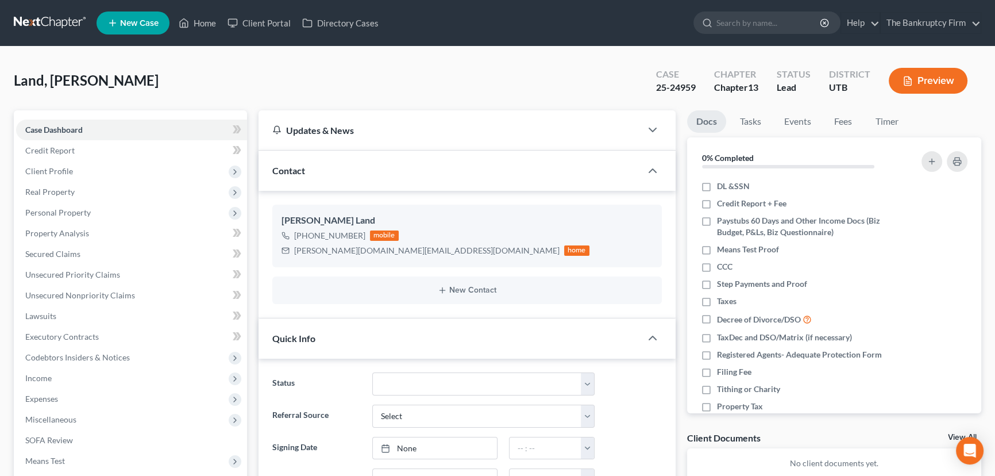
scroll to position [33, 0]
click at [588, 383] on select "Closed Discharged Dismissed Filed Initial In Progress Lost Lead Ready to File T…" at bounding box center [483, 383] width 222 height 23
select select "3"
click at [372, 372] on select "Closed Discharged Dismissed Filed Initial In Progress Lost Lead Ready to File T…" at bounding box center [483, 383] width 222 height 23
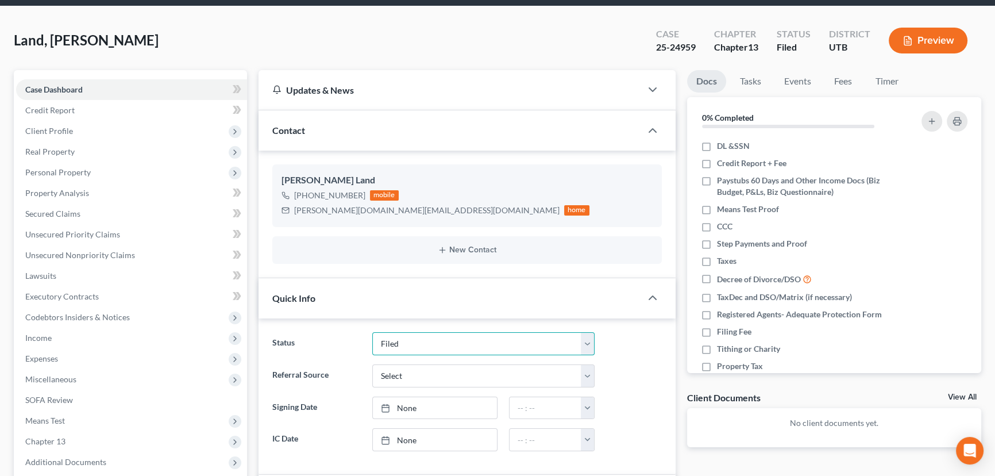
scroll to position [0, 0]
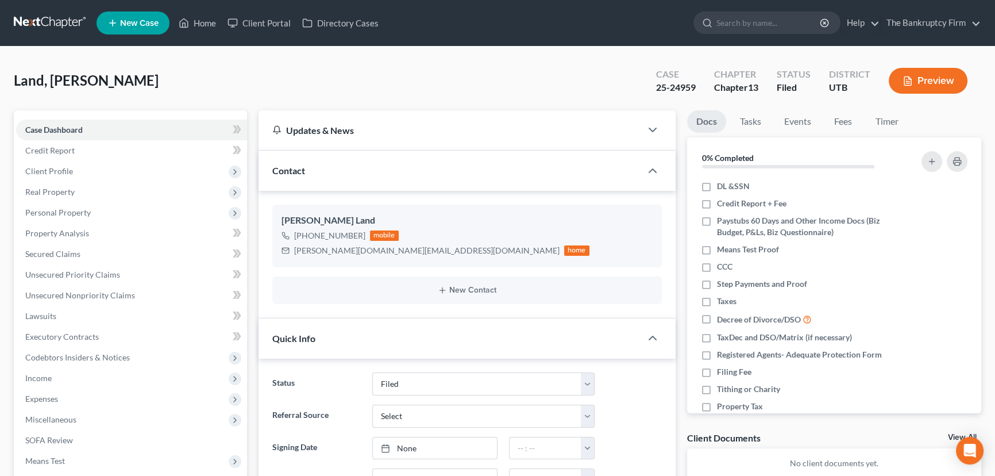
click at [503, 79] on div "Land, Roderic Upgraded Case 25-24959 Chapter Chapter 13 Status Filed District U…" at bounding box center [498, 85] width 968 height 50
click at [205, 21] on link "Home" at bounding box center [197, 23] width 49 height 21
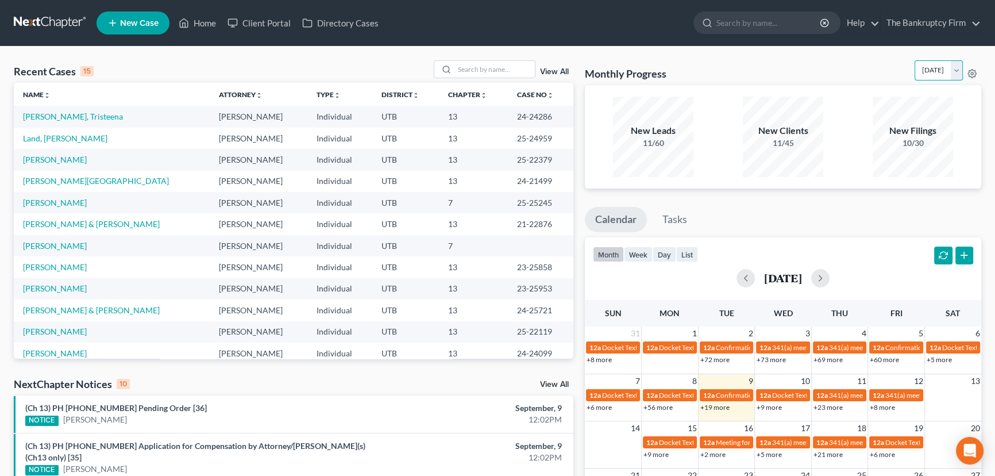
click at [957, 70] on select "September 2025 August 2025 July 2025 June 2025 May 2025 April 2025 March 2025 F…" at bounding box center [939, 70] width 48 height 20
select select "1"
click at [915, 60] on select "September 2025 August 2025 July 2025 June 2025 May 2025 April 2025 March 2025 F…" at bounding box center [939, 70] width 48 height 20
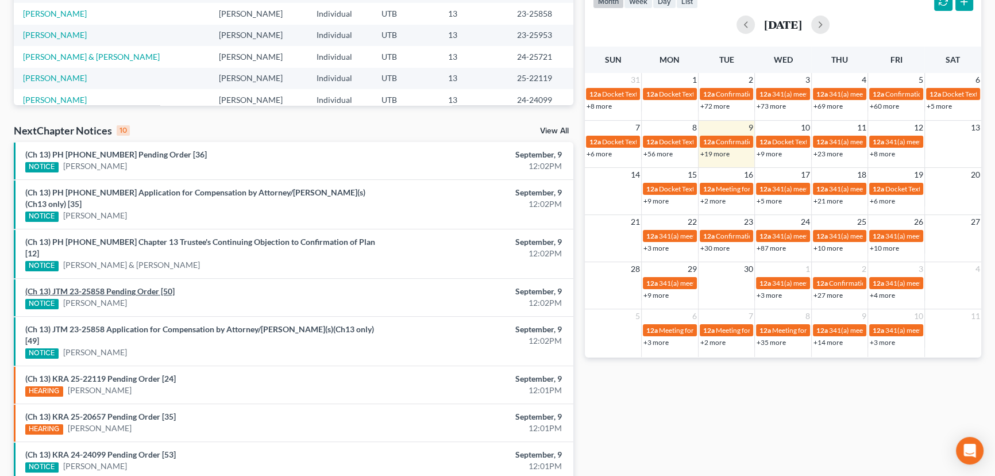
scroll to position [261, 0]
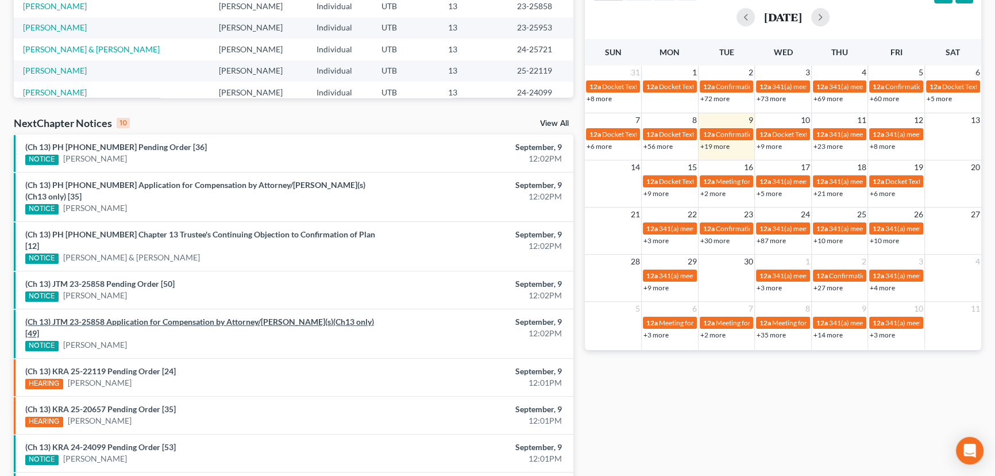
click at [182, 317] on link "(Ch 13) JTM 23-25858 Application for Compensation by Attorney/Debtor(s)(Ch13 on…" at bounding box center [199, 327] width 349 height 21
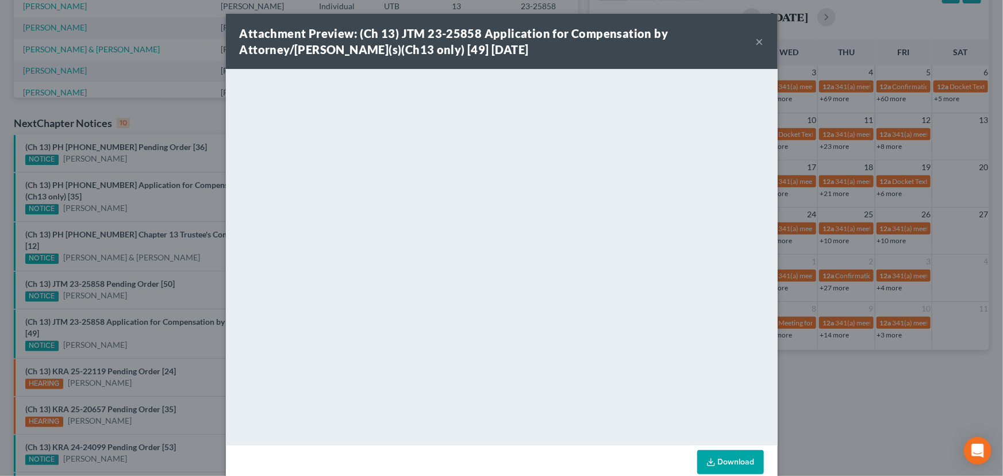
click at [143, 311] on div "Attachment Preview: (Ch 13) JTM 23-25858 Application for Compensation by Attorn…" at bounding box center [501, 238] width 1003 height 476
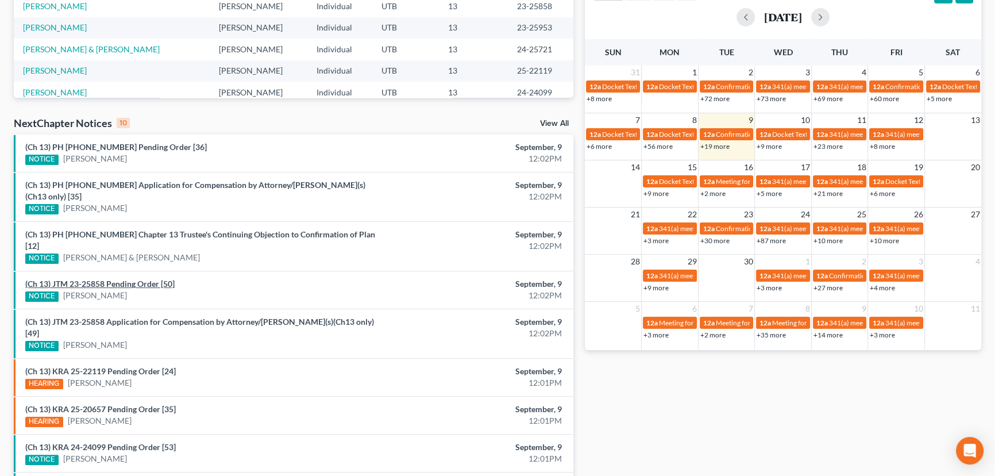
click at [141, 279] on link "(Ch 13) JTM 23-25858 Pending Order [50]" at bounding box center [99, 284] width 149 height 10
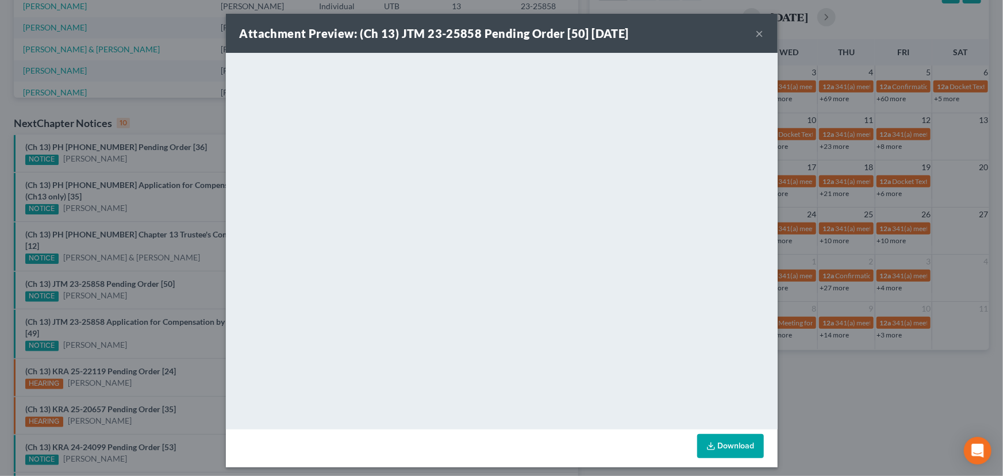
click at [201, 267] on div "Attachment Preview: (Ch 13) JTM 23-25858 Pending Order [50] 09/09/2025 × <objec…" at bounding box center [501, 238] width 1003 height 476
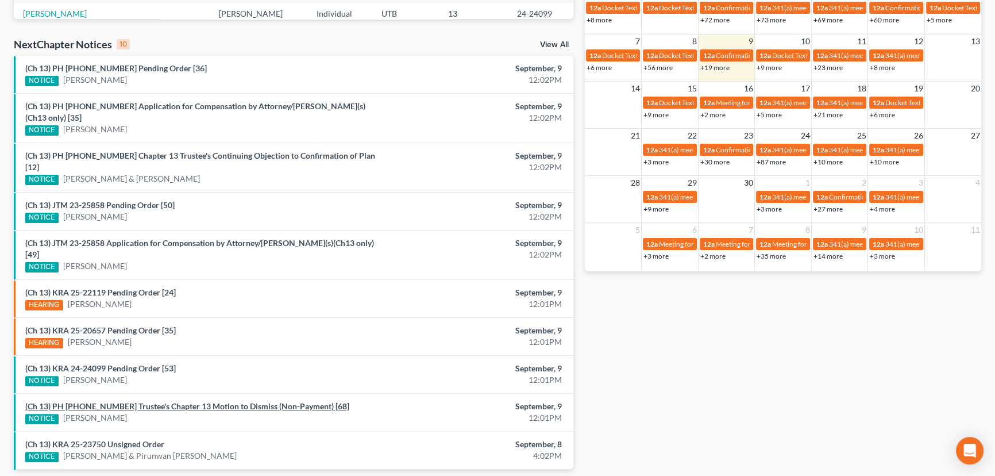
scroll to position [349, 0]
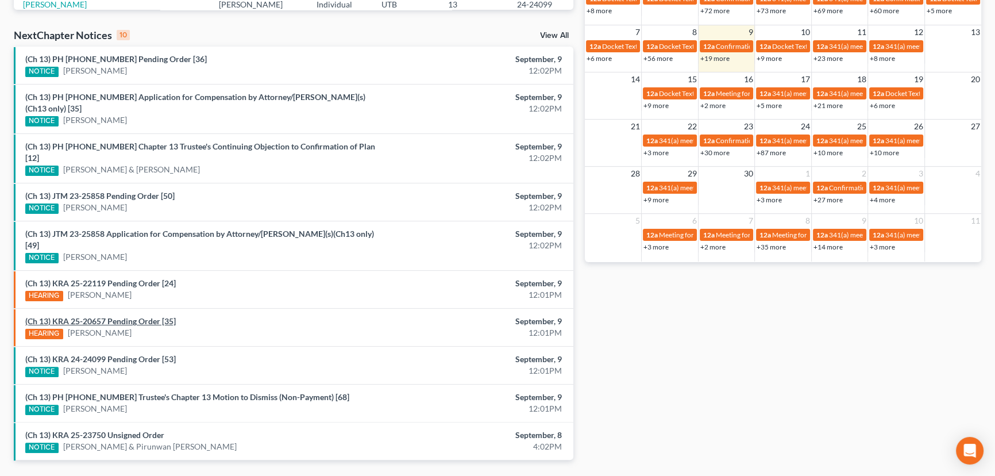
click at [126, 316] on link "(Ch 13) KRA 25-20657 Pending Order [35]" at bounding box center [100, 321] width 151 height 10
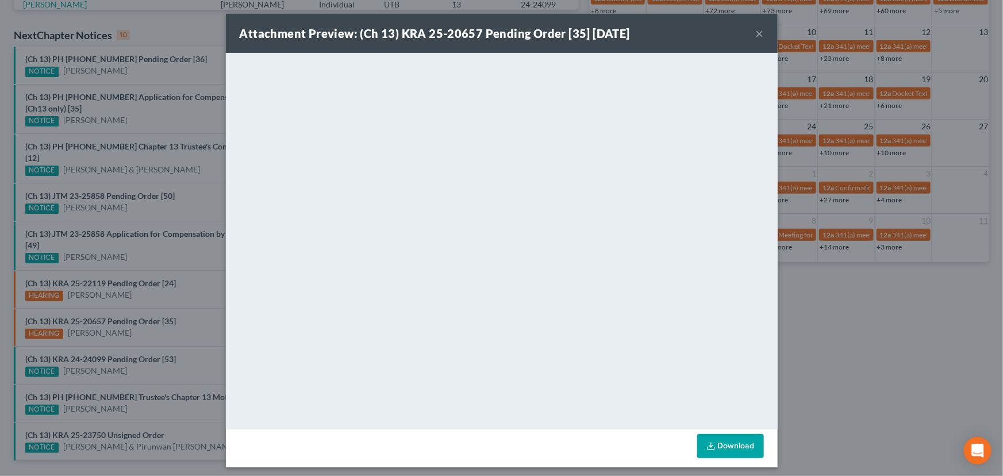
click at [138, 275] on div "Attachment Preview: (Ch 13) KRA 25-20657 Pending Order [35] 09/09/2025 × <objec…" at bounding box center [501, 238] width 1003 height 476
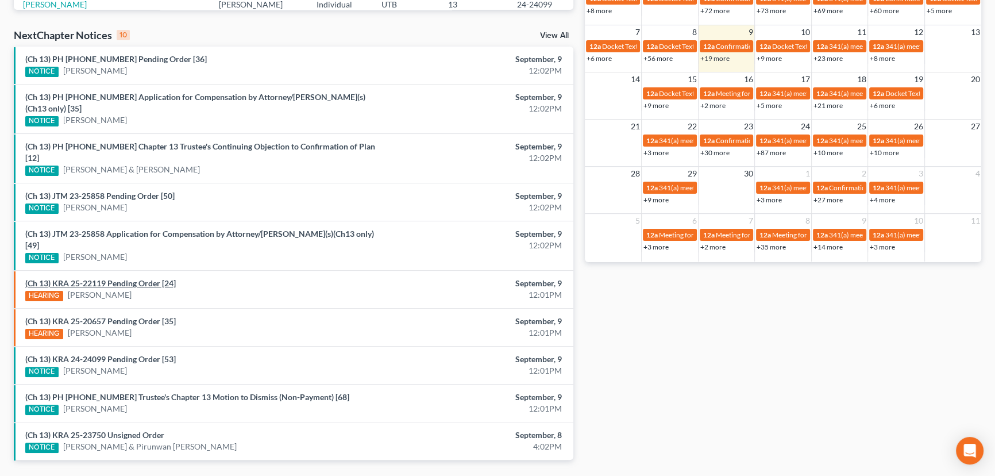
click at [136, 278] on link "(Ch 13) KRA 25-22119 Pending Order [24]" at bounding box center [100, 283] width 151 height 10
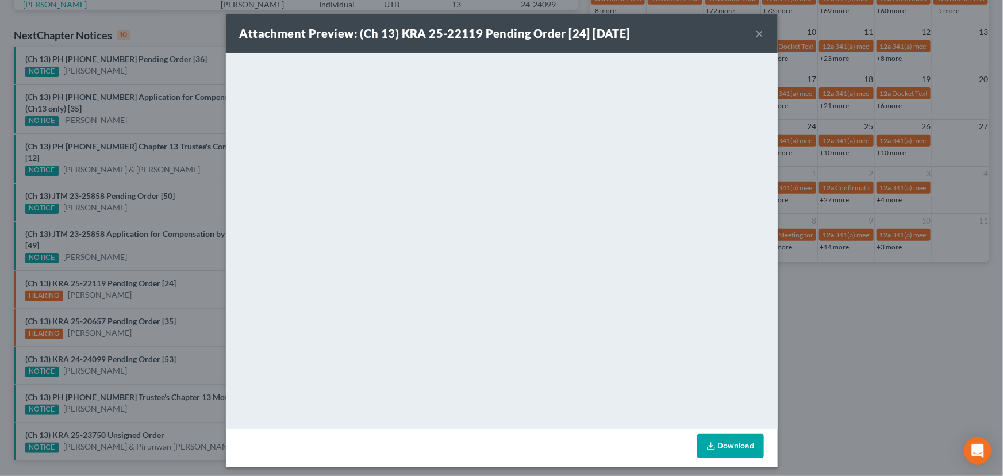
click at [168, 257] on div "Attachment Preview: (Ch 13) KRA 25-22119 Pending Order [24] 09/09/2025 × <objec…" at bounding box center [501, 238] width 1003 height 476
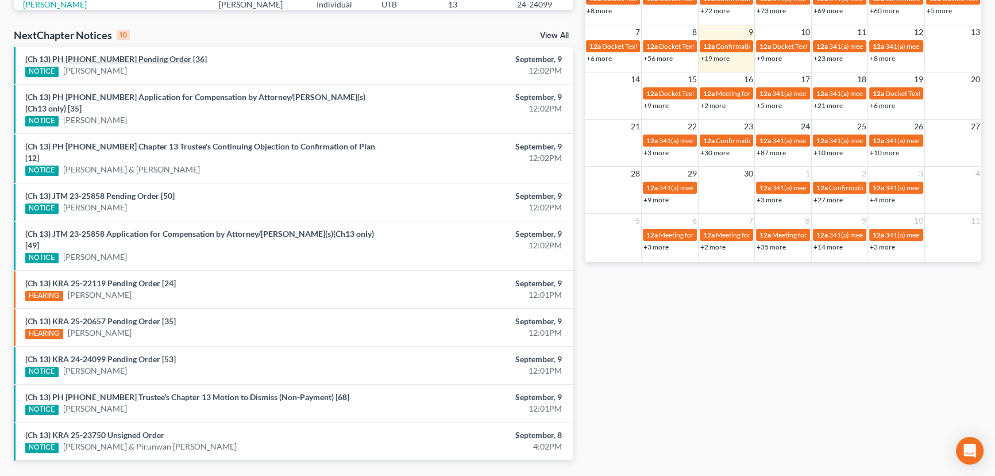
click at [141, 57] on link "(Ch 13) PH 24-21499 Pending Order [36]" at bounding box center [116, 59] width 182 height 10
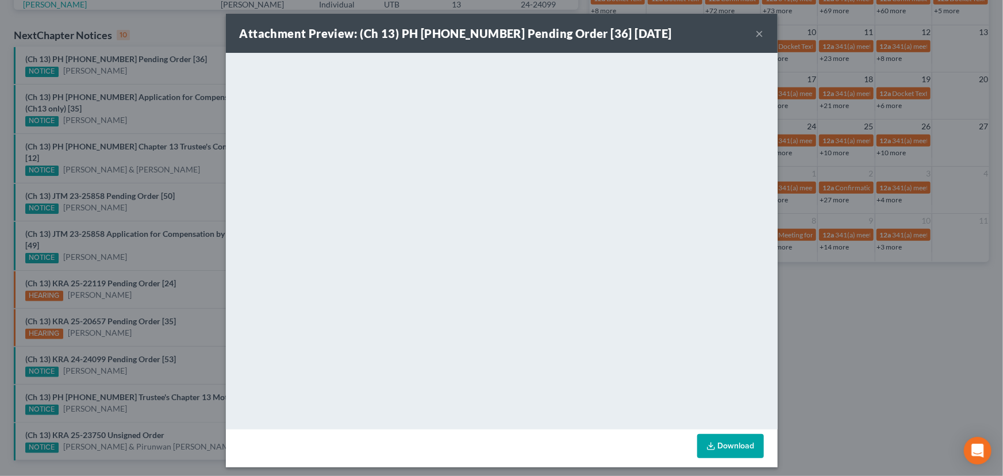
click at [190, 75] on div "Attachment Preview: (Ch 13) PH 24-21499 Pending Order [36] 09/09/2025 × <object…" at bounding box center [501, 238] width 1003 height 476
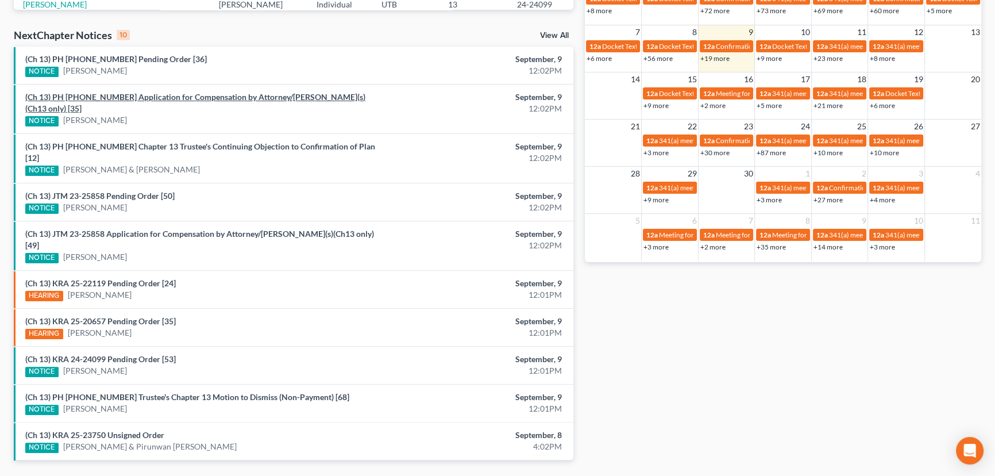
click at [149, 98] on link "(Ch 13) PH 24-21499 Application for Compensation by Attorney/Debtor(s)(Ch13 onl…" at bounding box center [195, 102] width 340 height 21
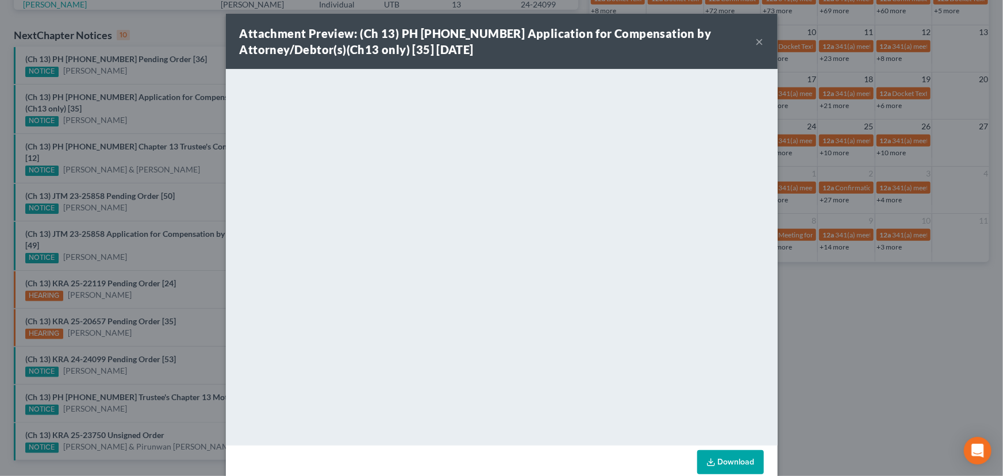
click at [155, 111] on div "Attachment Preview: (Ch 13) PH 24-21499 Application for Compensation by Attorne…" at bounding box center [501, 238] width 1003 height 476
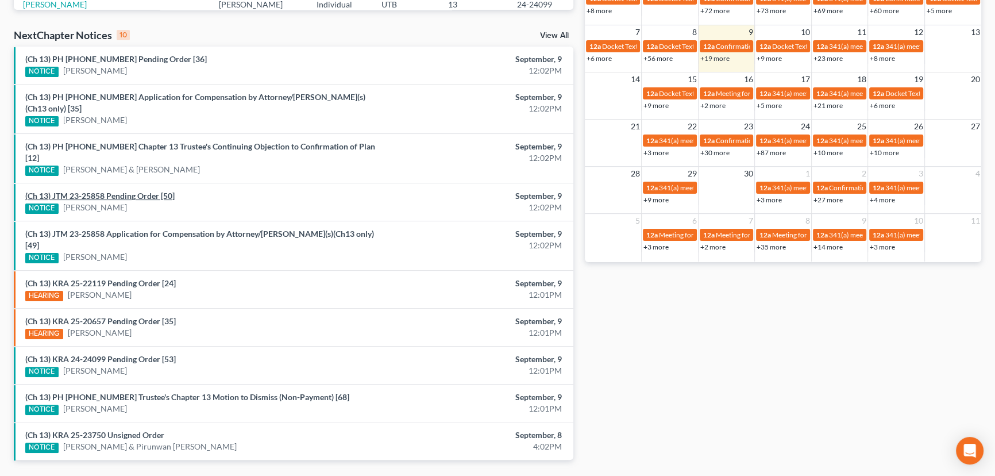
click at [116, 191] on link "(Ch 13) JTM 23-25858 Pending Order [50]" at bounding box center [99, 196] width 149 height 10
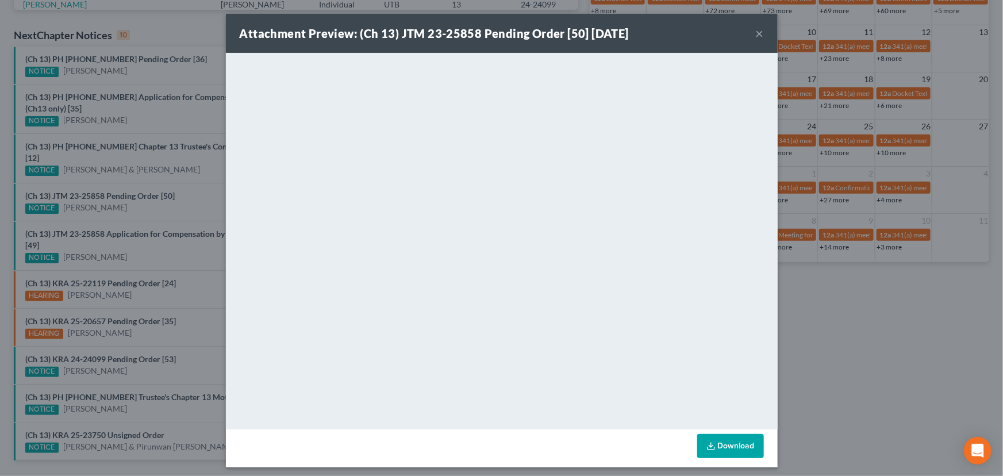
click at [203, 178] on div "Attachment Preview: (Ch 13) JTM 23-25858 Pending Order [50] 09/09/2025 × <objec…" at bounding box center [501, 238] width 1003 height 476
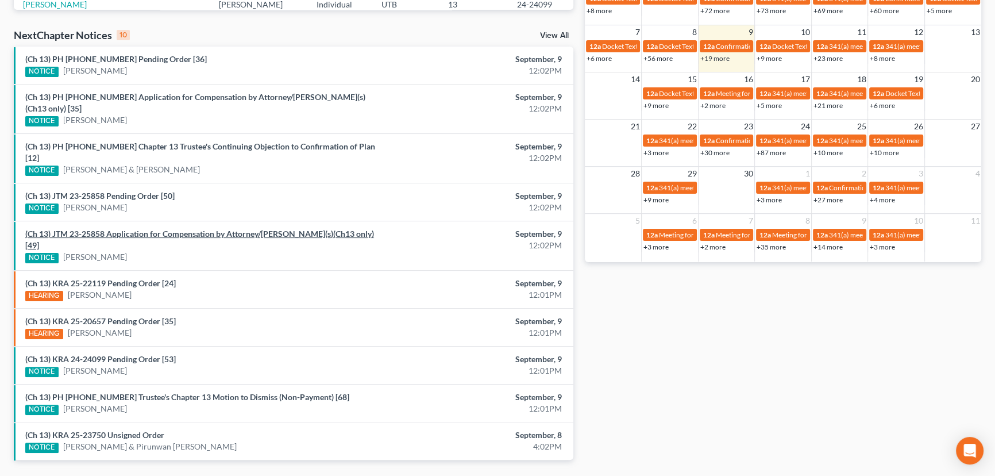
click at [179, 229] on link "(Ch 13) JTM 23-25858 Application for Compensation by Attorney/Debtor(s)(Ch13 on…" at bounding box center [199, 239] width 349 height 21
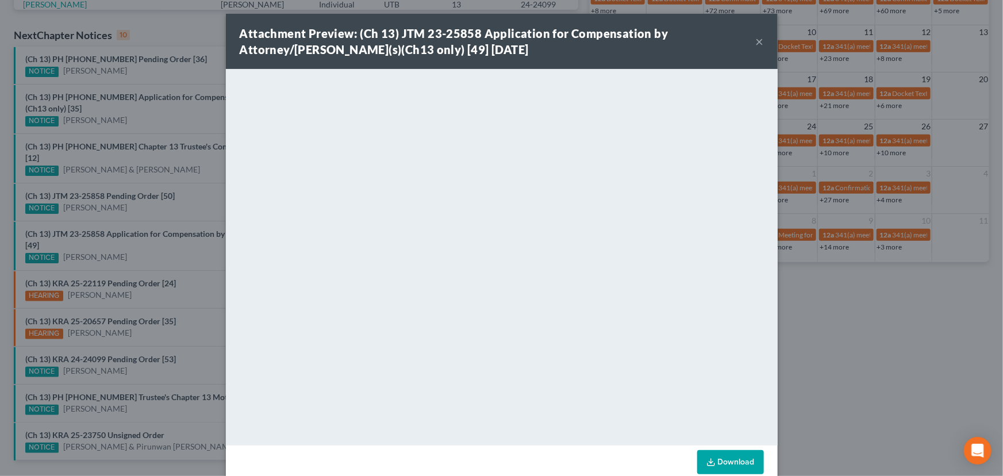
click at [195, 182] on div "Attachment Preview: (Ch 13) JTM 23-25858 Application for Compensation by Attorn…" at bounding box center [501, 238] width 1003 height 476
